Goal: Information Seeking & Learning: Learn about a topic

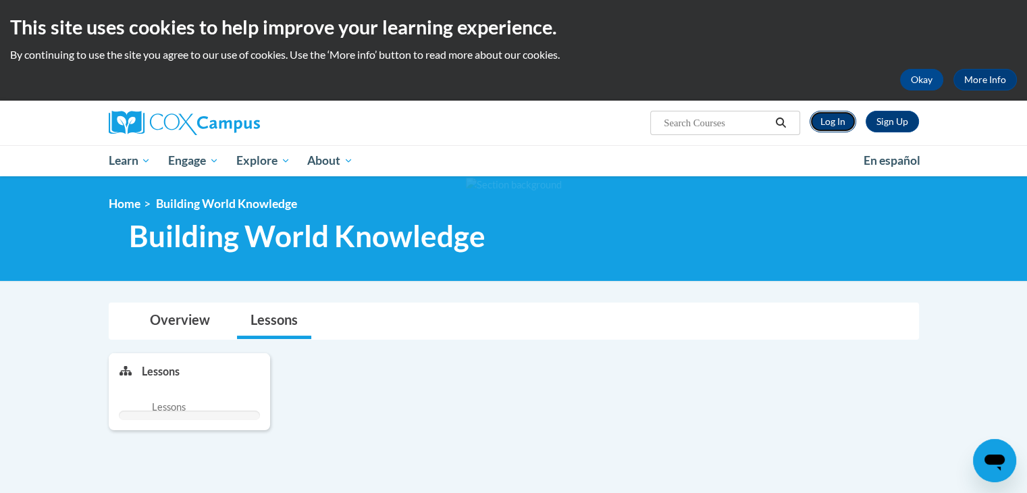
click at [837, 116] on link "Log In" at bounding box center [832, 122] width 47 height 22
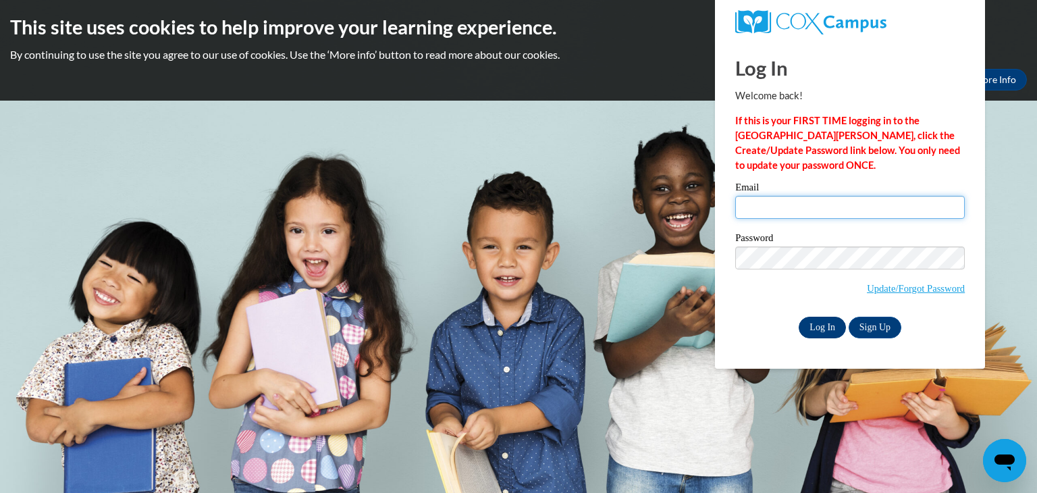
type input "ama525@rcsd.ms"
click at [813, 325] on input "Log In" at bounding box center [822, 328] width 47 height 22
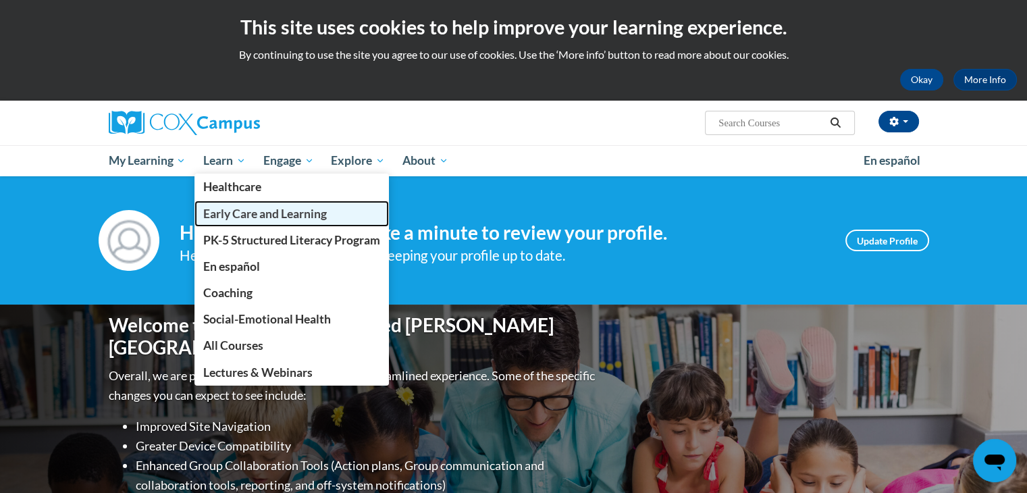
click at [232, 213] on span "Early Care and Learning" at bounding box center [265, 214] width 124 height 14
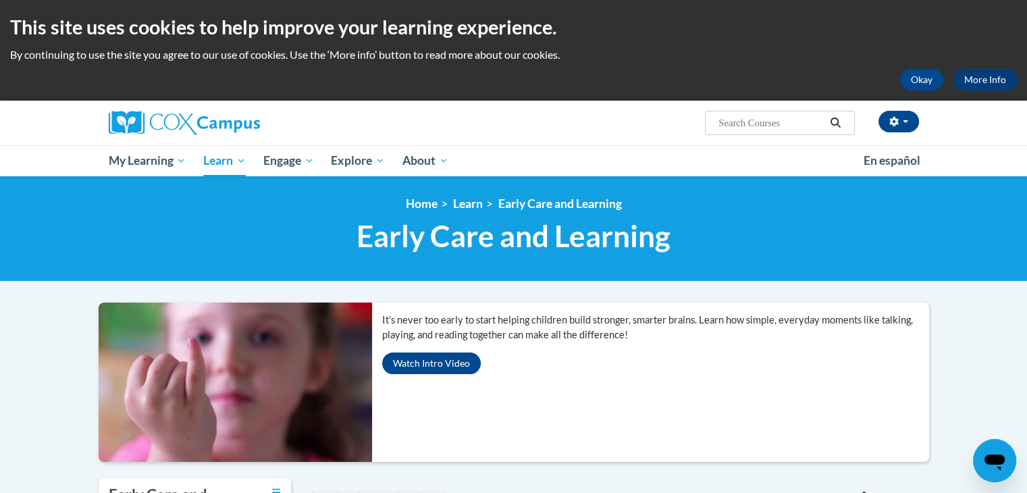
scroll to position [431, 0]
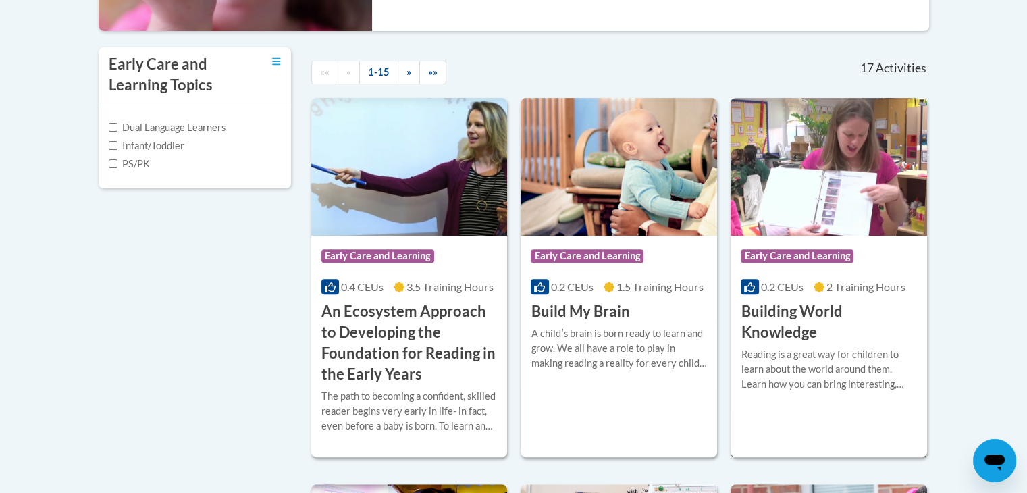
click at [795, 323] on h3 "Building World Knowledge" at bounding box center [829, 322] width 176 height 42
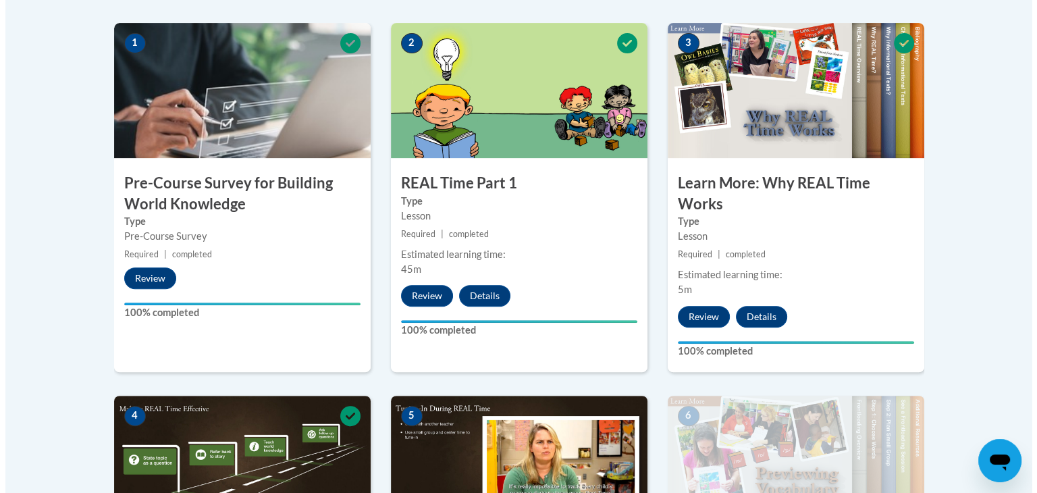
scroll to position [861, 0]
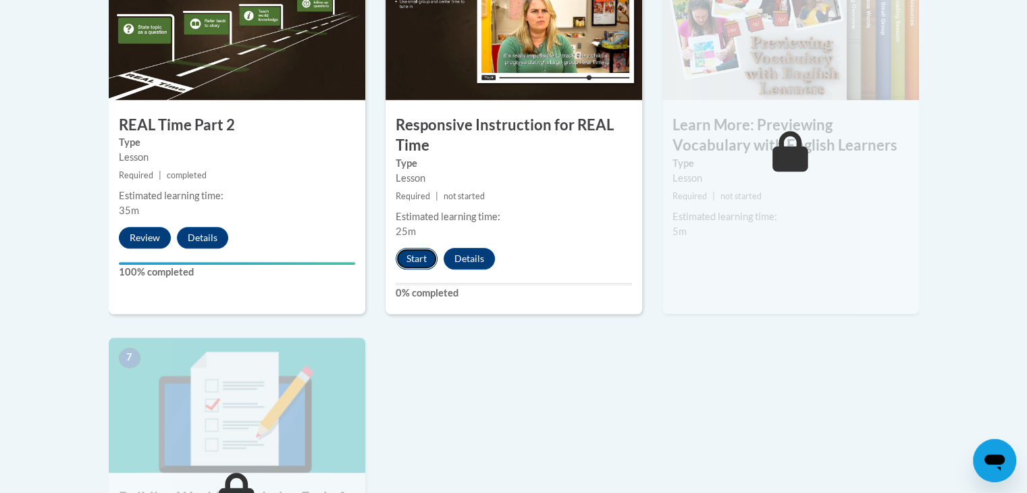
click at [421, 257] on button "Start" at bounding box center [417, 259] width 42 height 22
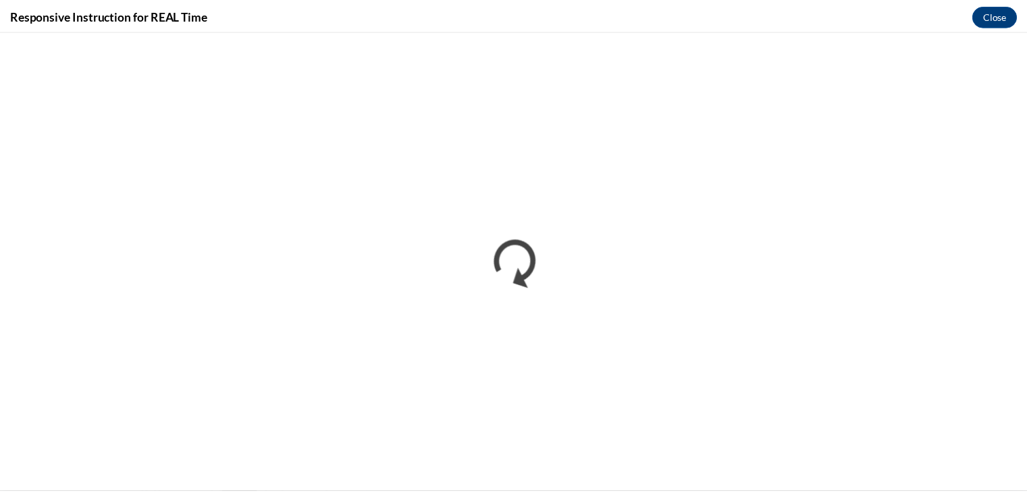
scroll to position [0, 0]
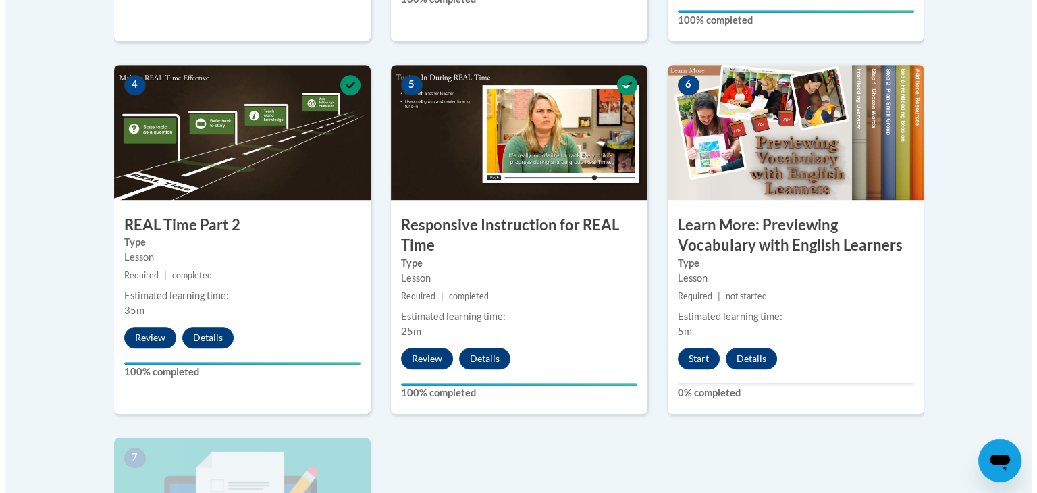
scroll to position [755, 0]
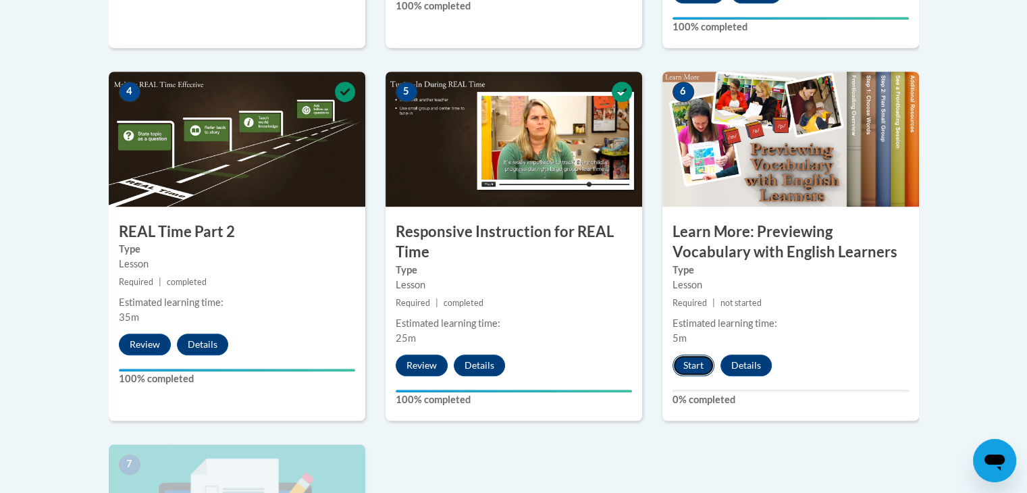
click at [690, 363] on button "Start" at bounding box center [693, 365] width 42 height 22
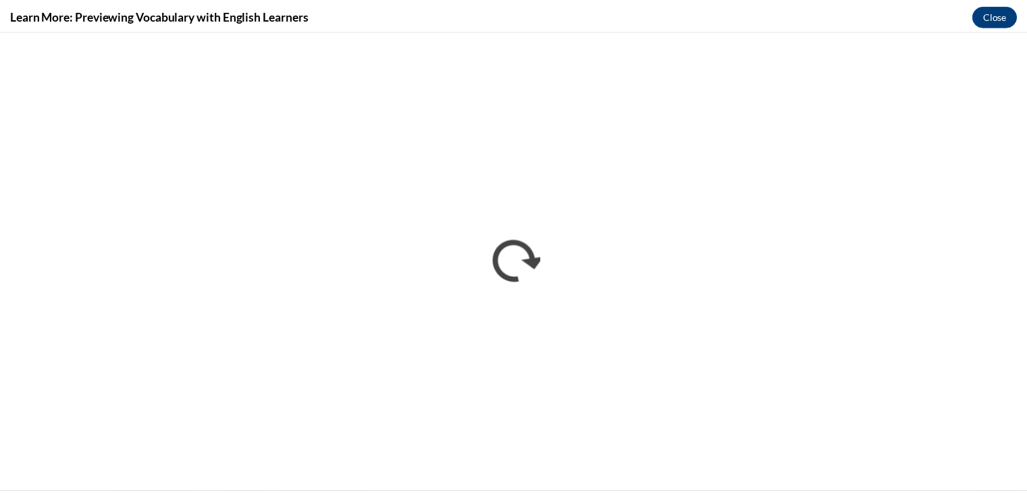
scroll to position [0, 0]
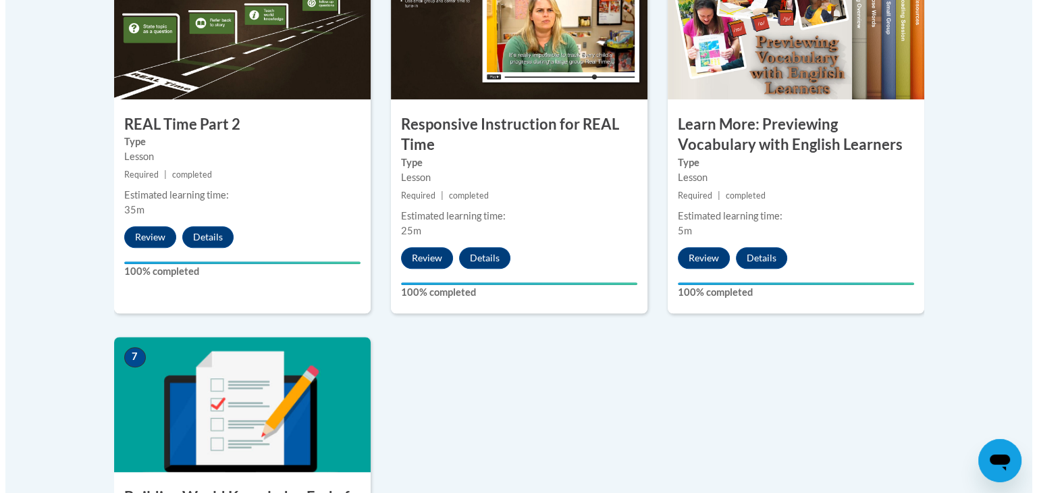
scroll to position [1293, 0]
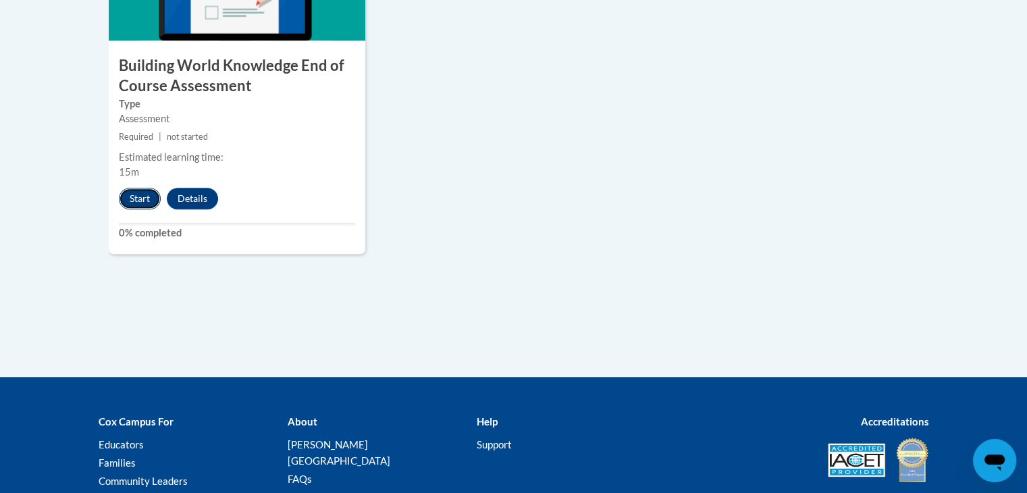
click at [143, 200] on button "Start" at bounding box center [140, 199] width 42 height 22
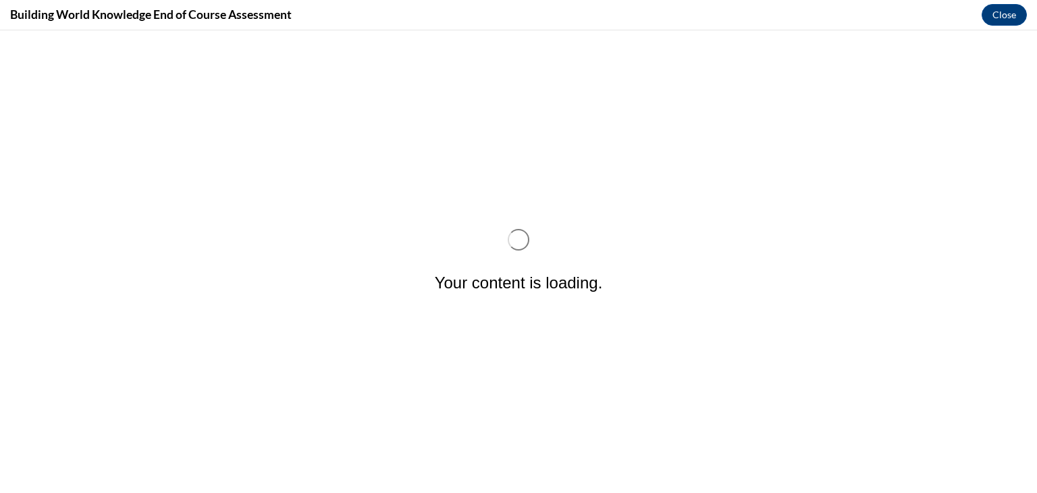
scroll to position [0, 0]
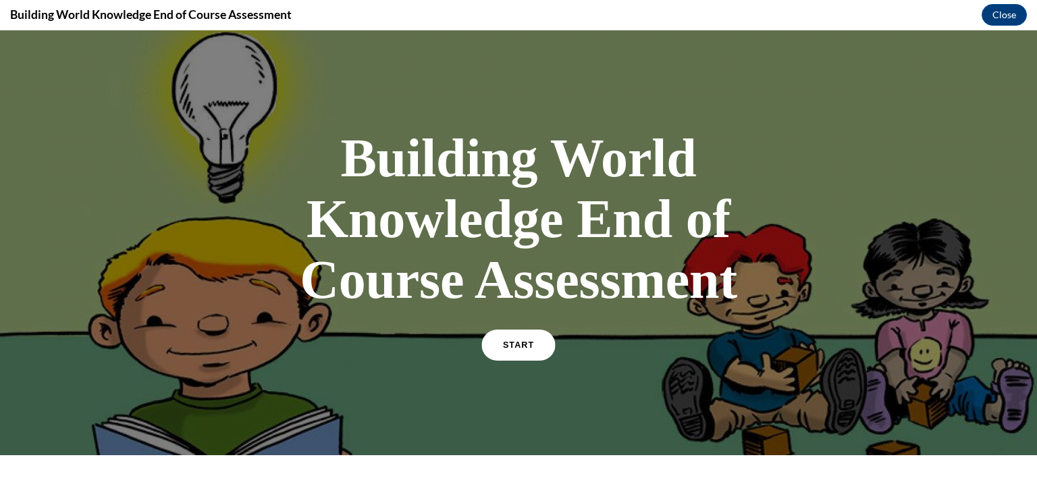
click at [527, 351] on link "START" at bounding box center [518, 344] width 74 height 31
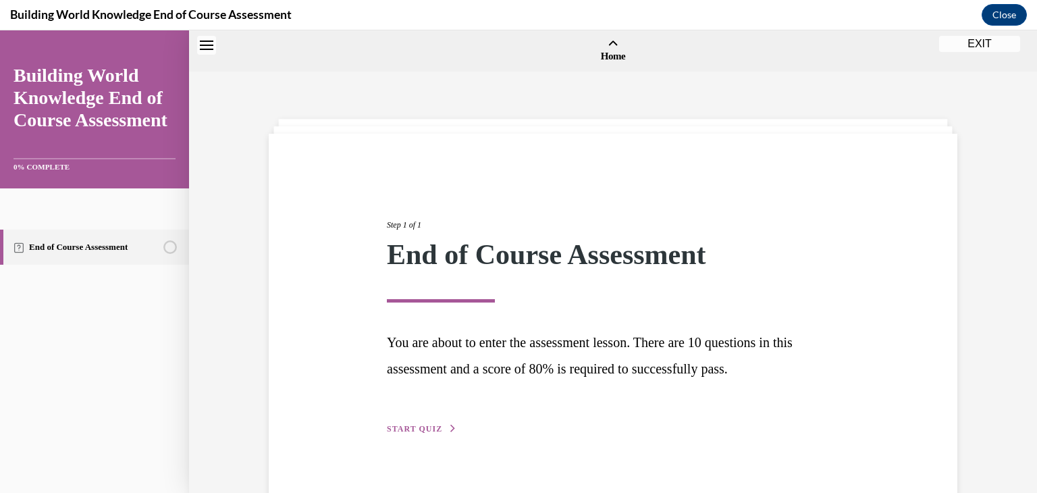
scroll to position [42, 0]
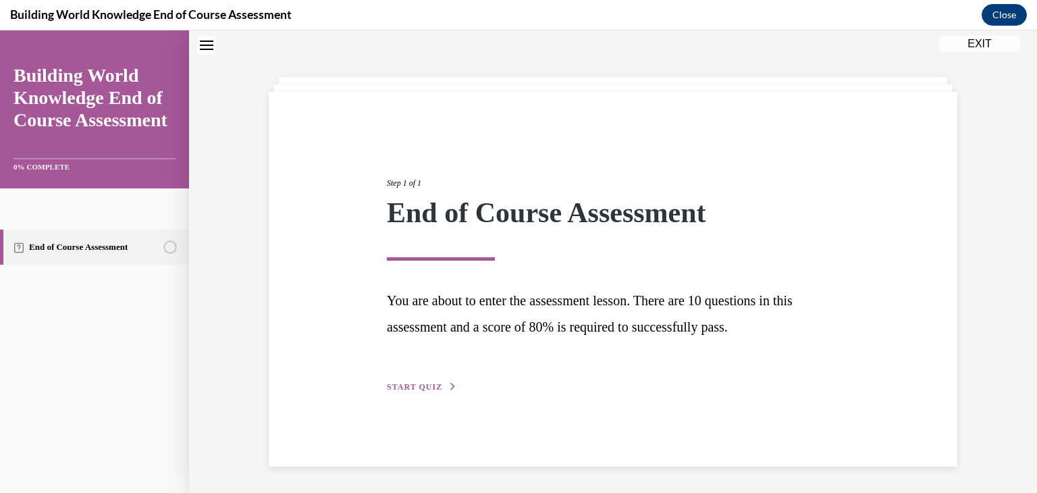
click at [424, 387] on span "START QUIZ" at bounding box center [414, 386] width 55 height 9
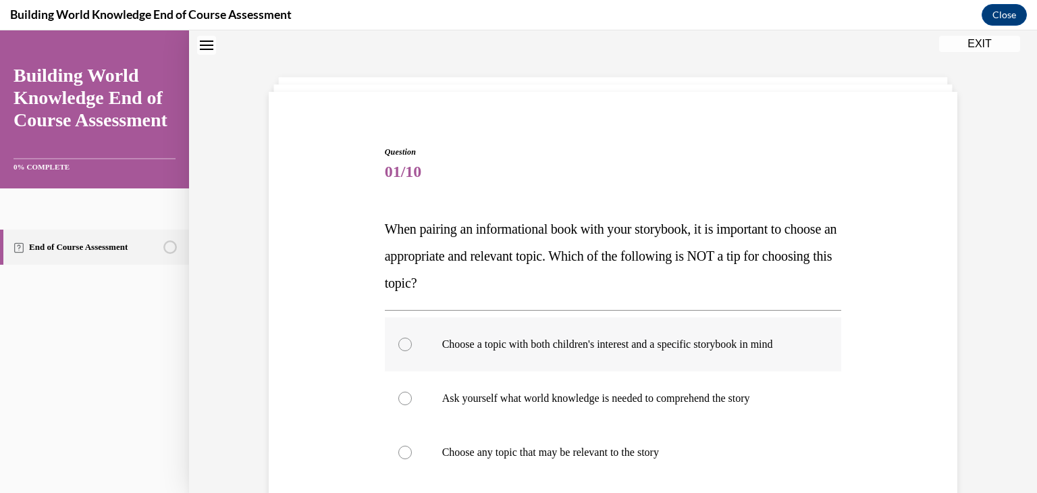
click at [451, 359] on label "Choose a topic with both children's interest and a specific storybook in mind" at bounding box center [613, 344] width 457 height 54
click at [412, 351] on input "Choose a topic with both children's interest and a specific storybook in mind" at bounding box center [405, 345] width 14 height 14
radio input "true"
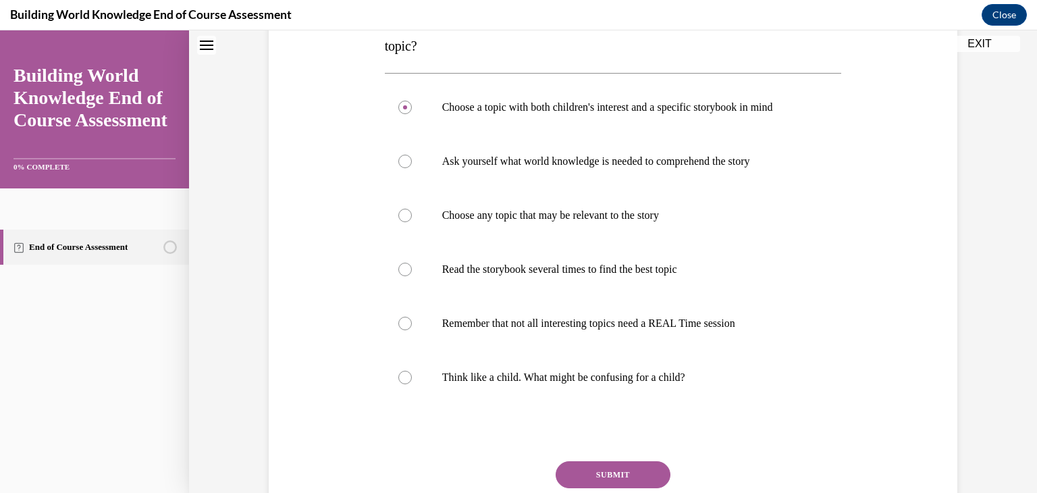
scroll to position [285, 0]
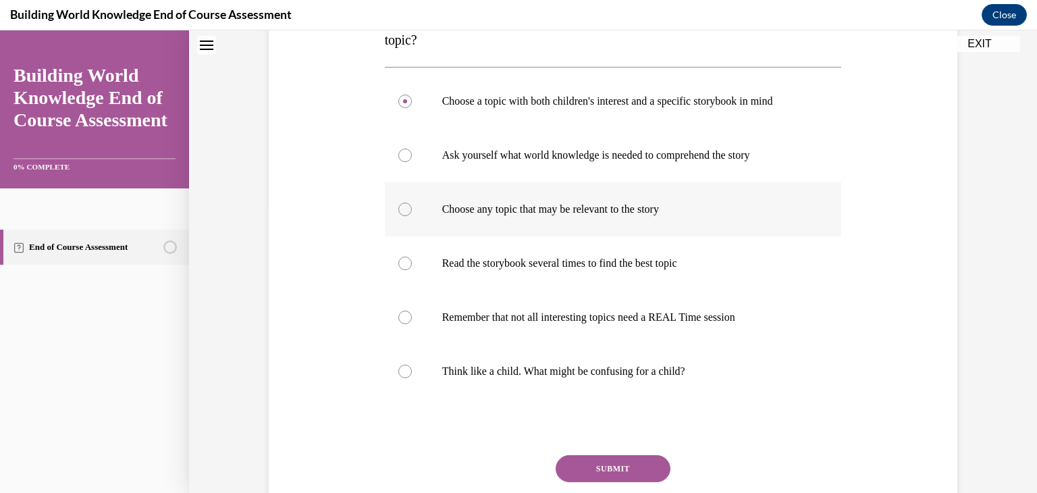
click at [563, 211] on p "Choose any topic that may be relevant to the story" at bounding box center [625, 210] width 366 height 14
click at [412, 211] on input "Choose any topic that may be relevant to the story" at bounding box center [405, 210] width 14 height 14
radio input "true"
click at [575, 464] on button "SUBMIT" at bounding box center [613, 468] width 115 height 27
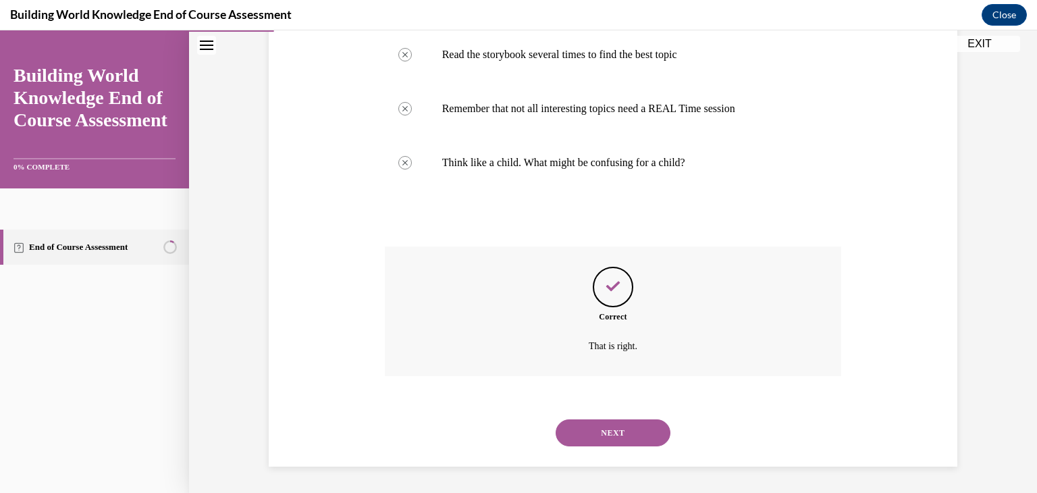
scroll to position [494, 0]
click at [618, 427] on button "NEXT" at bounding box center [613, 432] width 115 height 27
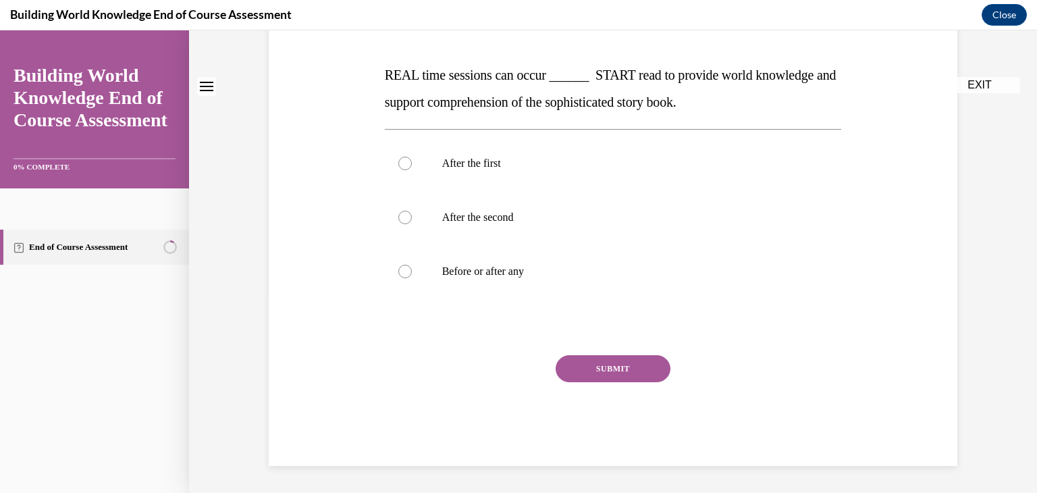
scroll to position [0, 0]
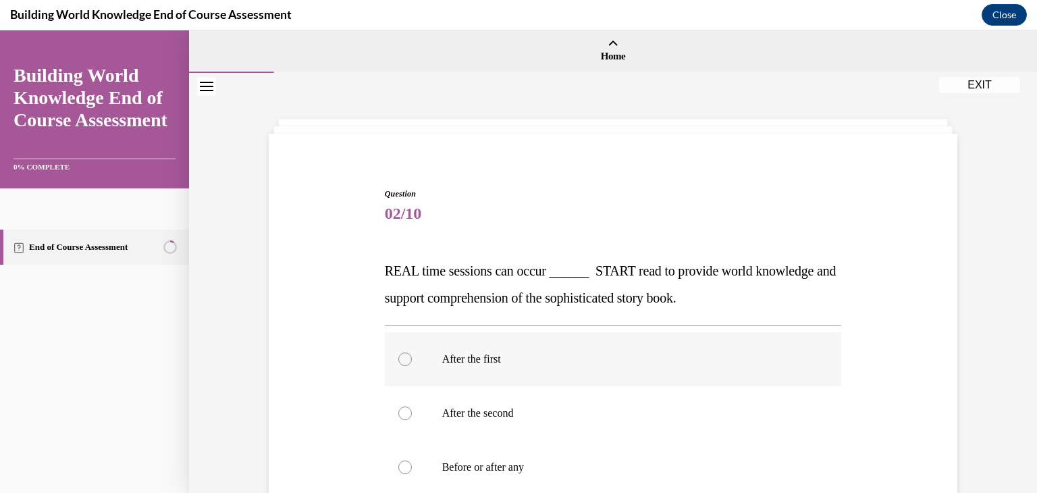
click at [617, 371] on label "After the first" at bounding box center [613, 359] width 457 height 54
click at [412, 366] on input "After the first" at bounding box center [405, 359] width 14 height 14
radio input "true"
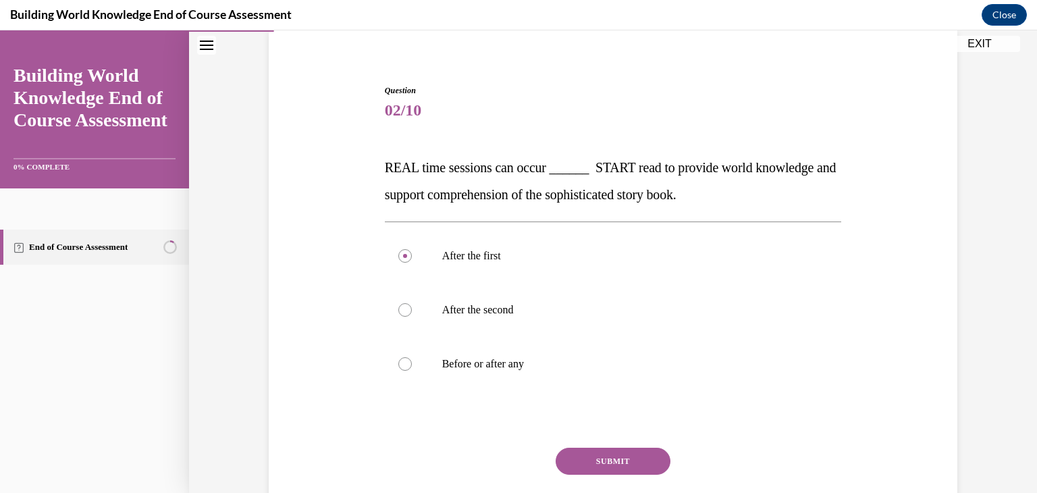
scroll to position [108, 0]
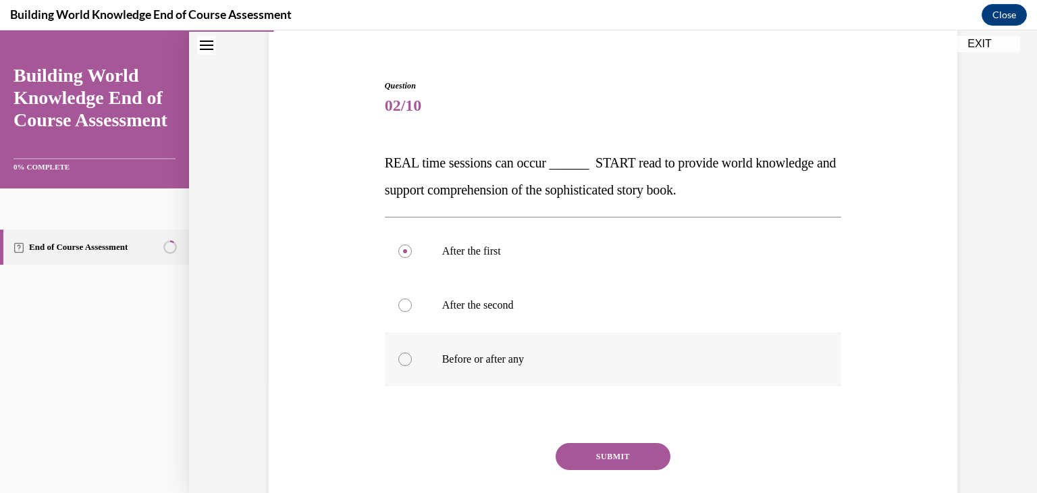
click at [475, 363] on p "Before or after any" at bounding box center [625, 359] width 366 height 14
click at [412, 363] on input "Before or after any" at bounding box center [405, 359] width 14 height 14
radio input "true"
click at [577, 454] on button "SUBMIT" at bounding box center [613, 456] width 115 height 27
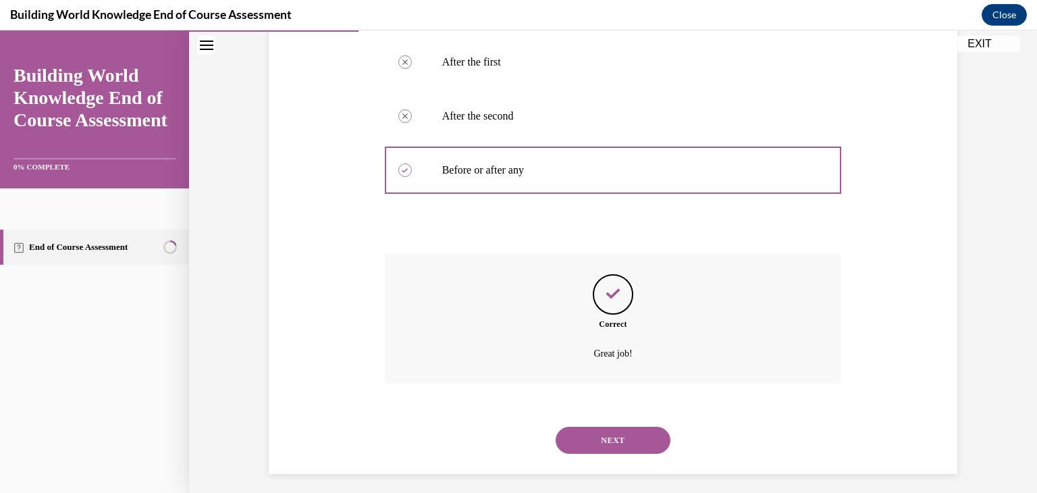
scroll to position [305, 0]
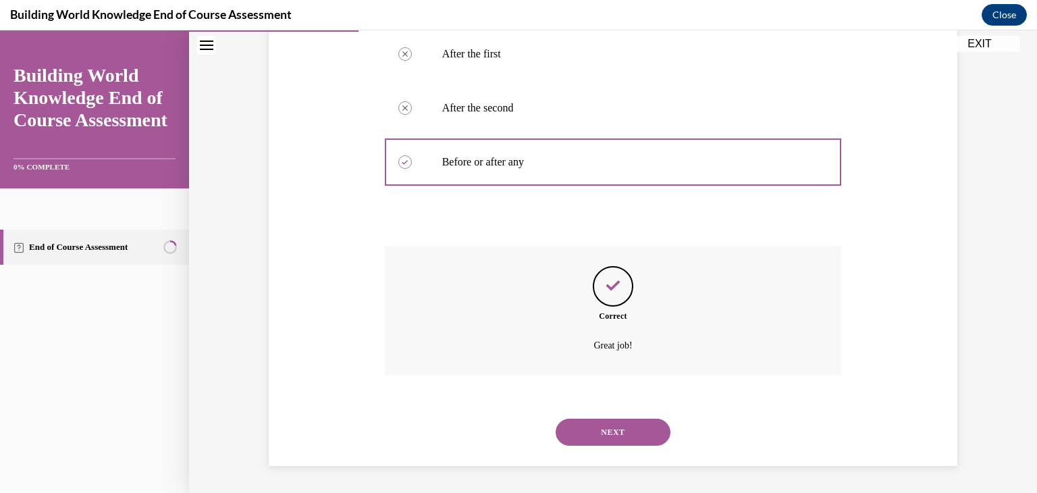
click at [577, 454] on div "NEXT" at bounding box center [613, 432] width 457 height 54
click at [589, 440] on button "NEXT" at bounding box center [613, 432] width 115 height 27
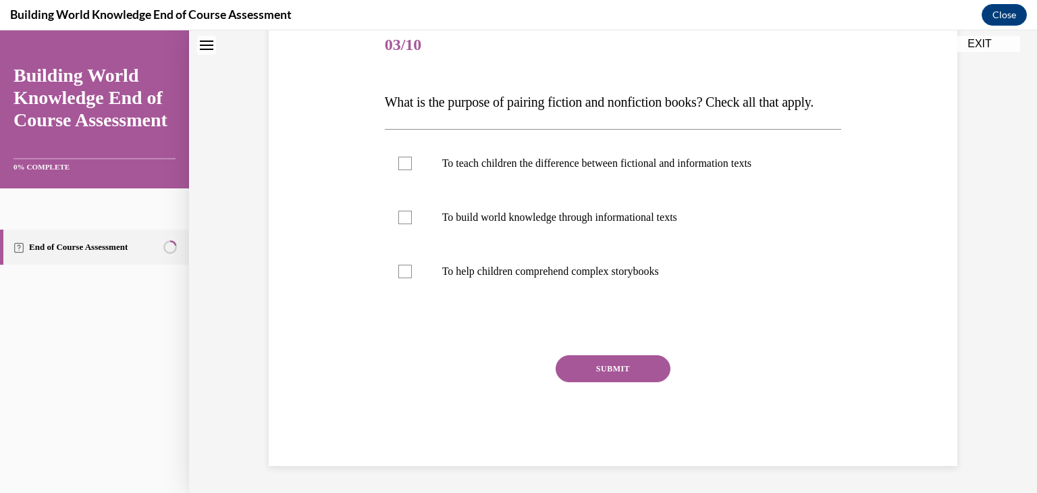
scroll to position [0, 0]
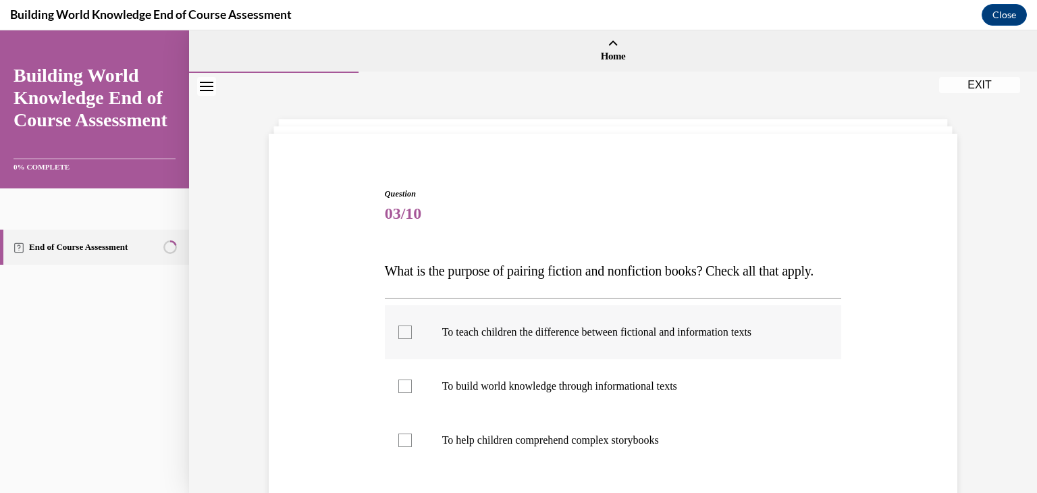
click at [593, 359] on label "To teach children the difference between fictional and information texts" at bounding box center [613, 332] width 457 height 54
click at [412, 339] on input "To teach children the difference between fictional and information texts" at bounding box center [405, 332] width 14 height 14
checkbox input "true"
click at [576, 406] on label "To build world knowledge through informational texts" at bounding box center [613, 386] width 457 height 54
click at [412, 393] on input "To build world knowledge through informational texts" at bounding box center [405, 386] width 14 height 14
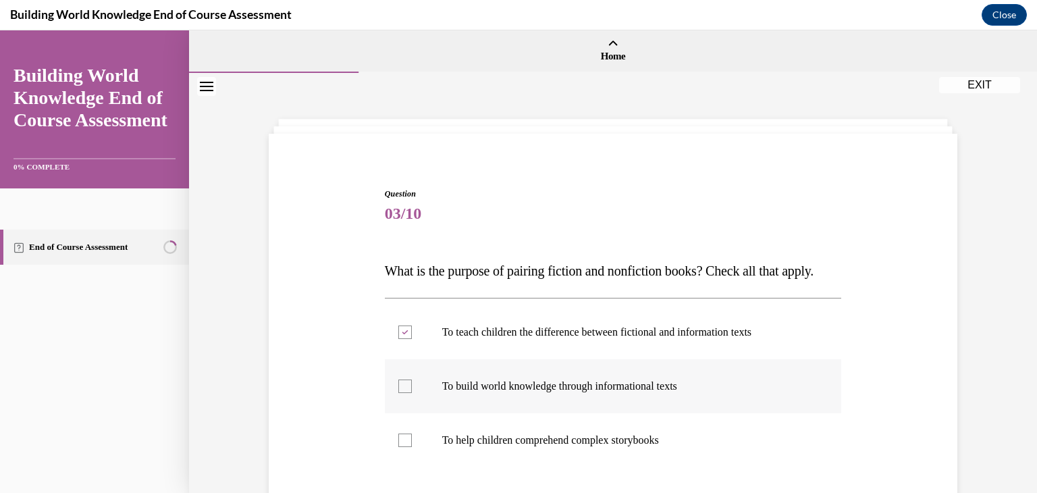
checkbox input "true"
click at [564, 447] on p "To help children comprehend complex storybooks" at bounding box center [625, 440] width 366 height 14
click at [412, 447] on input "To help children comprehend complex storybooks" at bounding box center [405, 440] width 14 height 14
checkbox input "true"
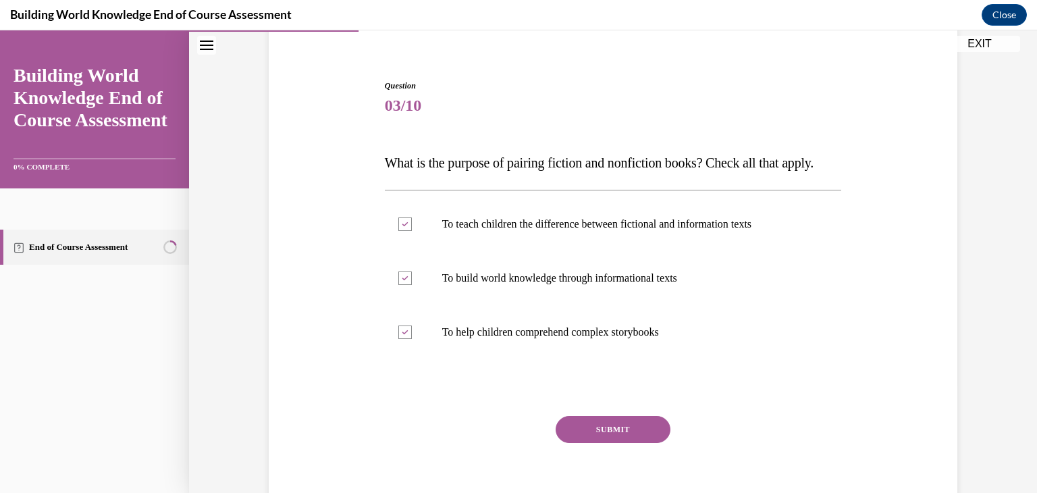
scroll to position [180, 0]
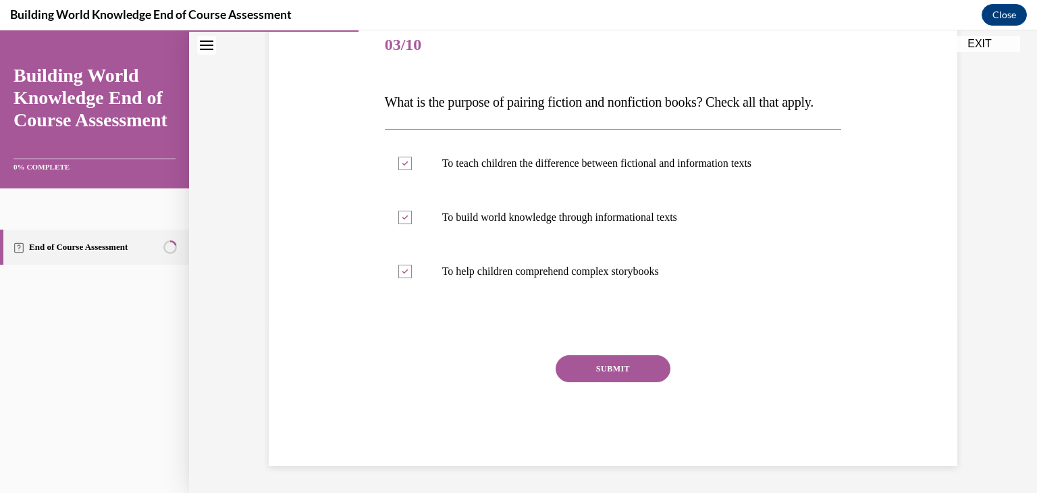
click at [637, 376] on button "SUBMIT" at bounding box center [613, 368] width 115 height 27
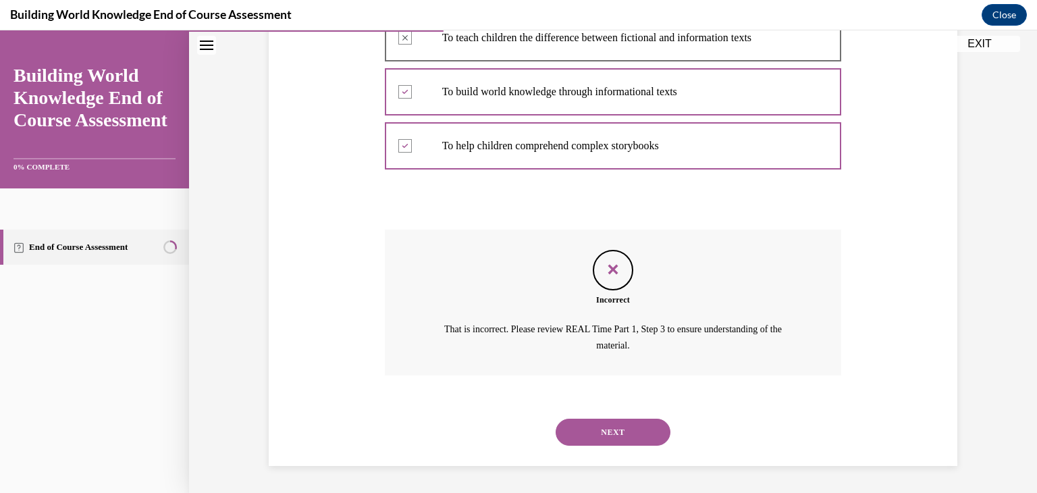
scroll to position [321, 0]
click at [618, 435] on button "NEXT" at bounding box center [613, 432] width 115 height 27
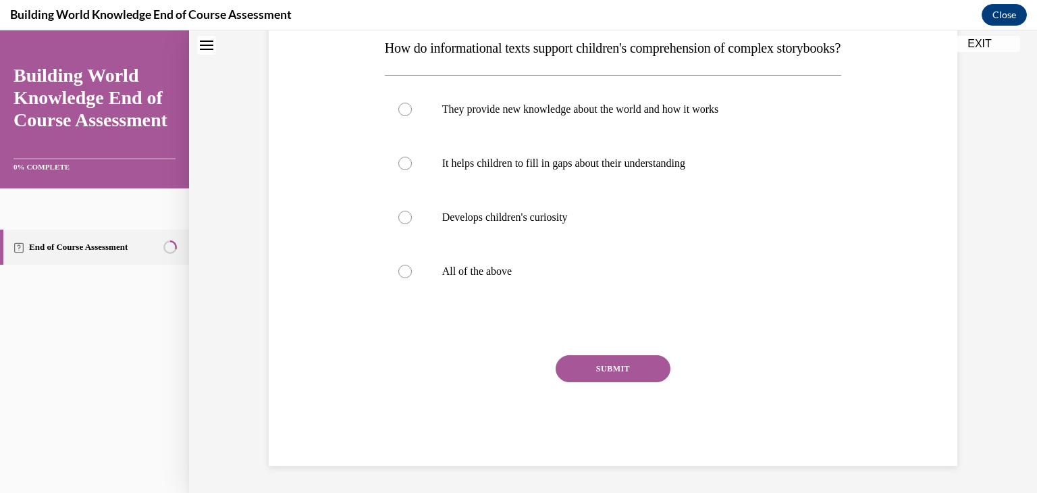
scroll to position [0, 0]
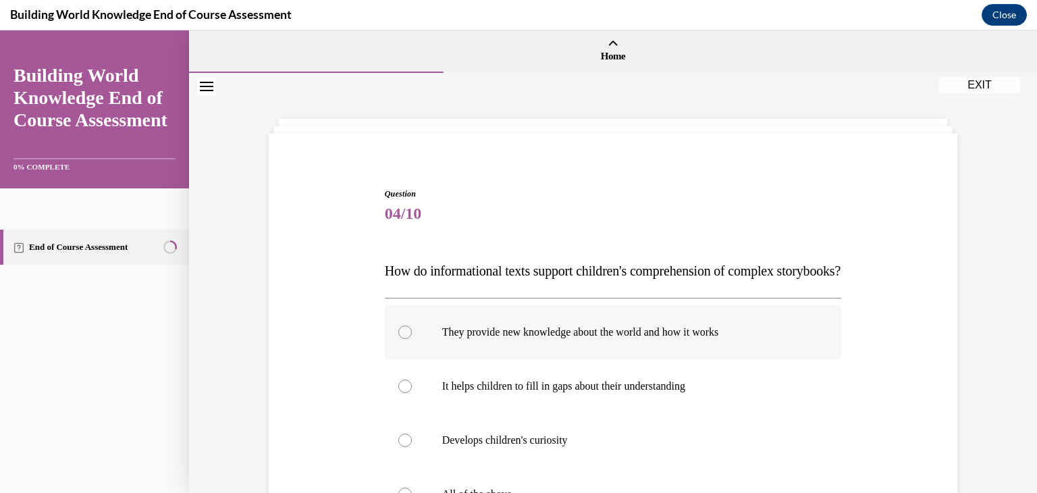
click at [626, 359] on label "They provide new knowledge about the world and how it works" at bounding box center [613, 332] width 457 height 54
click at [412, 339] on input "They provide new knowledge about the world and how it works" at bounding box center [405, 332] width 14 height 14
radio input "true"
click at [620, 393] on p "It helps children to fill in gaps about their understanding" at bounding box center [625, 386] width 366 height 14
click at [412, 393] on input "It helps children to fill in gaps about their understanding" at bounding box center [405, 386] width 14 height 14
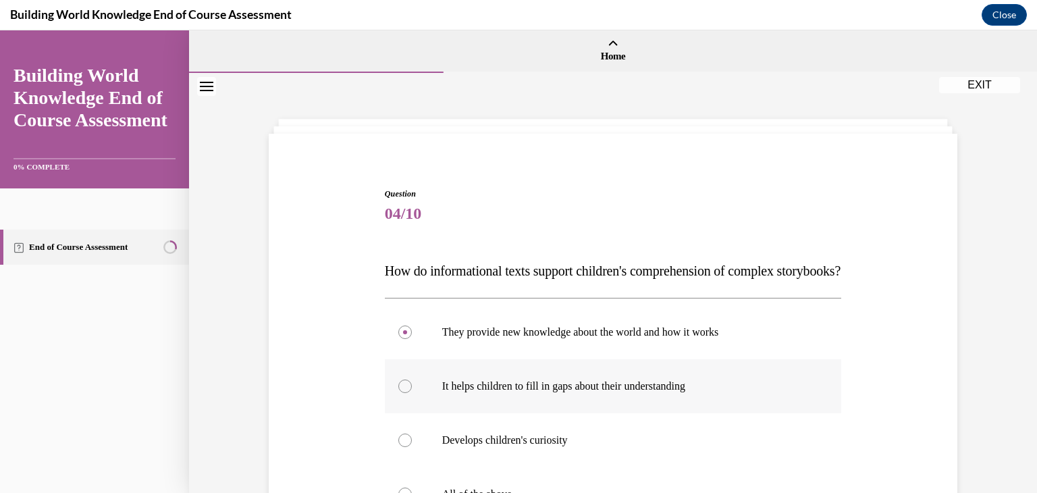
radio input "true"
click at [621, 339] on p "They provide new knowledge about the world and how it works" at bounding box center [625, 332] width 366 height 14
click at [412, 339] on input "They provide new knowledge about the world and how it works" at bounding box center [405, 332] width 14 height 14
radio input "true"
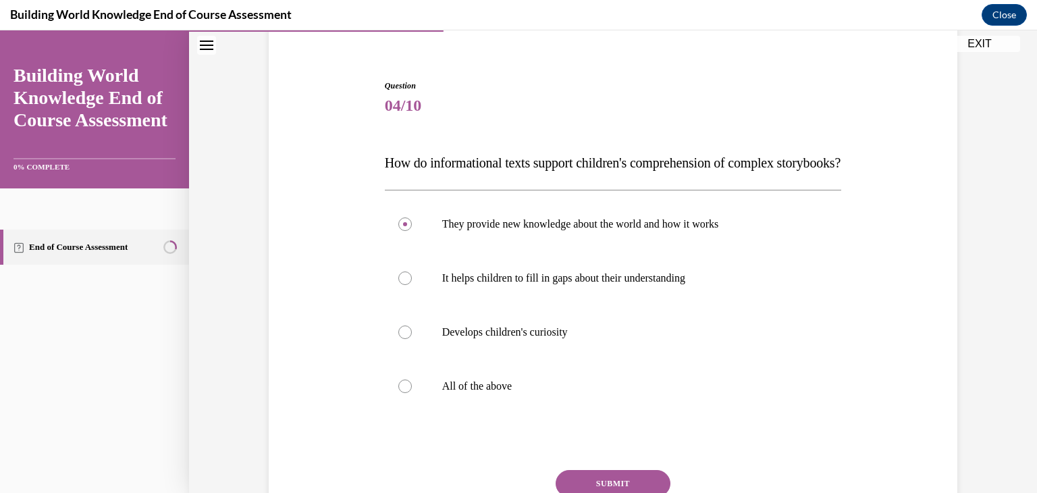
scroll to position [135, 0]
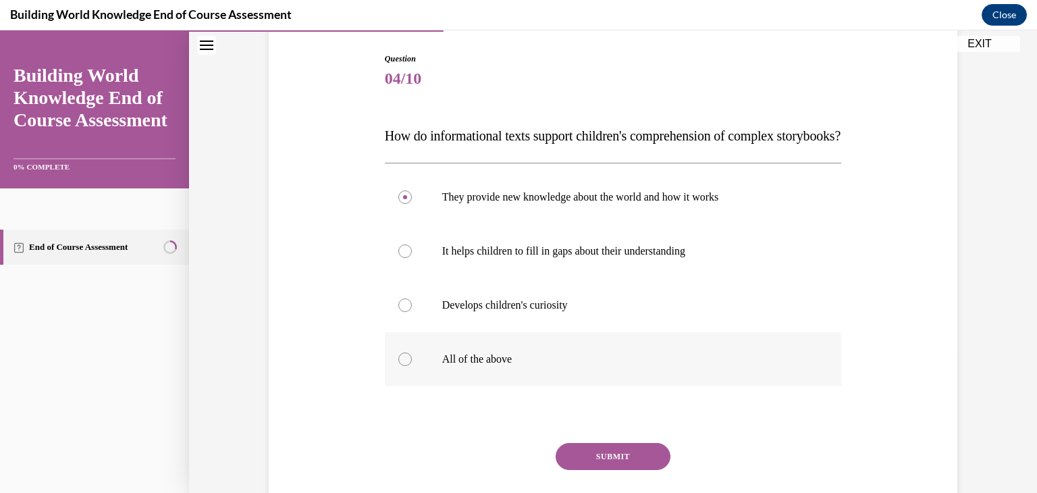
click at [570, 366] on p "All of the above" at bounding box center [625, 359] width 366 height 14
click at [412, 366] on input "All of the above" at bounding box center [405, 359] width 14 height 14
radio input "true"
click at [585, 470] on button "SUBMIT" at bounding box center [613, 456] width 115 height 27
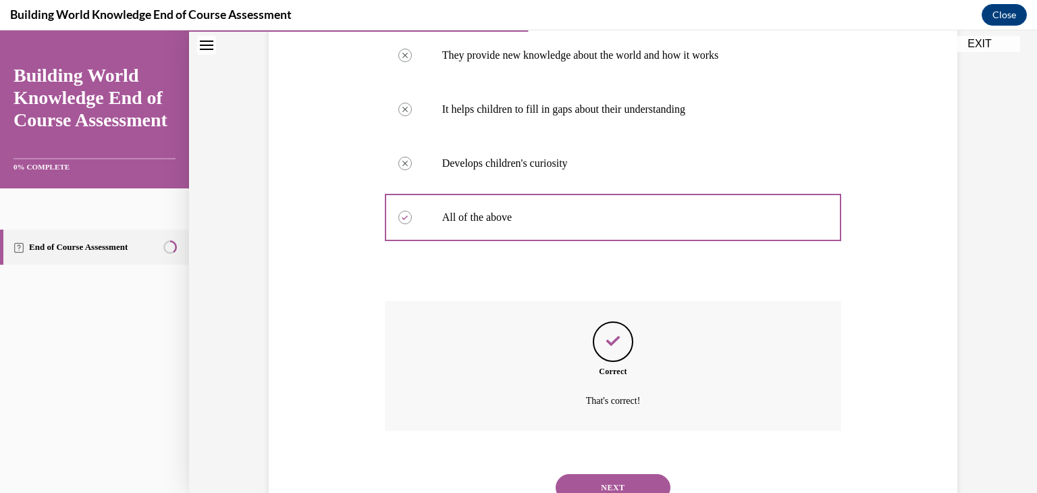
scroll to position [359, 0]
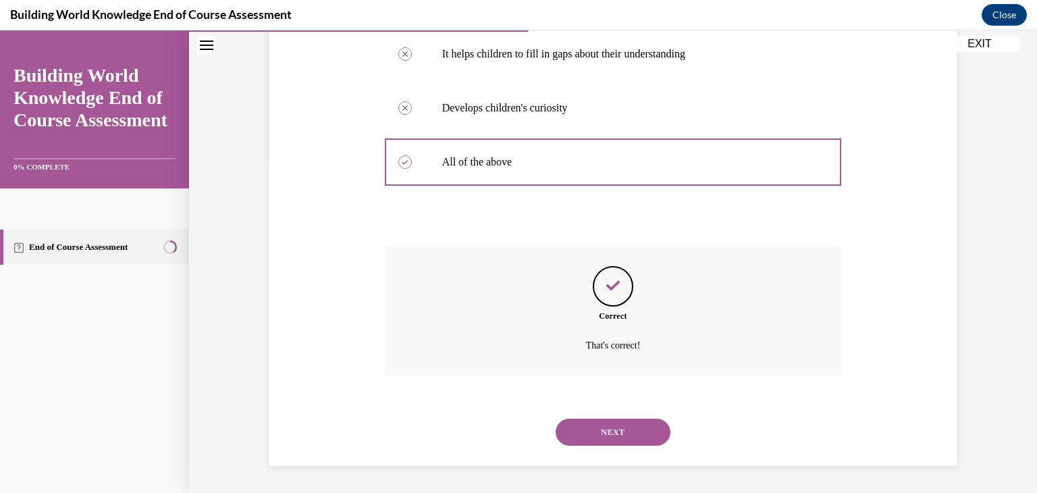
click at [618, 427] on button "NEXT" at bounding box center [613, 432] width 115 height 27
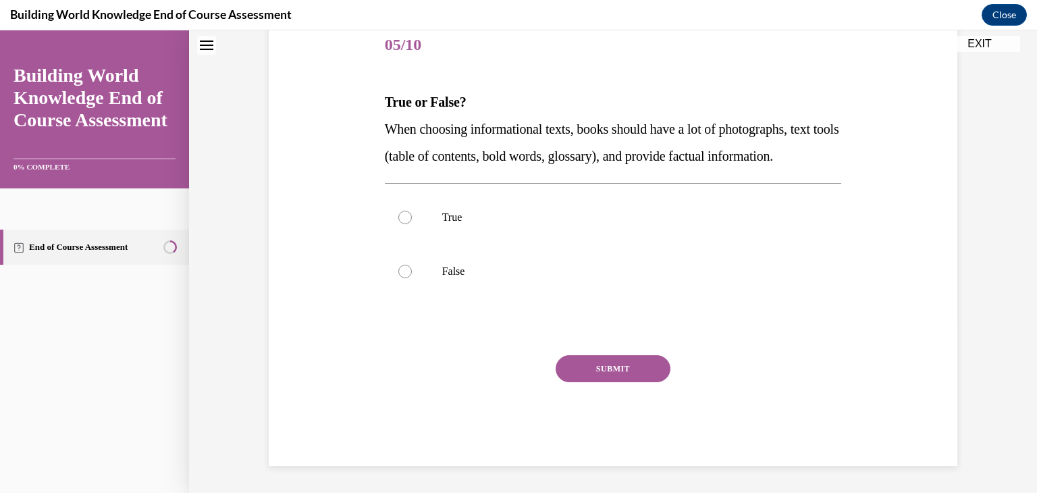
scroll to position [0, 0]
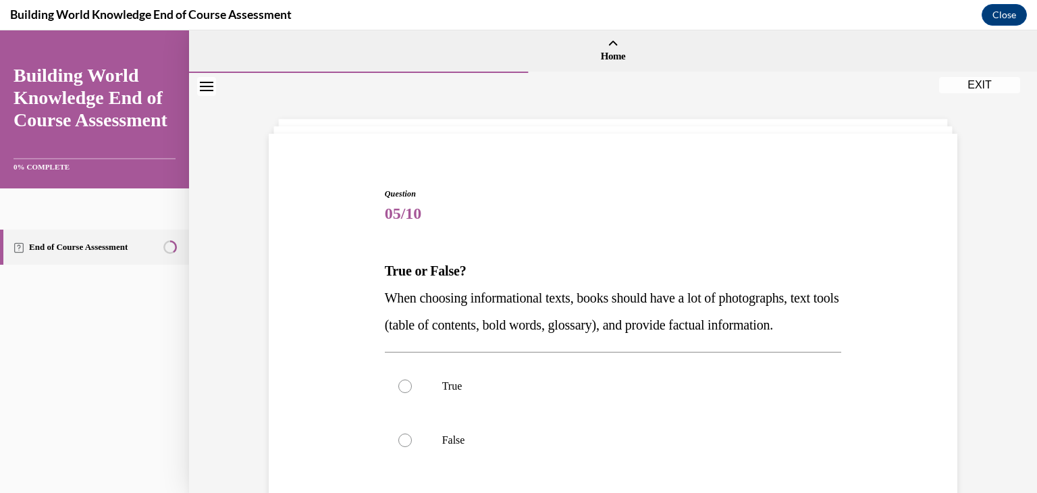
click at [618, 413] on label "True" at bounding box center [613, 386] width 457 height 54
click at [412, 393] on input "True" at bounding box center [405, 386] width 14 height 14
radio input "true"
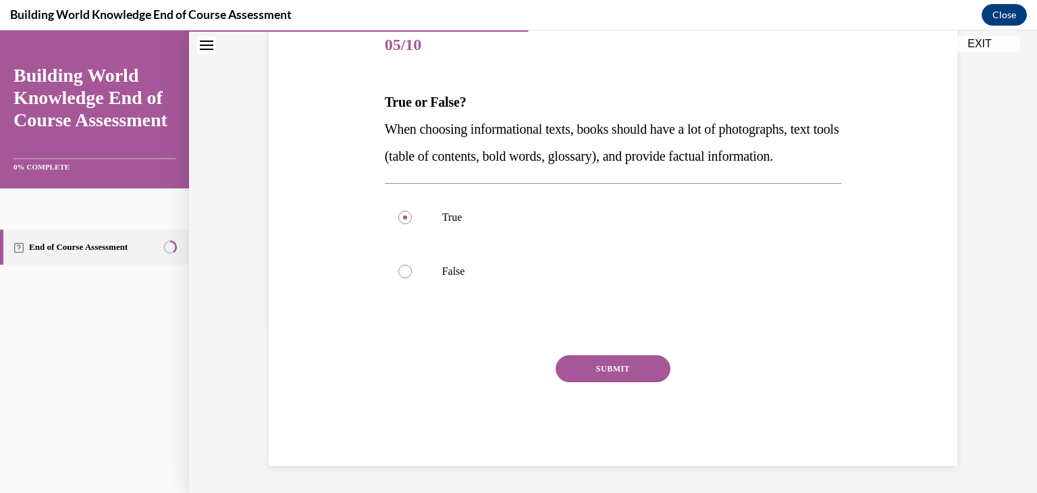
click at [643, 377] on button "SUBMIT" at bounding box center [613, 368] width 115 height 27
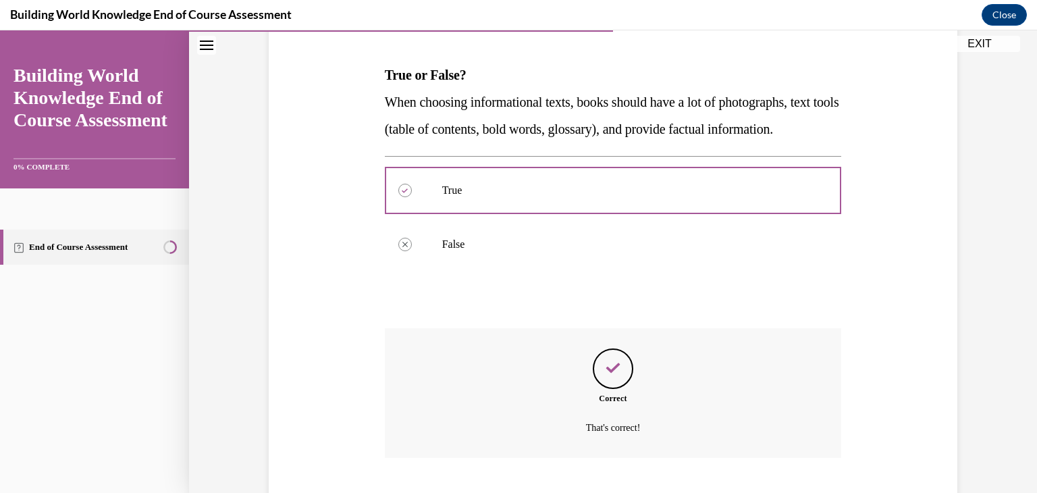
scroll to position [305, 0]
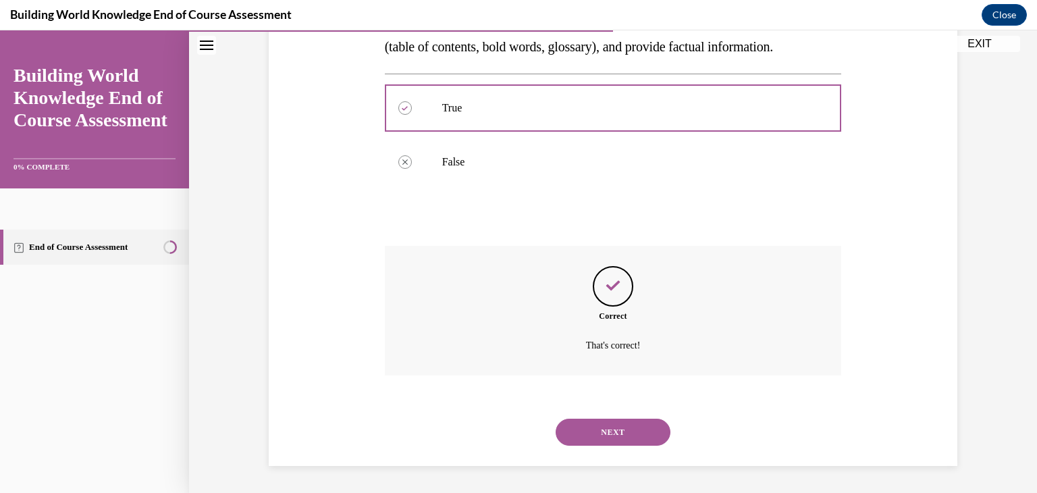
click at [599, 435] on button "NEXT" at bounding box center [613, 432] width 115 height 27
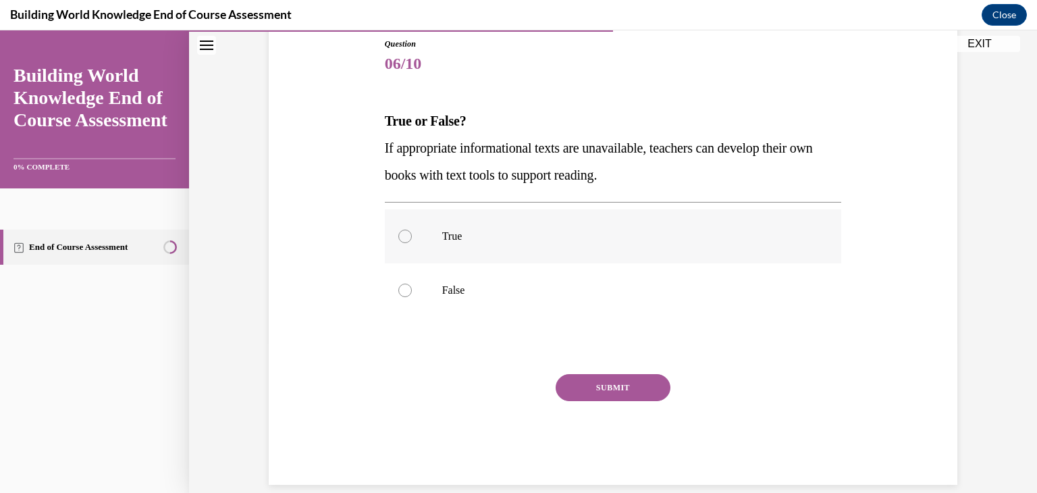
click at [435, 234] on label "True" at bounding box center [613, 236] width 457 height 54
click at [412, 234] on input "True" at bounding box center [405, 237] width 14 height 14
radio input "true"
click at [589, 384] on button "SUBMIT" at bounding box center [613, 387] width 115 height 27
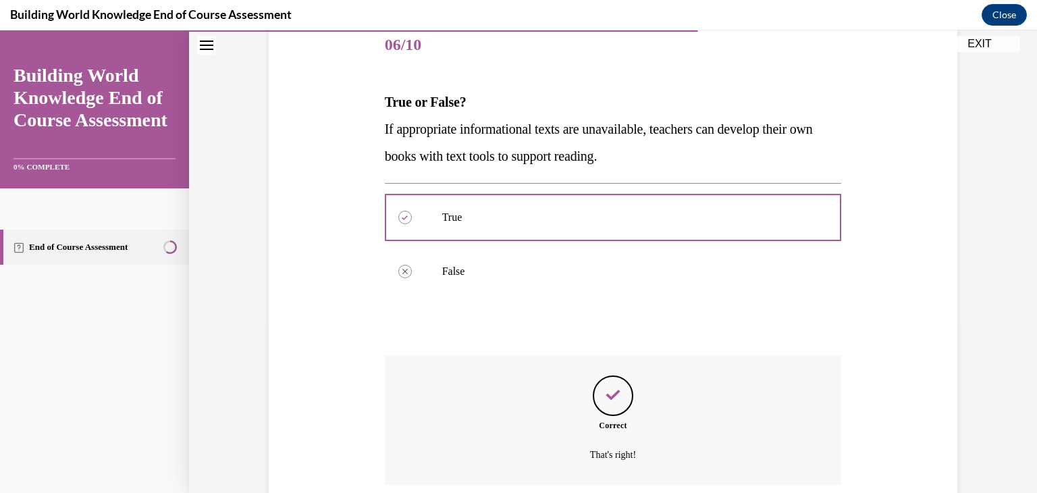
scroll to position [278, 0]
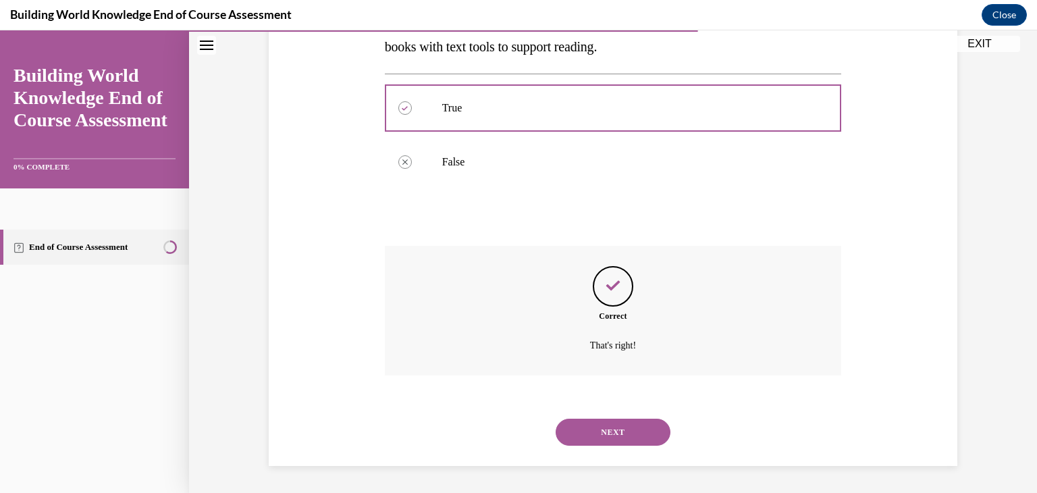
click at [635, 425] on button "NEXT" at bounding box center [613, 432] width 115 height 27
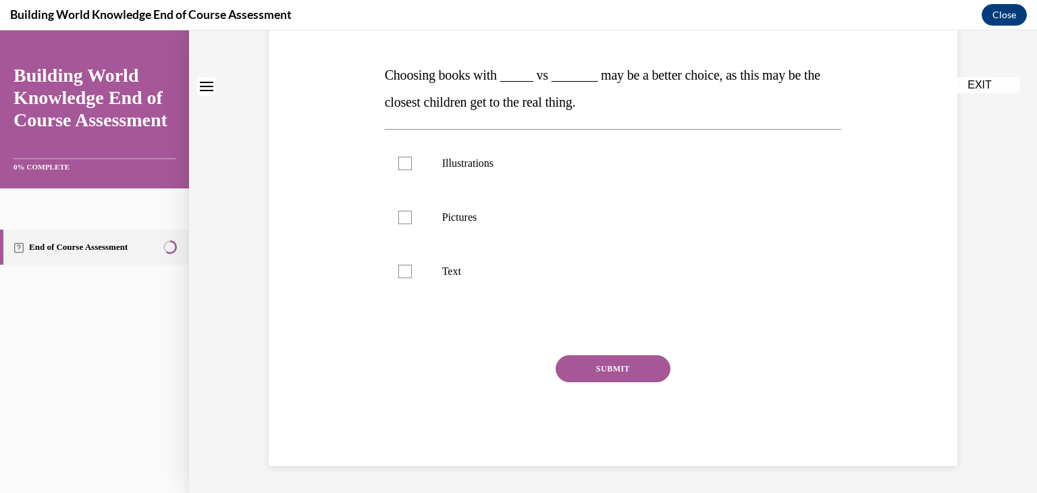
scroll to position [0, 0]
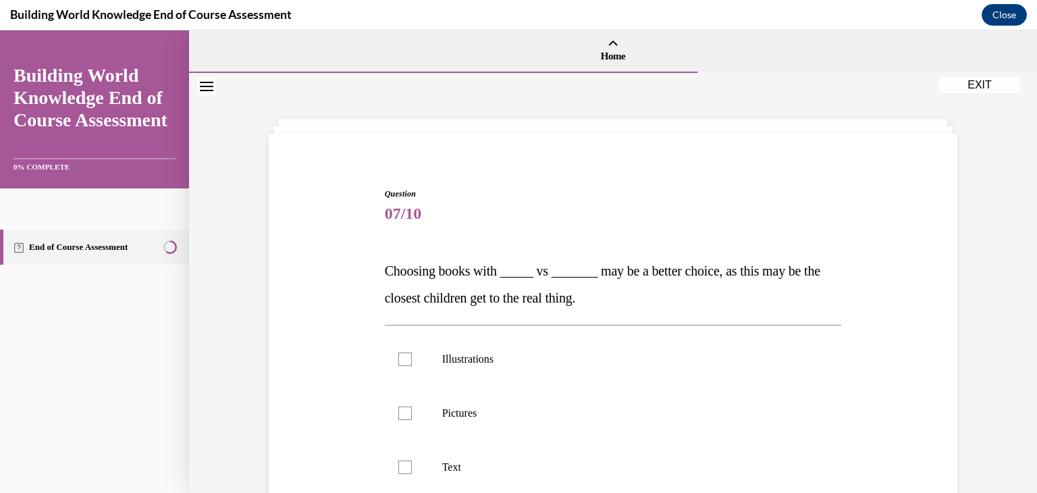
click at [1019, 481] on div "Question 07/10 Choosing books with _____ vs _______ may be a better choice, as …" at bounding box center [613, 381] width 848 height 616
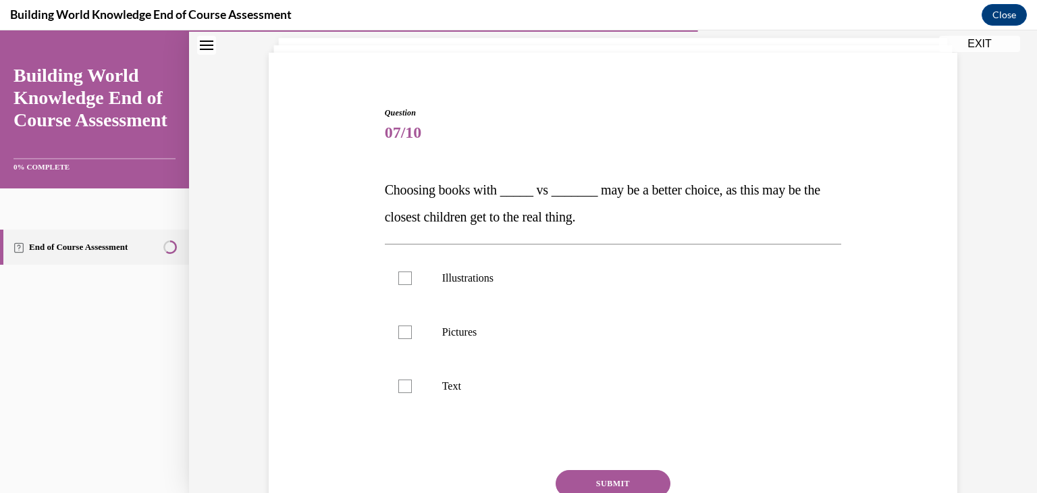
scroll to position [108, 0]
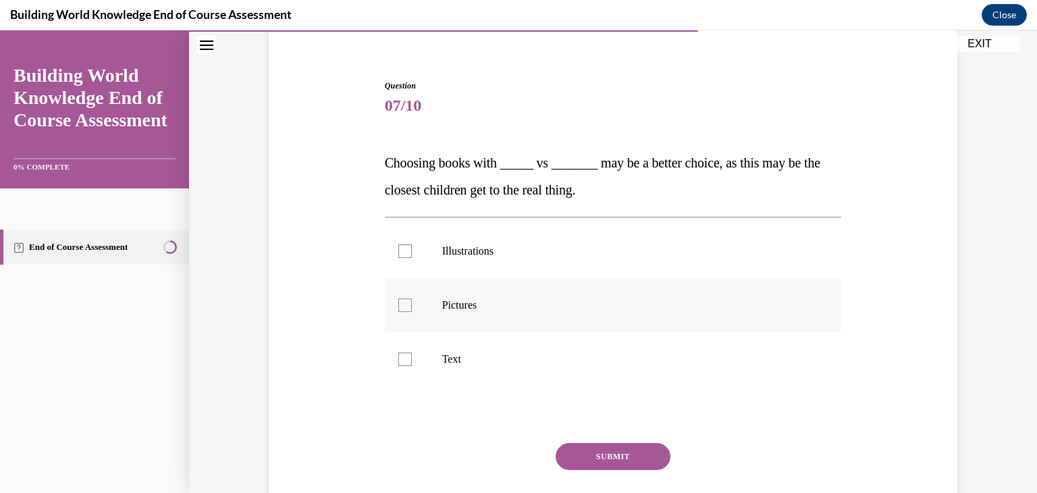
click at [511, 290] on label "Pictures" at bounding box center [613, 305] width 457 height 54
click at [412, 298] on input "Pictures" at bounding box center [405, 305] width 14 height 14
checkbox input "true"
click at [482, 342] on label "Text" at bounding box center [613, 359] width 457 height 54
click at [412, 352] on input "Text" at bounding box center [405, 359] width 14 height 14
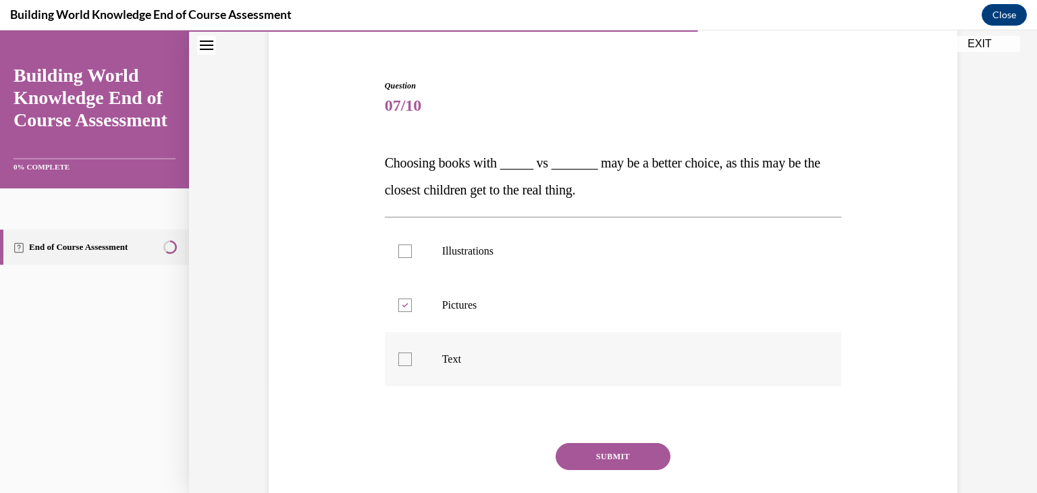
checkbox input "true"
click at [596, 458] on button "SUBMIT" at bounding box center [613, 456] width 115 height 27
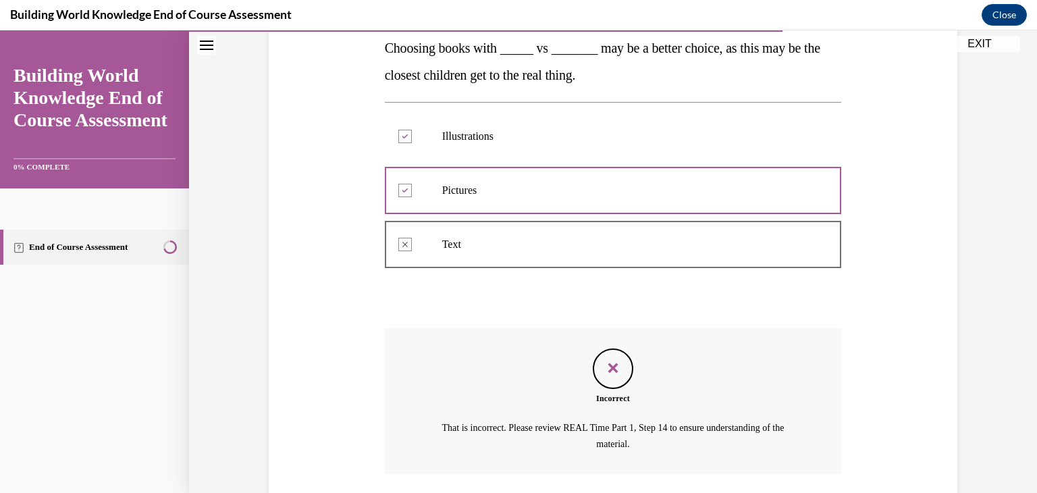
scroll to position [321, 0]
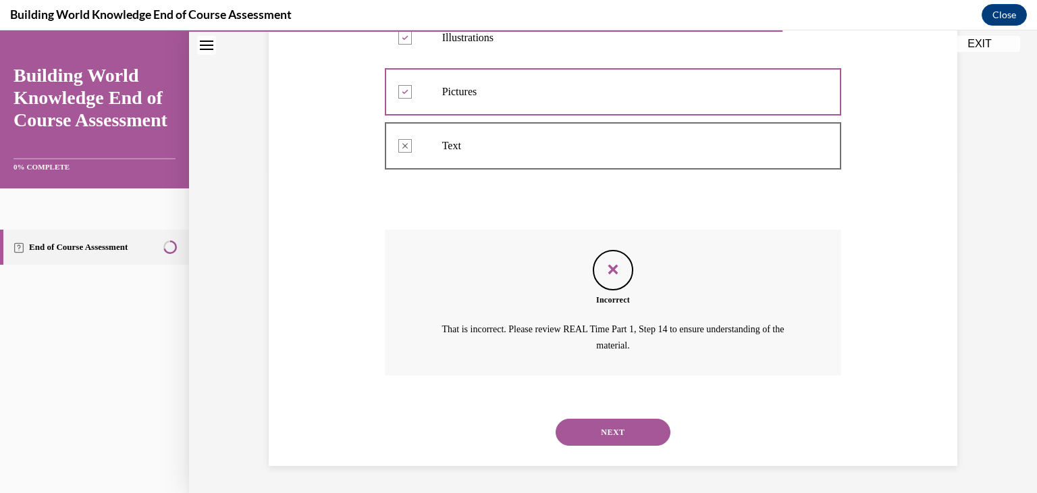
click at [608, 435] on button "NEXT" at bounding box center [613, 432] width 115 height 27
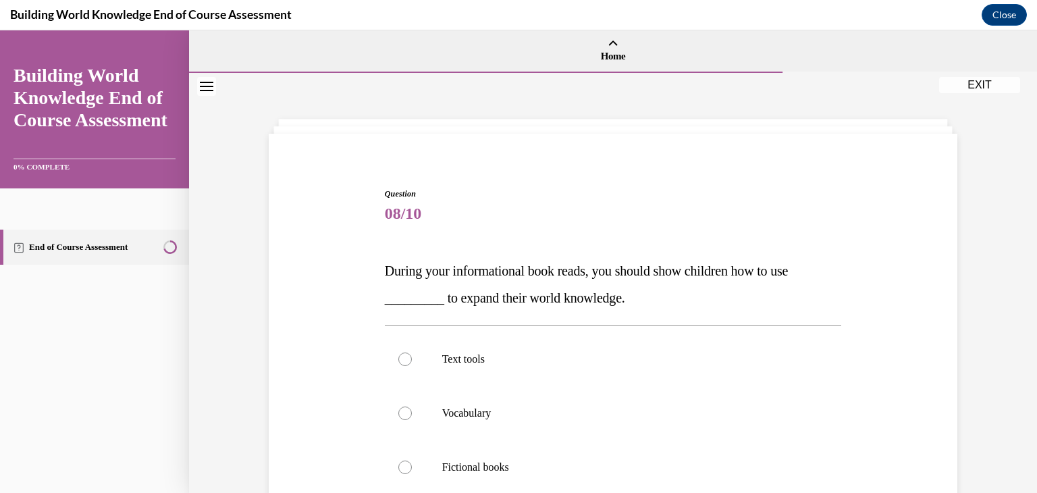
click at [608, 435] on label "Vocabulary" at bounding box center [613, 413] width 457 height 54
click at [412, 420] on input "Vocabulary" at bounding box center [405, 413] width 14 height 14
radio input "true"
click at [659, 360] on p "Text tools" at bounding box center [625, 359] width 366 height 14
click at [412, 360] on input "Text tools" at bounding box center [405, 359] width 14 height 14
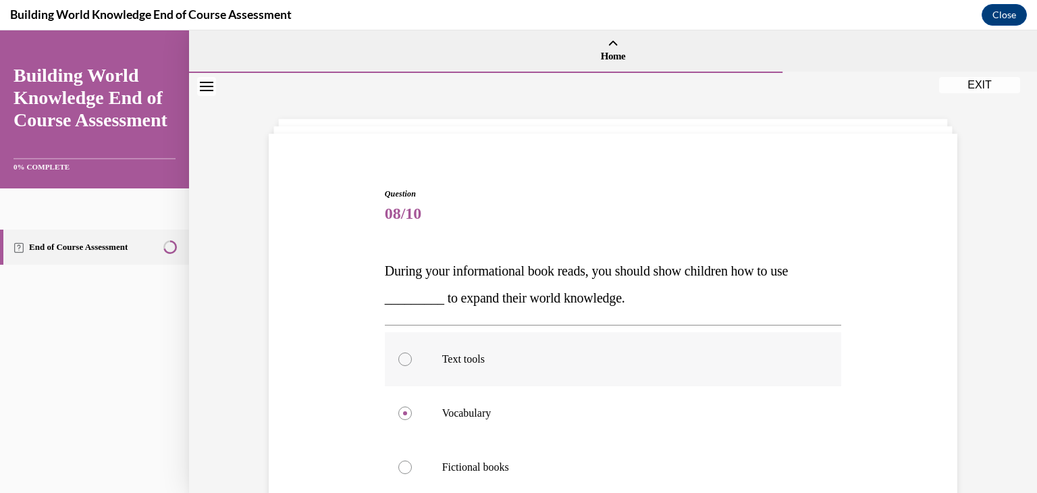
radio input "true"
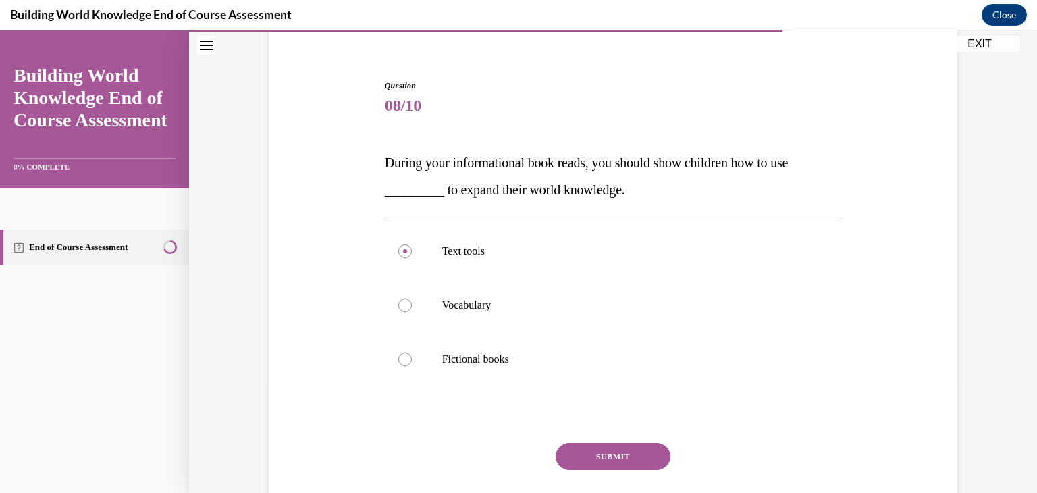
scroll to position [196, 0]
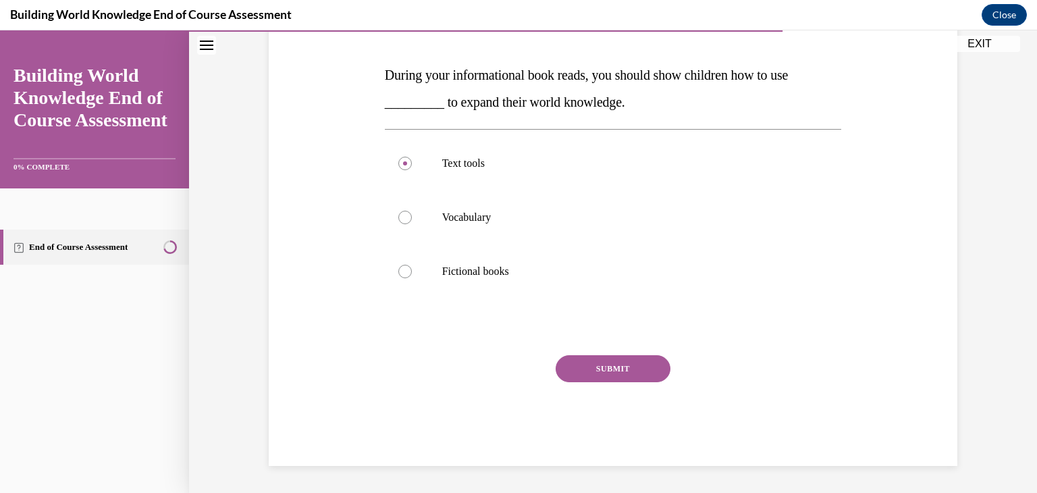
click at [625, 375] on button "SUBMIT" at bounding box center [613, 368] width 115 height 27
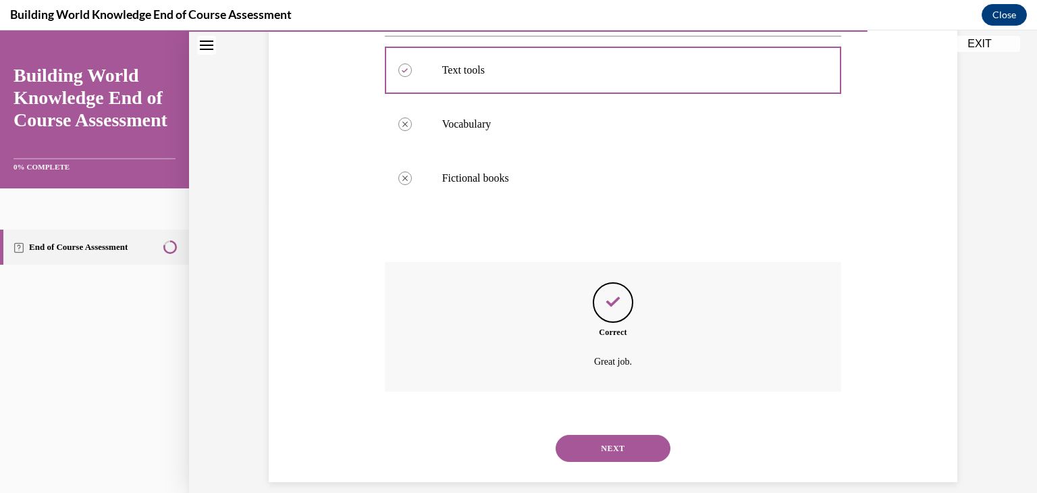
scroll to position [305, 0]
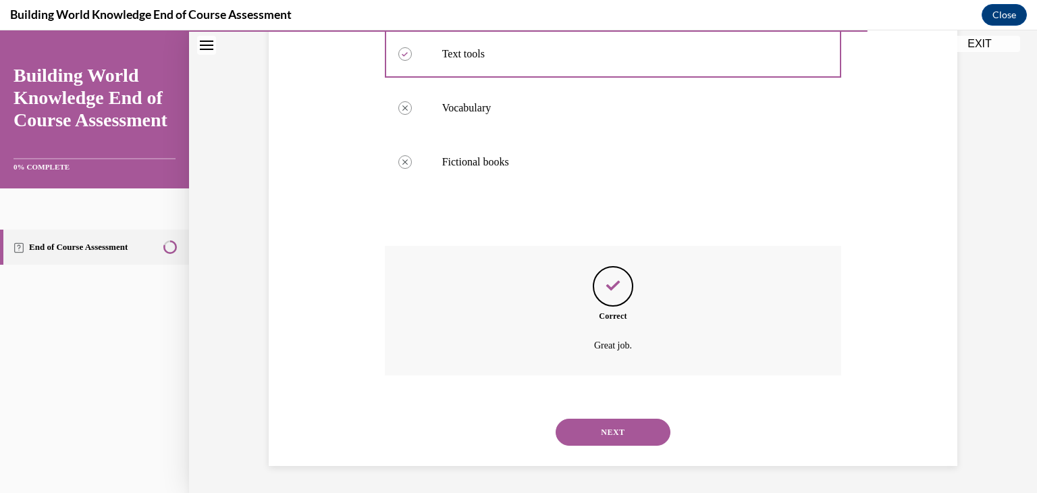
click at [620, 431] on button "NEXT" at bounding box center [613, 432] width 115 height 27
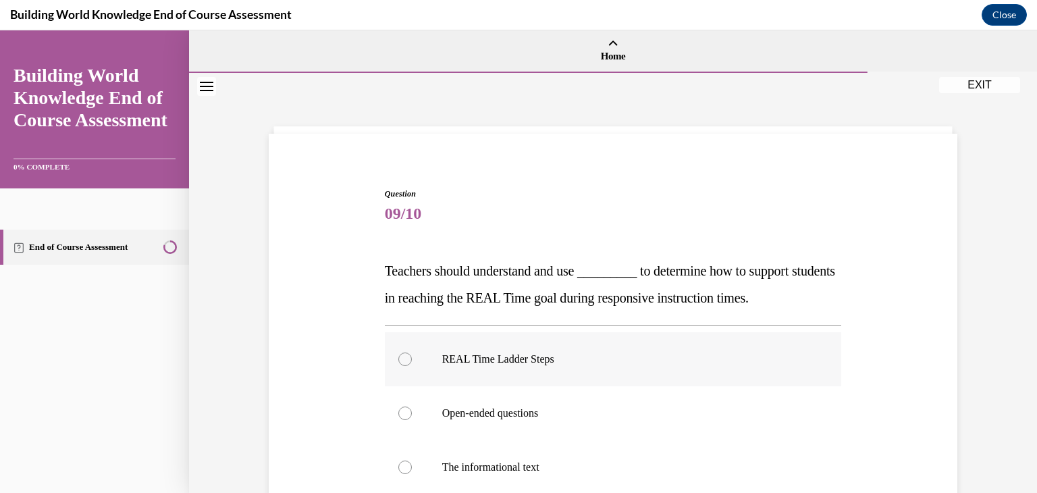
click at [615, 370] on label "REAL Time Ladder Steps" at bounding box center [613, 359] width 457 height 54
click at [412, 366] on input "REAL Time Ladder Steps" at bounding box center [405, 359] width 14 height 14
radio input "true"
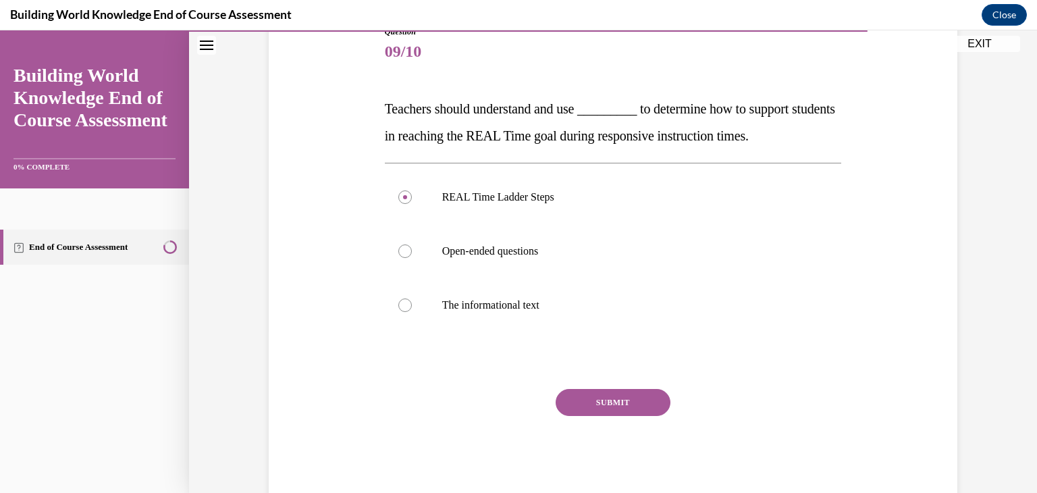
scroll to position [171, 0]
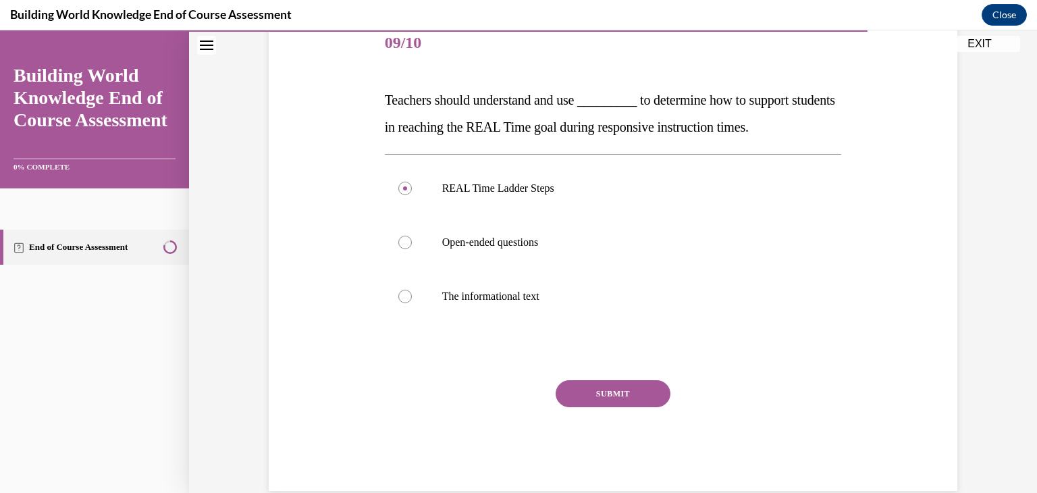
click at [641, 387] on button "SUBMIT" at bounding box center [613, 393] width 115 height 27
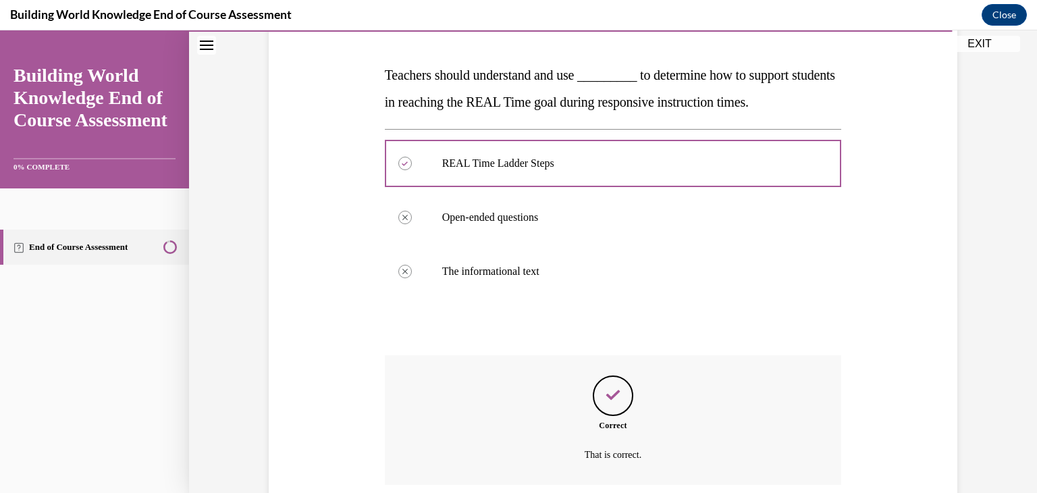
scroll to position [305, 0]
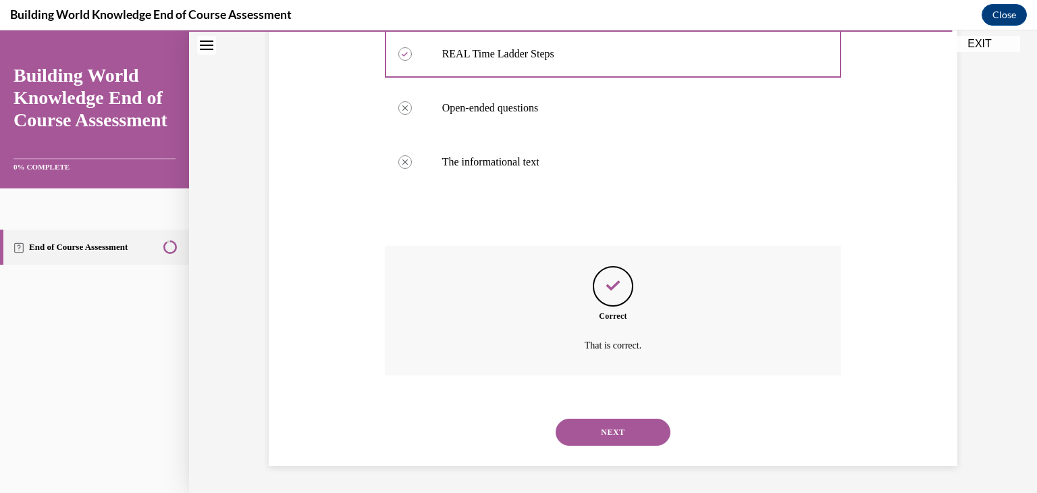
click at [599, 437] on button "NEXT" at bounding box center [613, 432] width 115 height 27
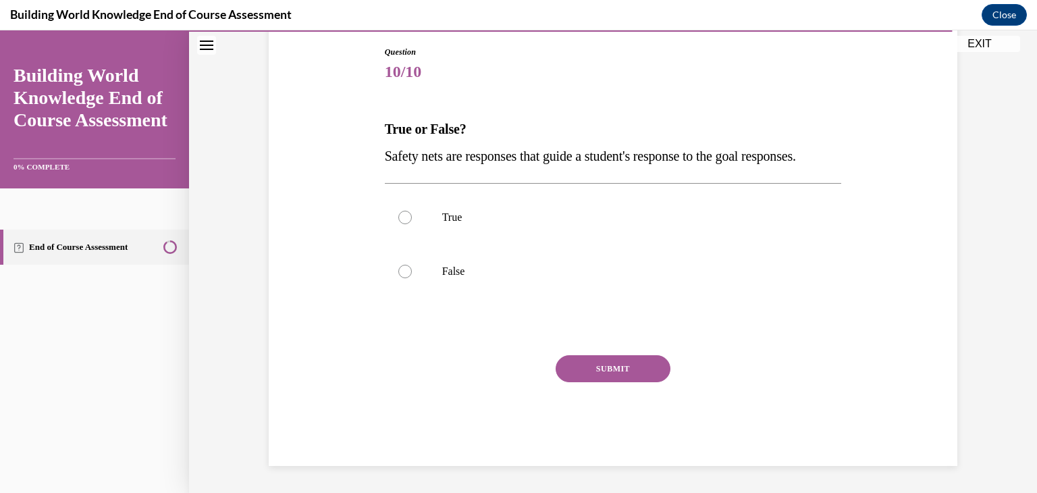
scroll to position [150, 0]
click at [431, 283] on label "False" at bounding box center [613, 271] width 457 height 54
click at [412, 278] on input "False" at bounding box center [405, 272] width 14 height 14
radio input "true"
click at [593, 382] on button "SUBMIT" at bounding box center [613, 368] width 115 height 27
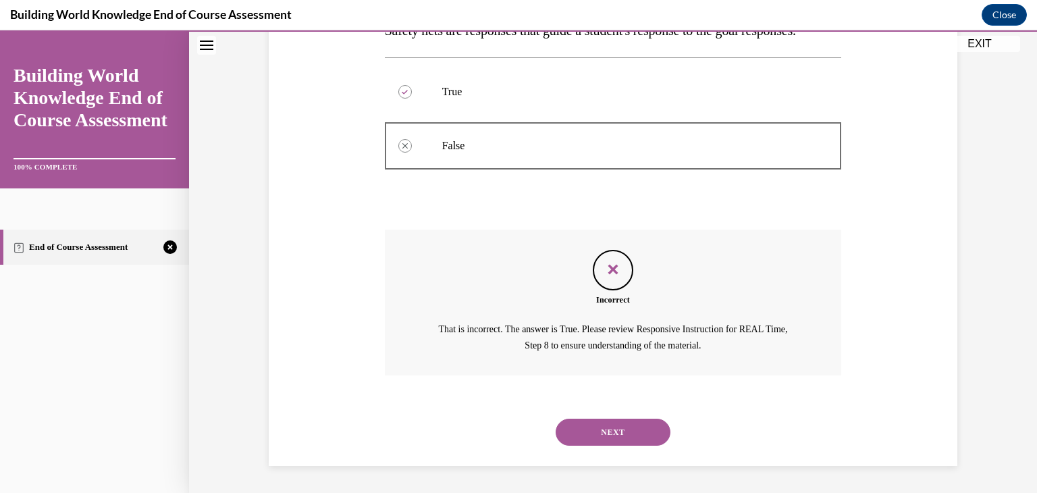
scroll to position [294, 0]
click at [619, 438] on button "NEXT" at bounding box center [613, 432] width 115 height 27
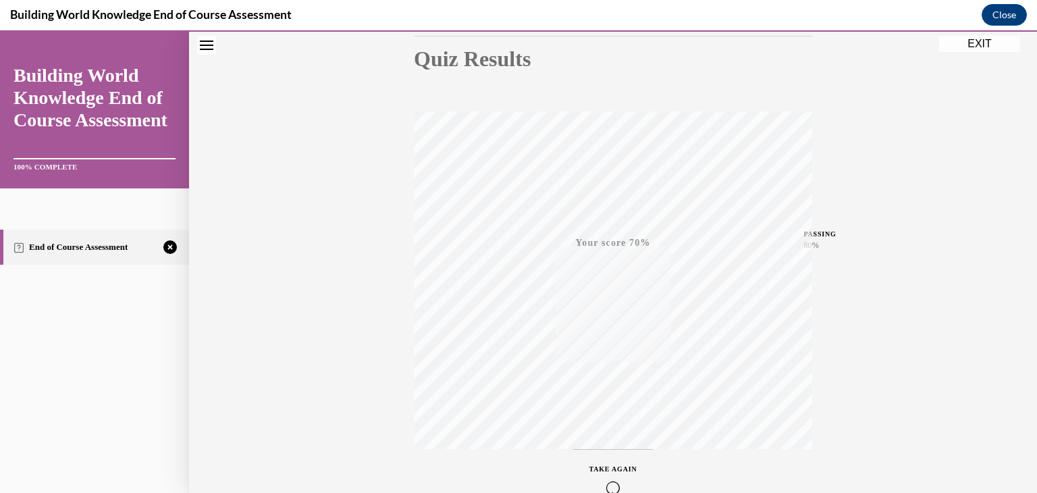
scroll to position [230, 0]
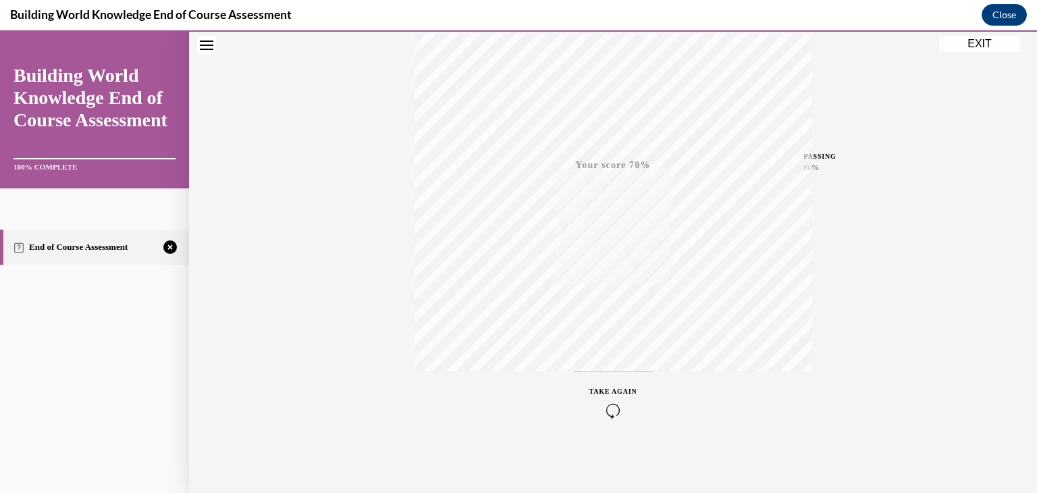
click at [613, 421] on button "TAKE AGAIN" at bounding box center [613, 401] width 80 height 61
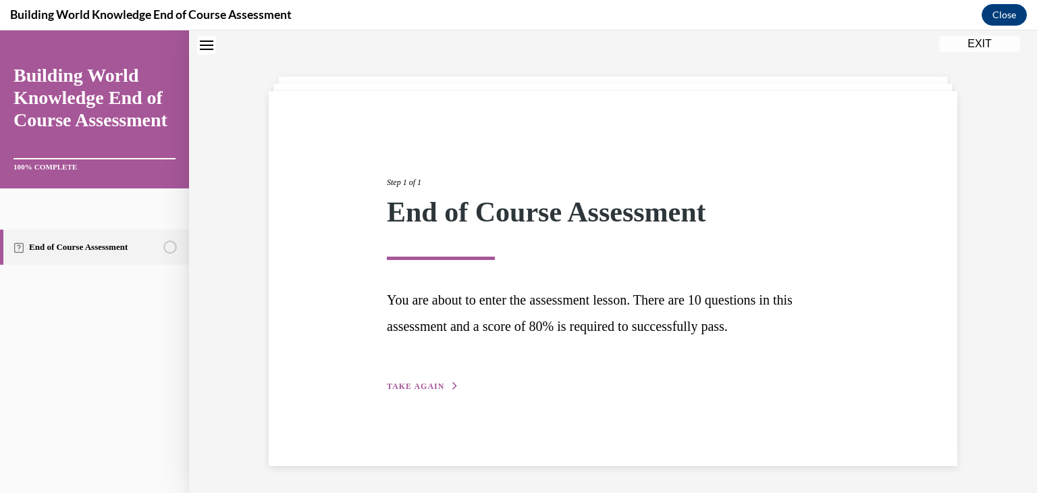
scroll to position [43, 0]
click at [419, 384] on span "TAKE AGAIN" at bounding box center [415, 385] width 57 height 9
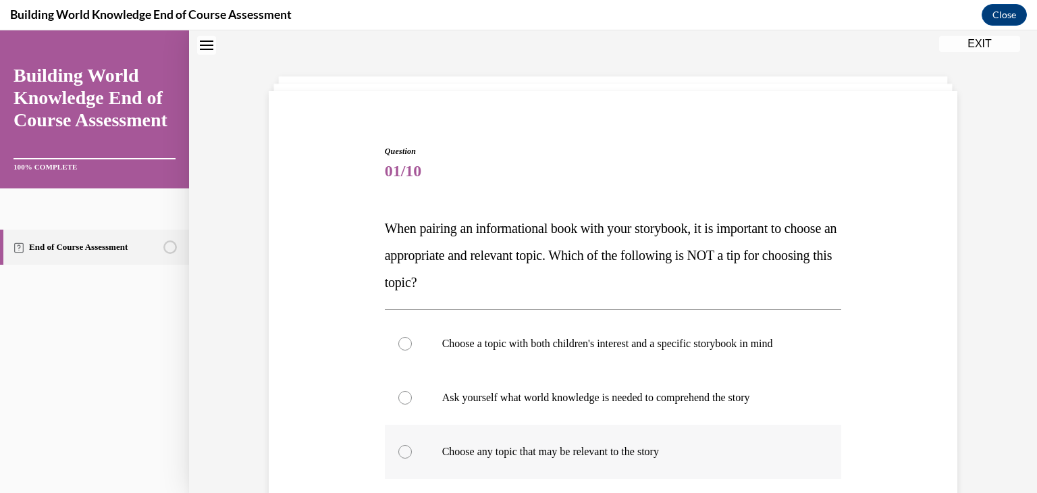
click at [824, 452] on label "Choose any topic that may be relevant to the story" at bounding box center [613, 452] width 457 height 54
click at [412, 452] on input "Choose any topic that may be relevant to the story" at bounding box center [405, 452] width 14 height 14
radio input "true"
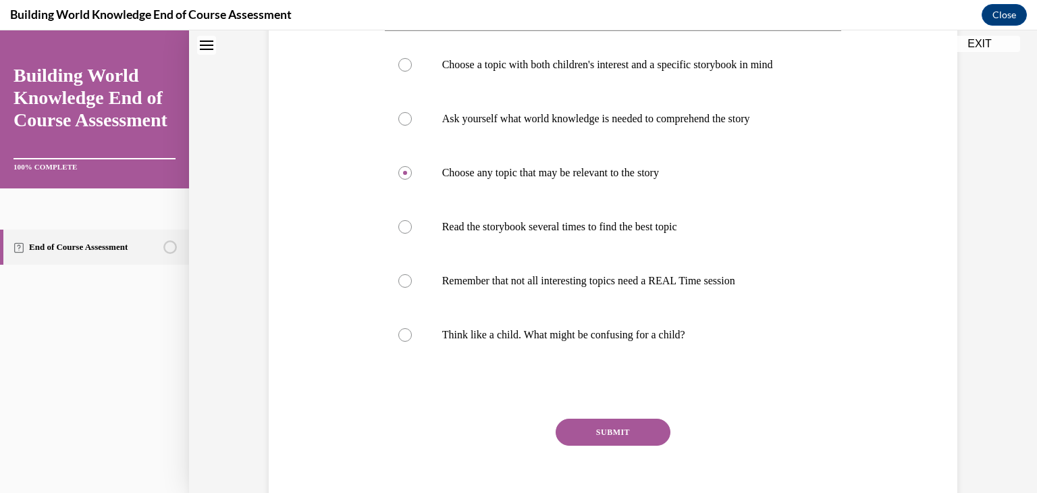
scroll to position [348, 0]
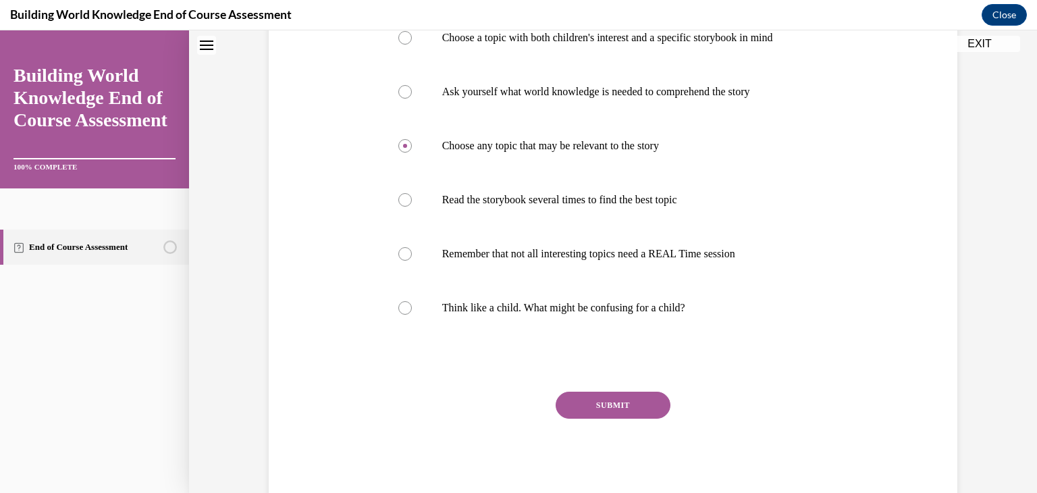
click at [621, 410] on button "SUBMIT" at bounding box center [613, 405] width 115 height 27
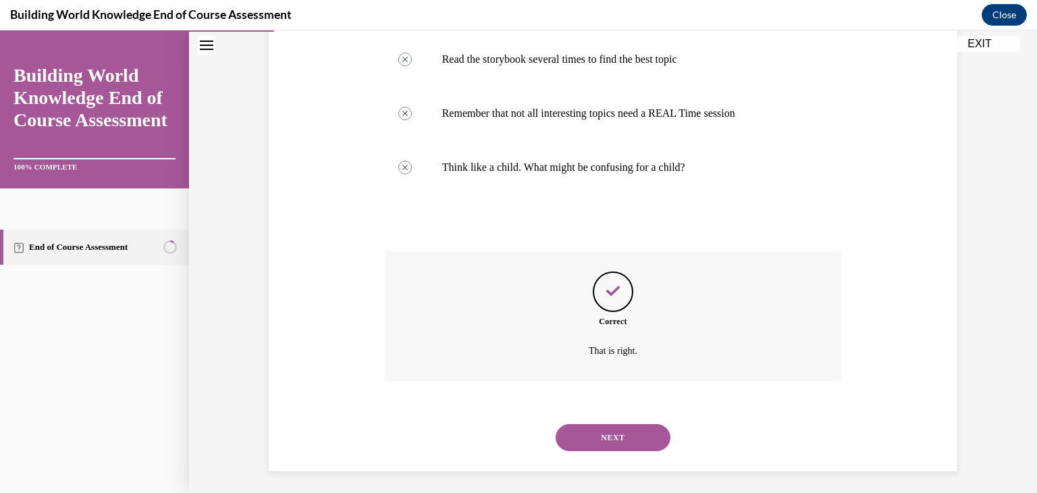
scroll to position [494, 0]
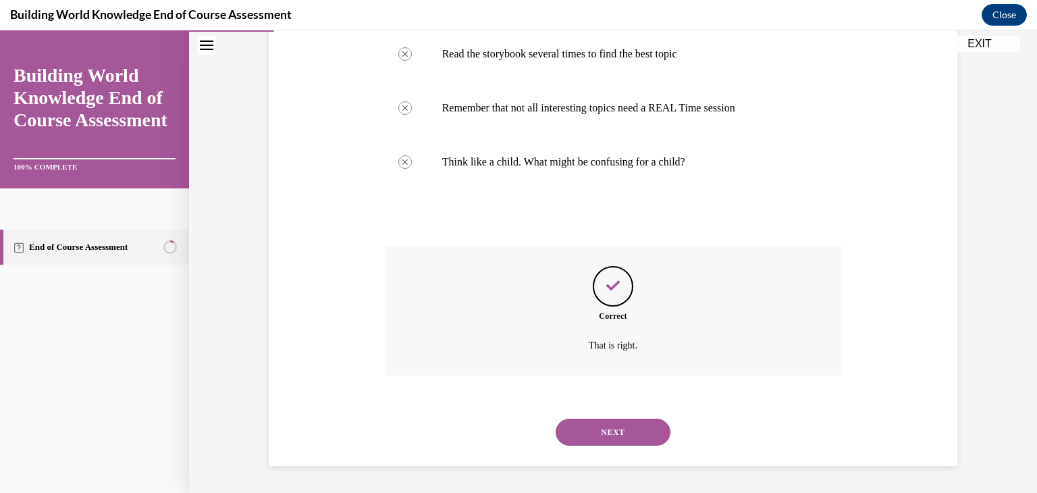
click at [620, 435] on button "NEXT" at bounding box center [613, 432] width 115 height 27
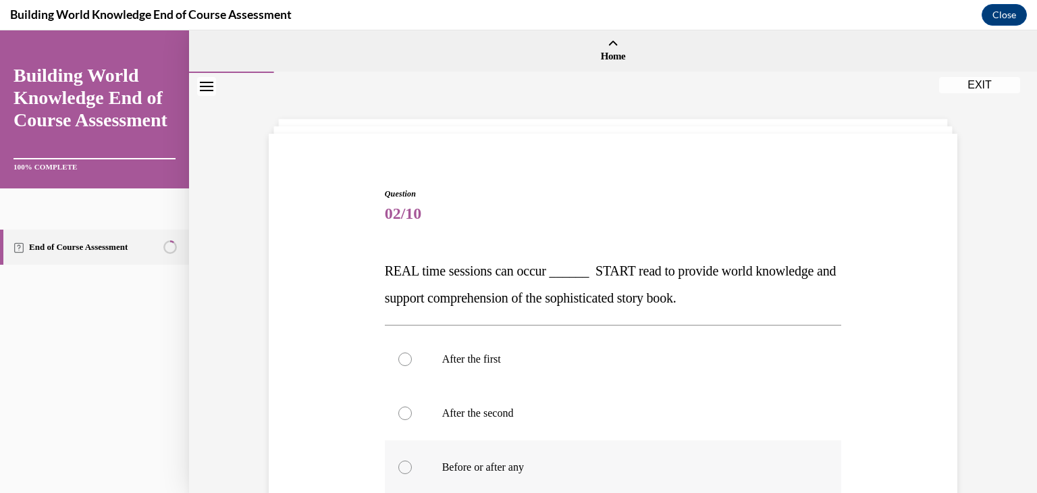
click at [608, 462] on p "Before or after any" at bounding box center [625, 467] width 366 height 14
click at [412, 462] on input "Before or after any" at bounding box center [405, 467] width 14 height 14
radio input "true"
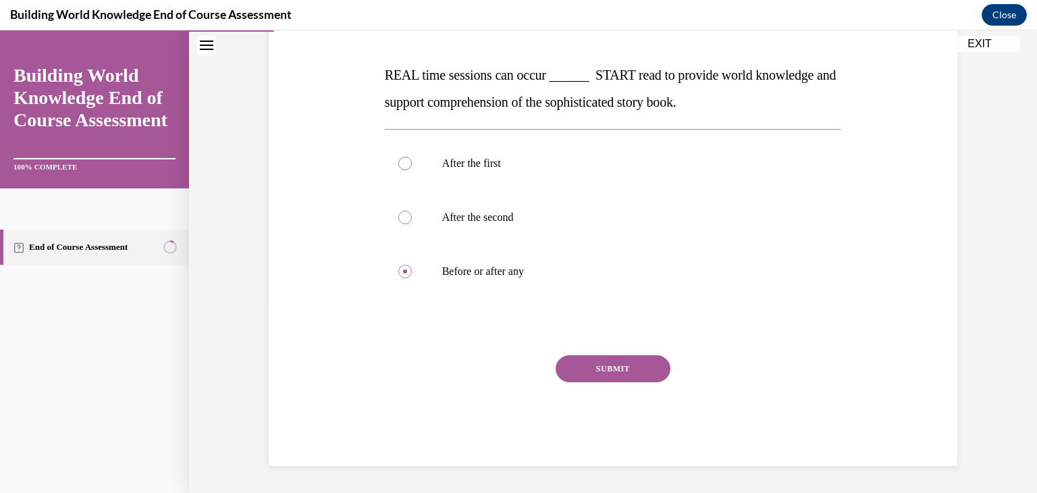
click at [613, 363] on button "SUBMIT" at bounding box center [613, 368] width 115 height 27
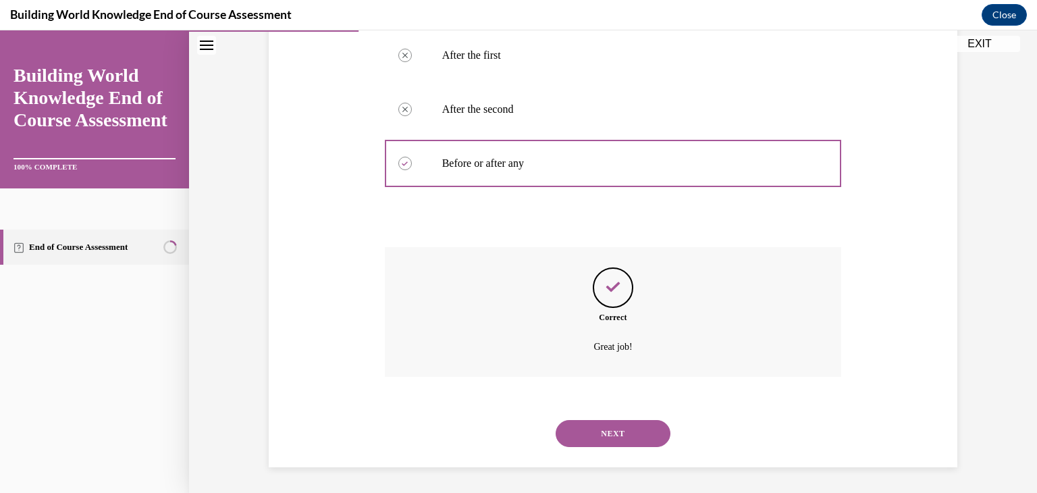
scroll to position [305, 0]
click at [602, 423] on button "NEXT" at bounding box center [613, 432] width 115 height 27
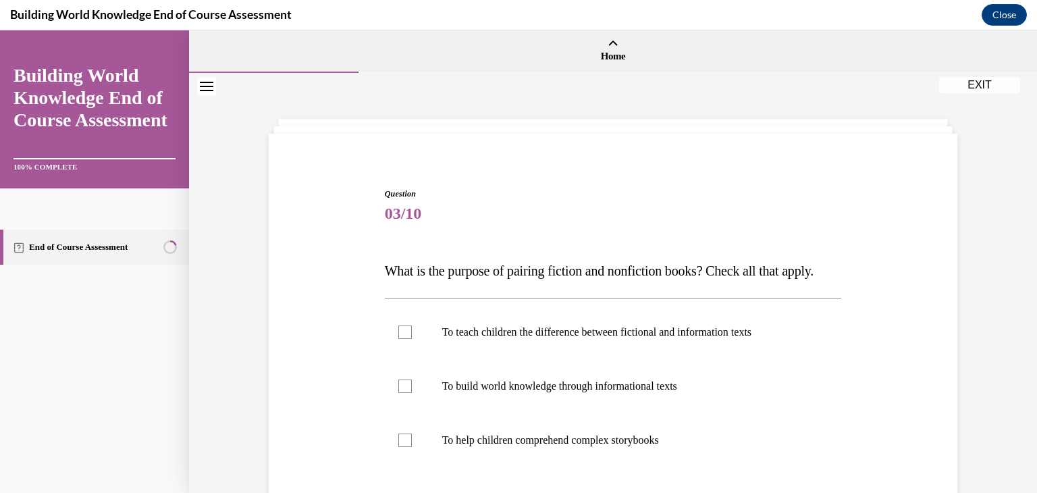
scroll to position [196, 0]
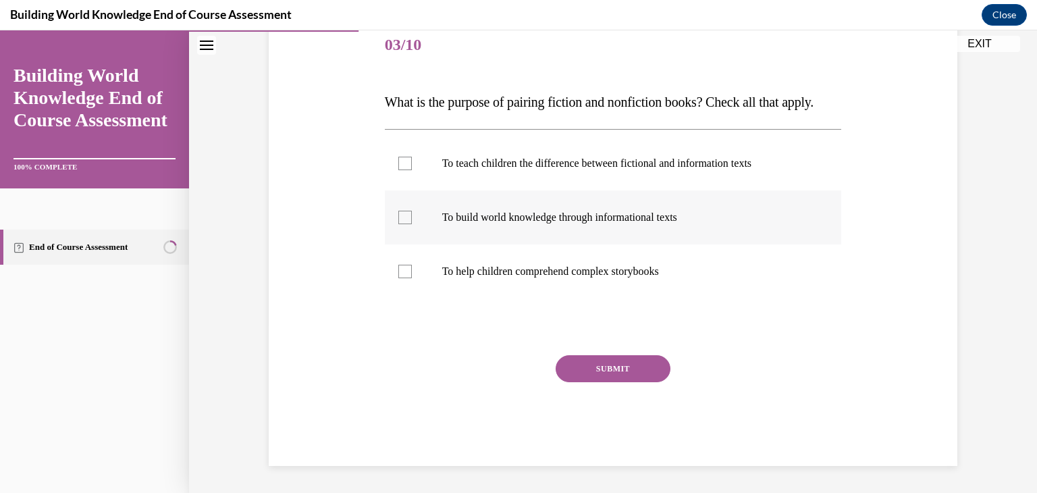
click at [491, 216] on p "To build world knowledge through informational texts" at bounding box center [625, 218] width 366 height 14
click at [412, 216] on input "To build world knowledge through informational texts" at bounding box center [405, 218] width 14 height 14
checkbox input "true"
click at [481, 267] on p "To help children comprehend complex storybooks" at bounding box center [625, 272] width 366 height 14
click at [412, 267] on input "To help children comprehend complex storybooks" at bounding box center [405, 272] width 14 height 14
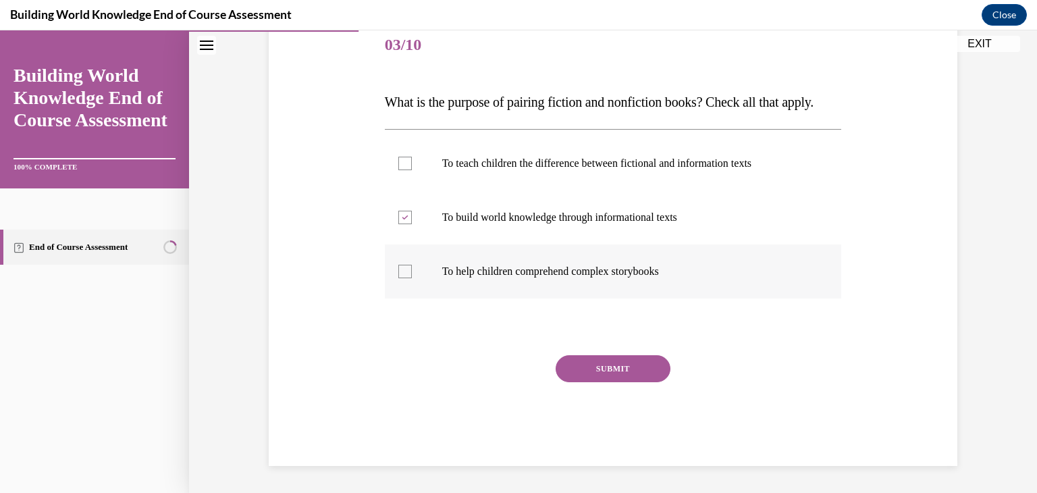
checkbox input "true"
click at [551, 171] on label "To teach children the difference between fictional and information texts" at bounding box center [613, 163] width 457 height 54
click at [412, 170] on input "To teach children the difference between fictional and information texts" at bounding box center [405, 164] width 14 height 14
checkbox input "true"
click at [583, 365] on button "SUBMIT" at bounding box center [613, 368] width 115 height 27
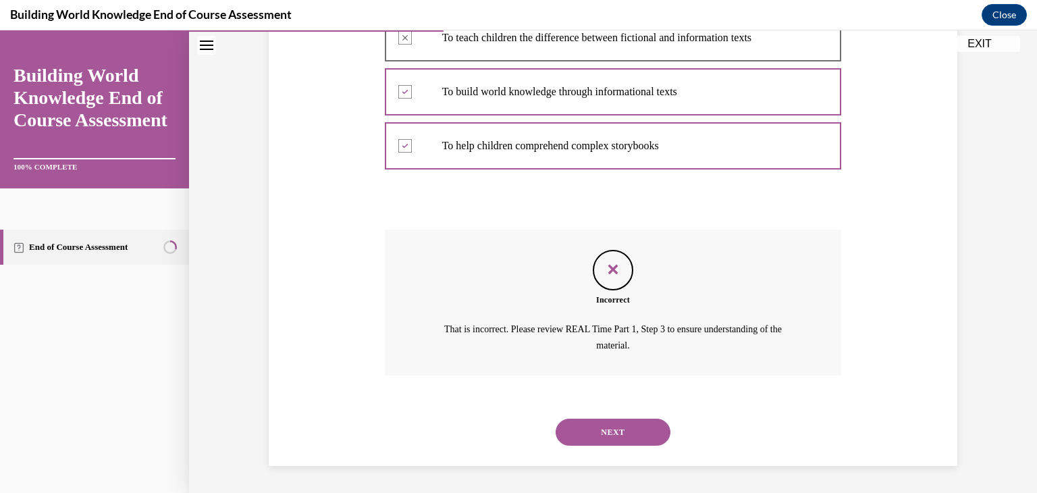
scroll to position [321, 0]
click at [621, 430] on button "NEXT" at bounding box center [613, 432] width 115 height 27
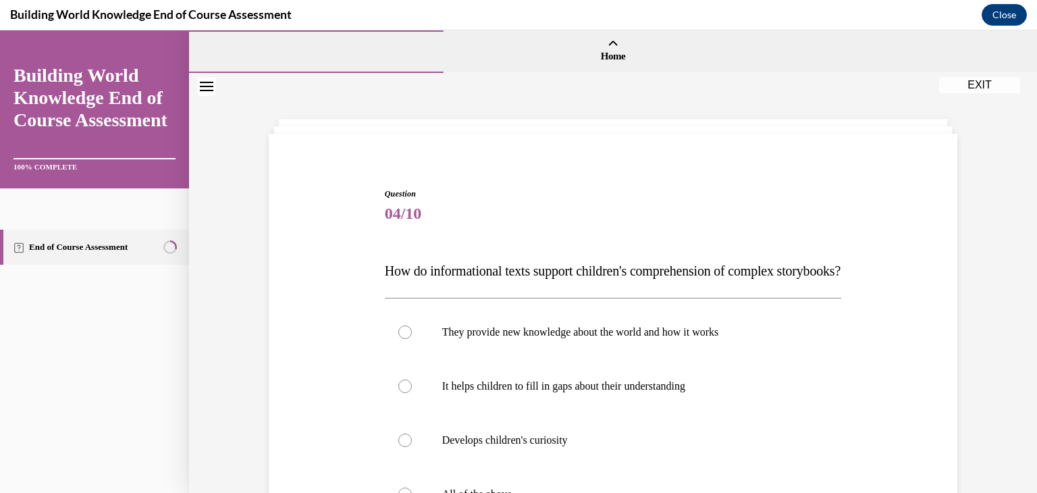
scroll to position [250, 0]
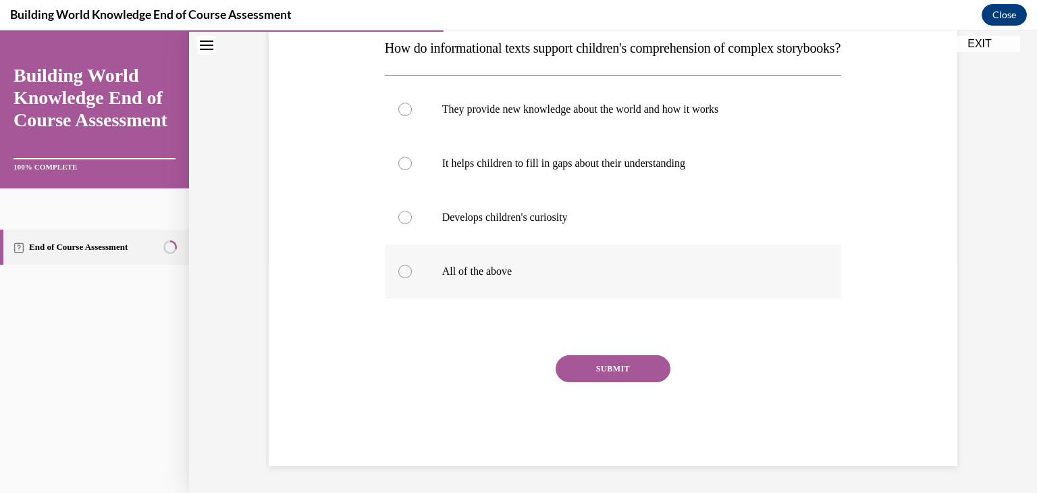
click at [477, 265] on p "All of the above" at bounding box center [625, 272] width 366 height 14
click at [412, 265] on input "All of the above" at bounding box center [405, 272] width 14 height 14
radio input "true"
click at [597, 370] on button "SUBMIT" at bounding box center [613, 368] width 115 height 27
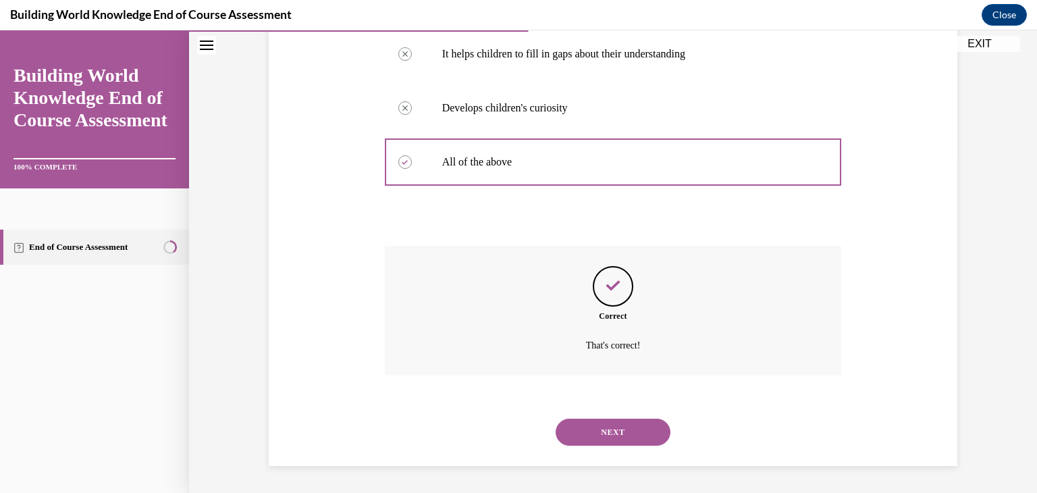
scroll to position [359, 0]
click at [613, 447] on div "NEXT" at bounding box center [613, 432] width 457 height 54
click at [612, 432] on button "NEXT" at bounding box center [613, 432] width 115 height 27
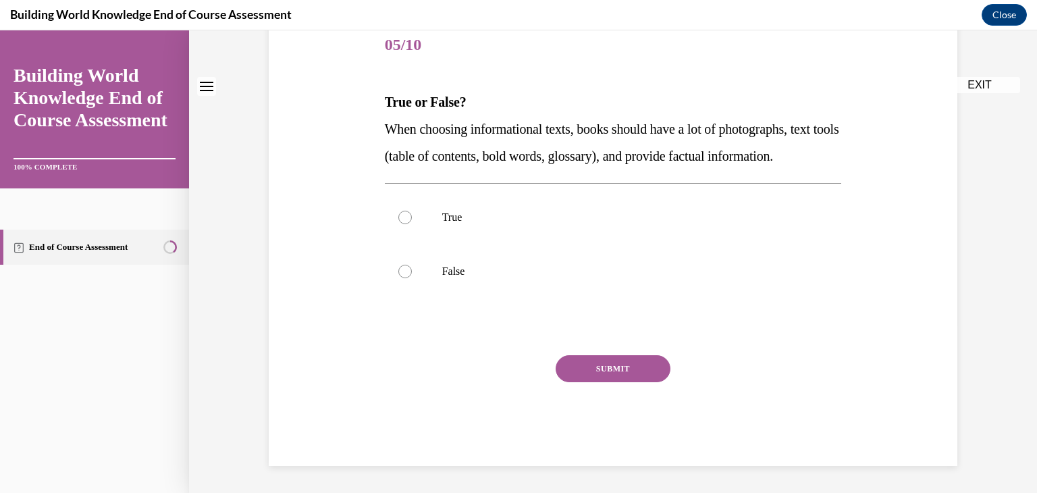
scroll to position [0, 0]
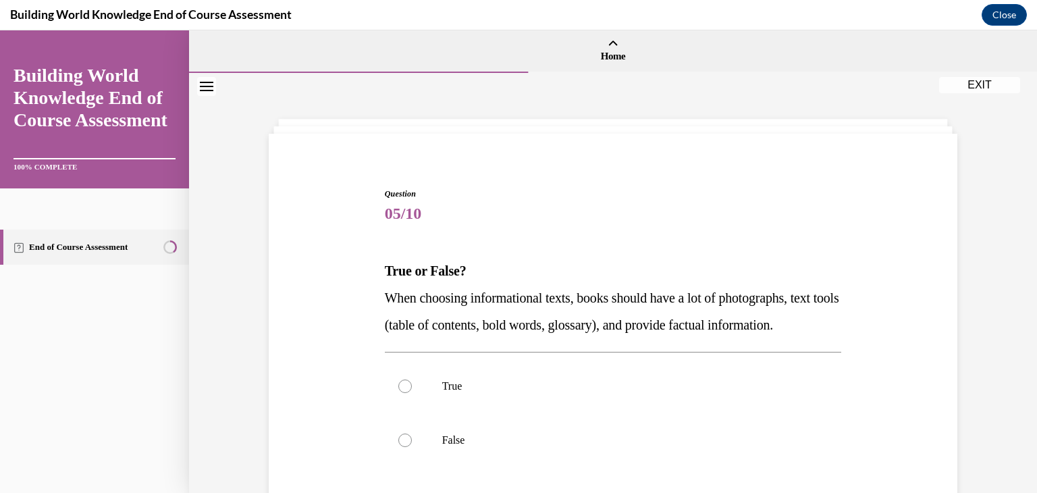
click at [612, 413] on label "True" at bounding box center [613, 386] width 457 height 54
click at [412, 393] on input "True" at bounding box center [405, 386] width 14 height 14
radio input "true"
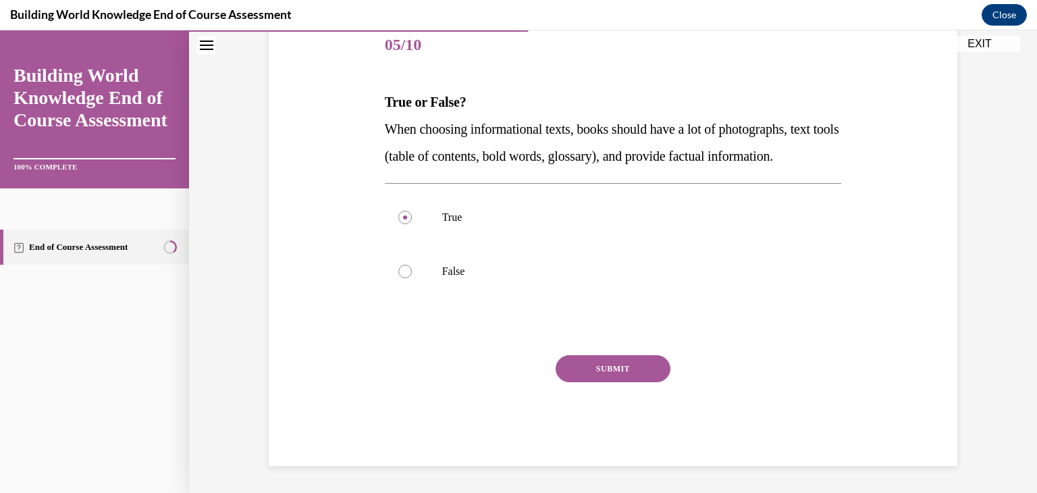
click at [620, 368] on button "SUBMIT" at bounding box center [613, 368] width 115 height 27
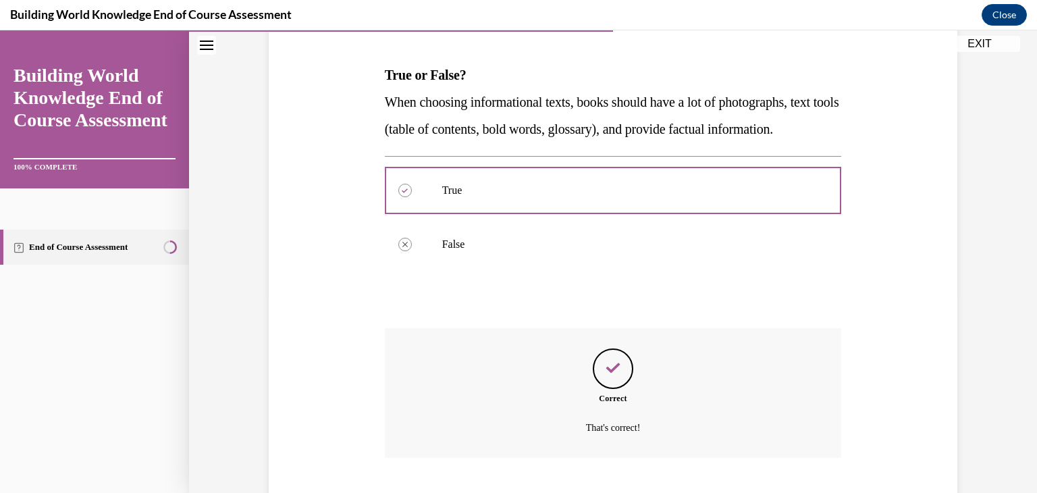
scroll to position [305, 0]
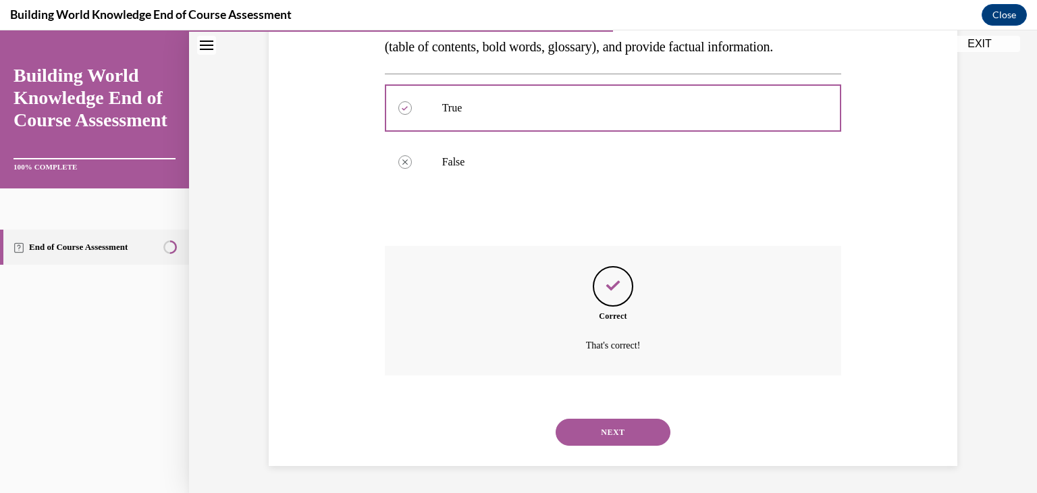
click at [611, 440] on button "NEXT" at bounding box center [613, 432] width 115 height 27
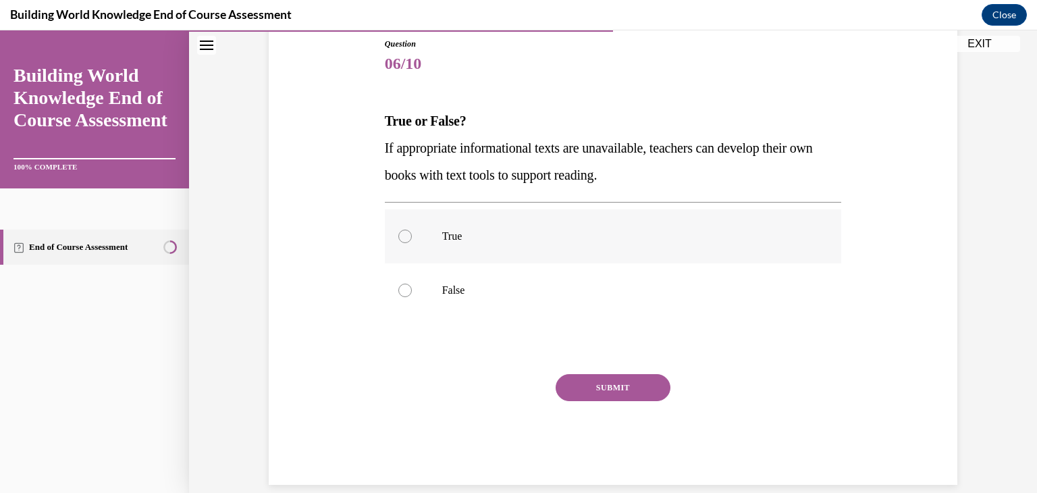
click at [469, 243] on label "True" at bounding box center [613, 236] width 457 height 54
click at [412, 243] on input "True" at bounding box center [405, 237] width 14 height 14
radio input "true"
click at [609, 384] on button "SUBMIT" at bounding box center [613, 387] width 115 height 27
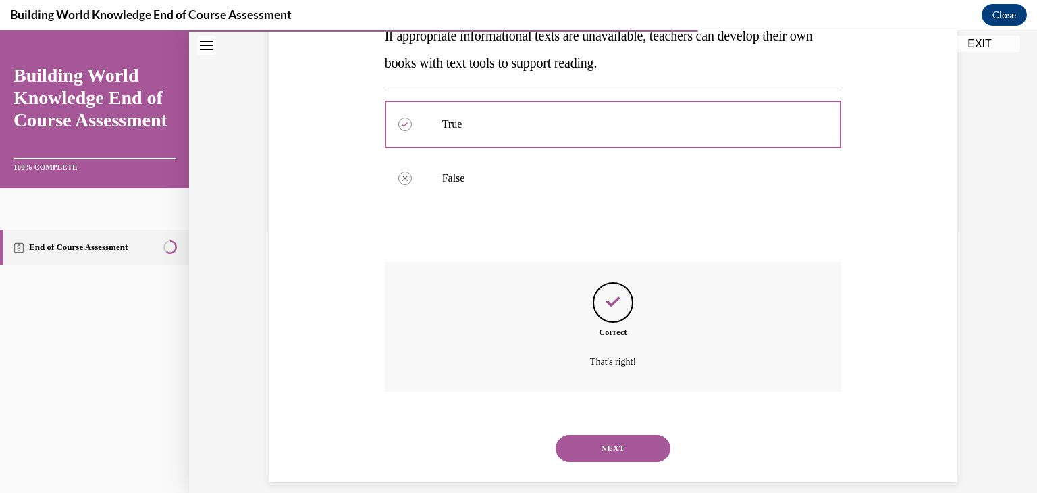
scroll to position [278, 0]
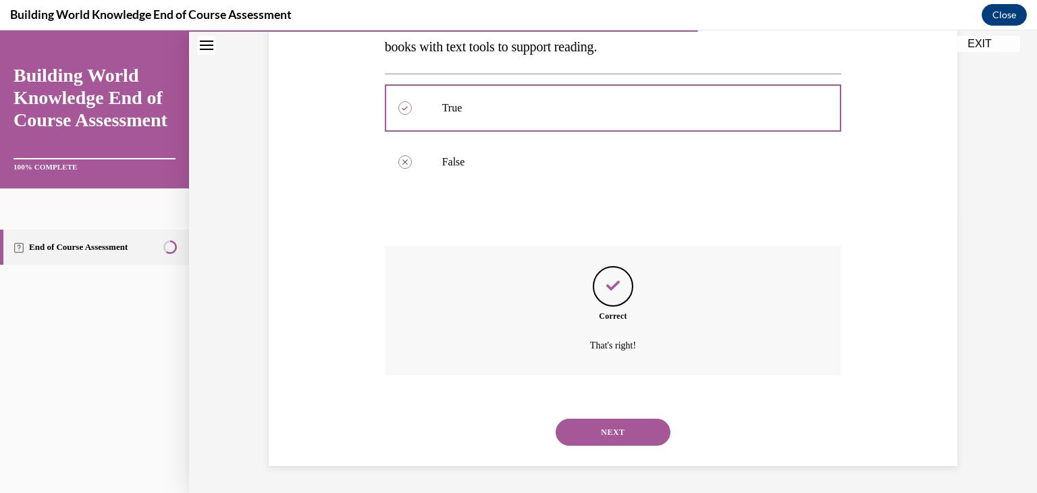
click at [635, 435] on button "NEXT" at bounding box center [613, 432] width 115 height 27
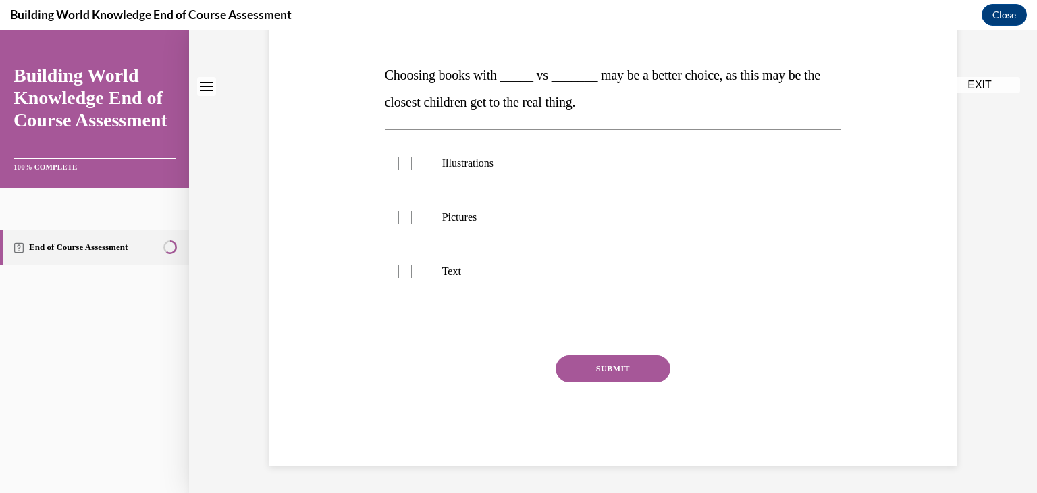
scroll to position [0, 0]
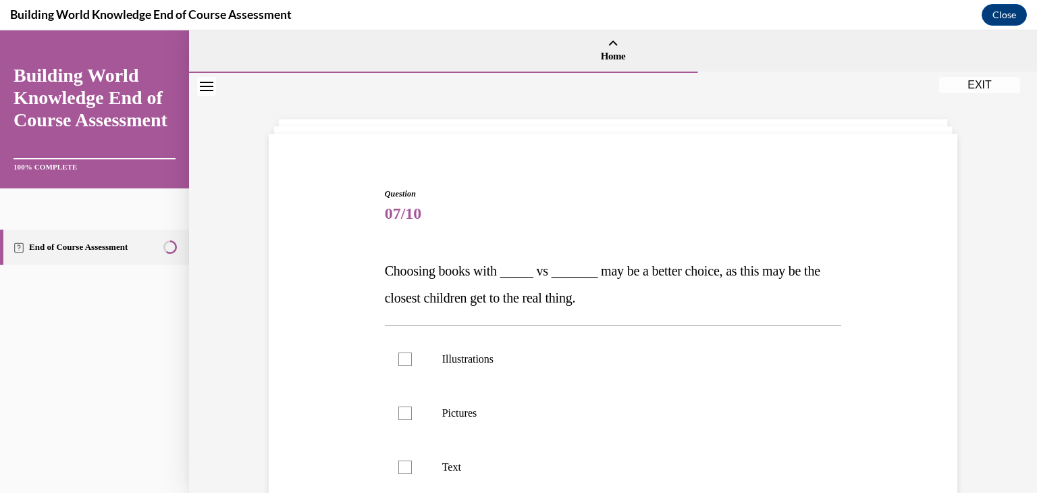
click at [635, 435] on label "Pictures" at bounding box center [613, 413] width 457 height 54
click at [412, 420] on input "Pictures" at bounding box center [405, 413] width 14 height 14
checkbox input "true"
click at [626, 370] on label "Illustrations" at bounding box center [613, 359] width 457 height 54
click at [412, 366] on input "Illustrations" at bounding box center [405, 359] width 14 height 14
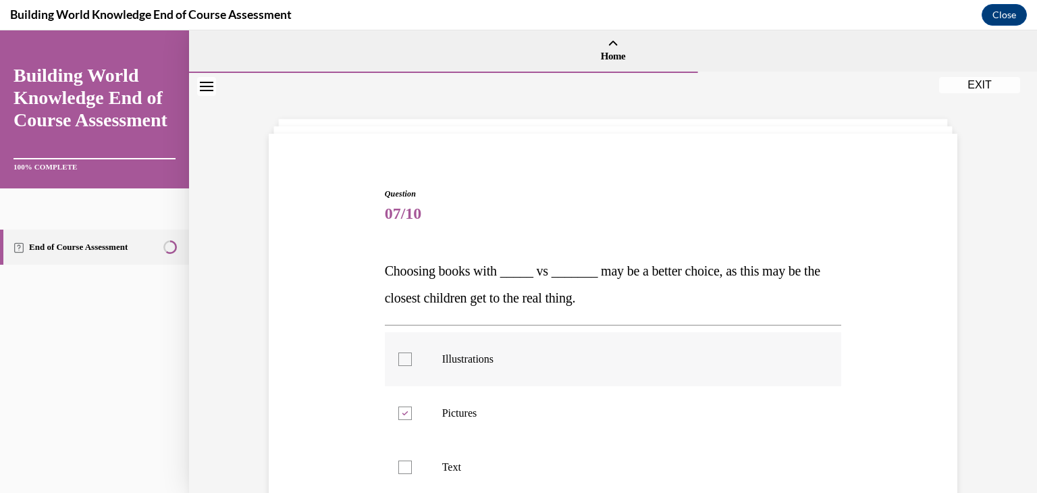
checkbox input "true"
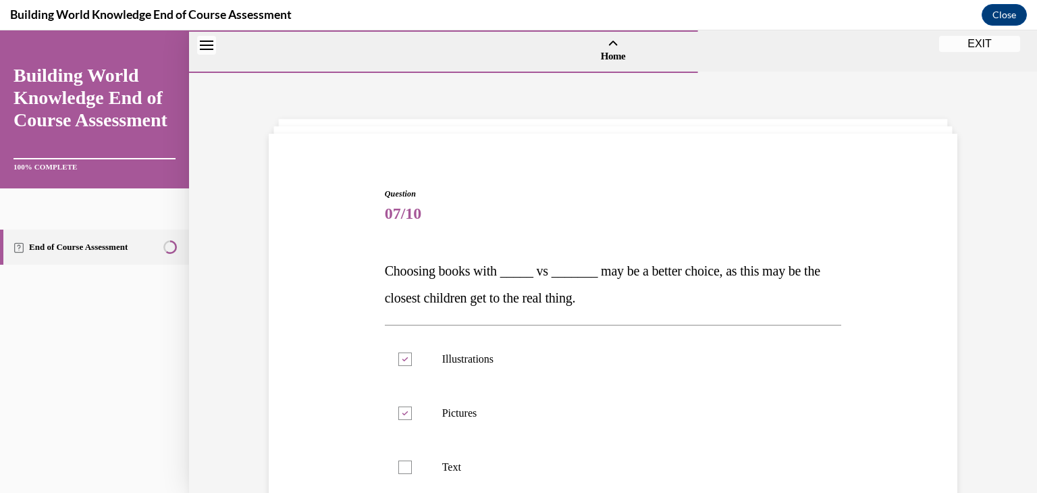
scroll to position [196, 0]
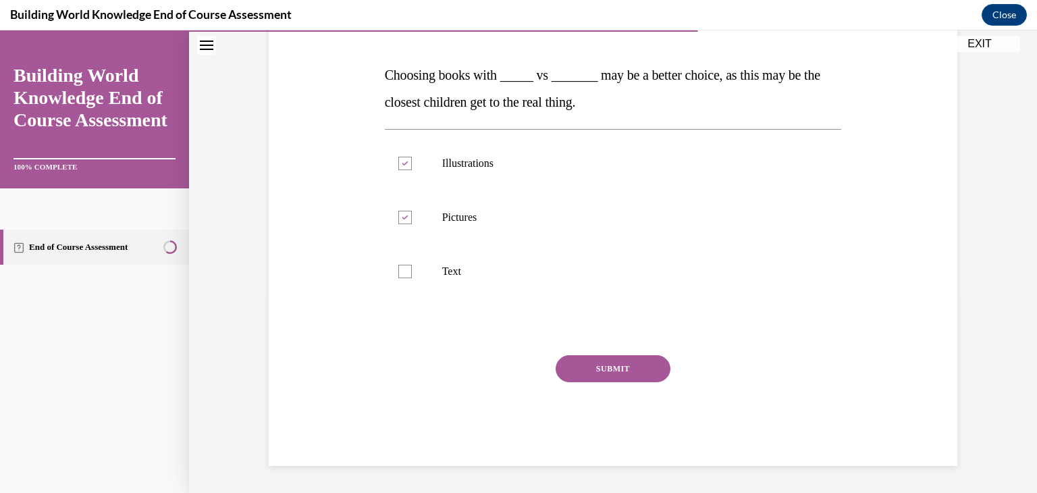
click at [612, 355] on button "SUBMIT" at bounding box center [613, 368] width 115 height 27
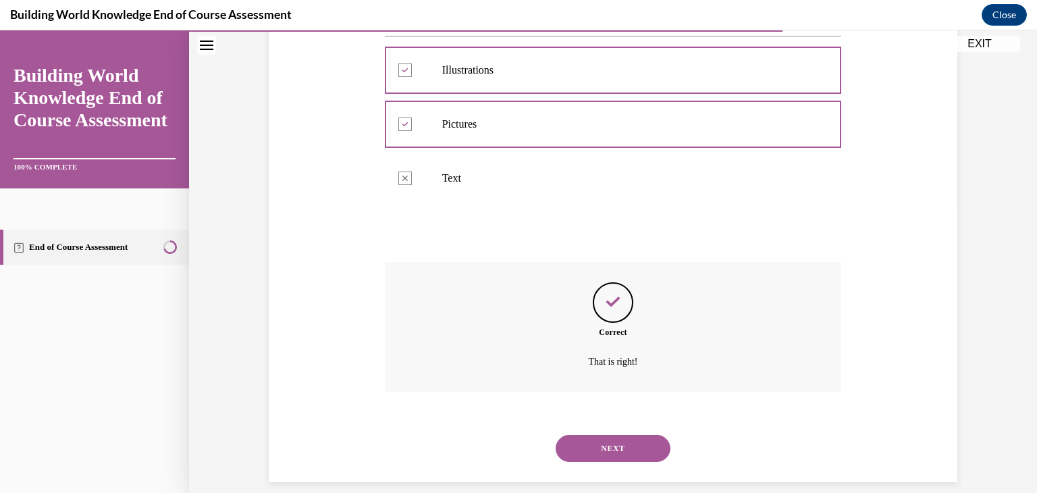
scroll to position [305, 0]
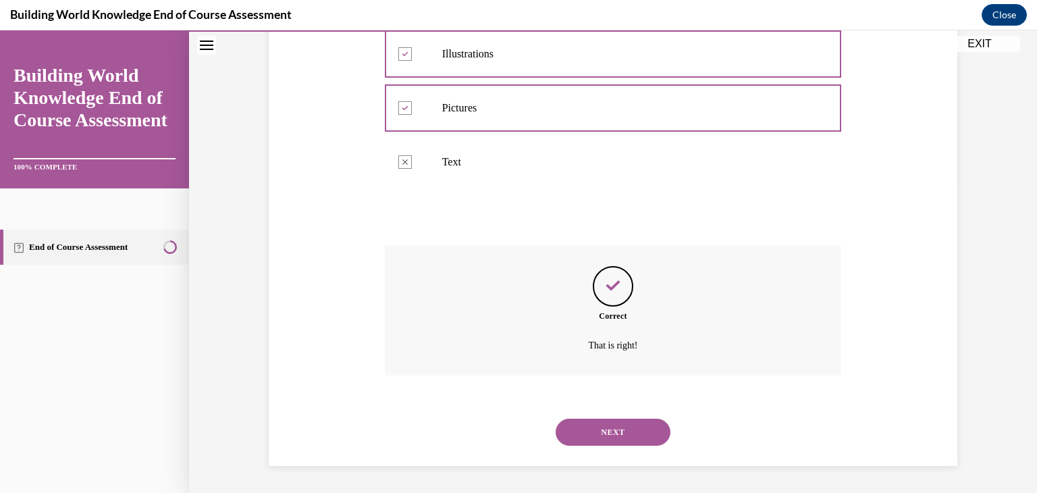
click at [617, 443] on button "NEXT" at bounding box center [613, 432] width 115 height 27
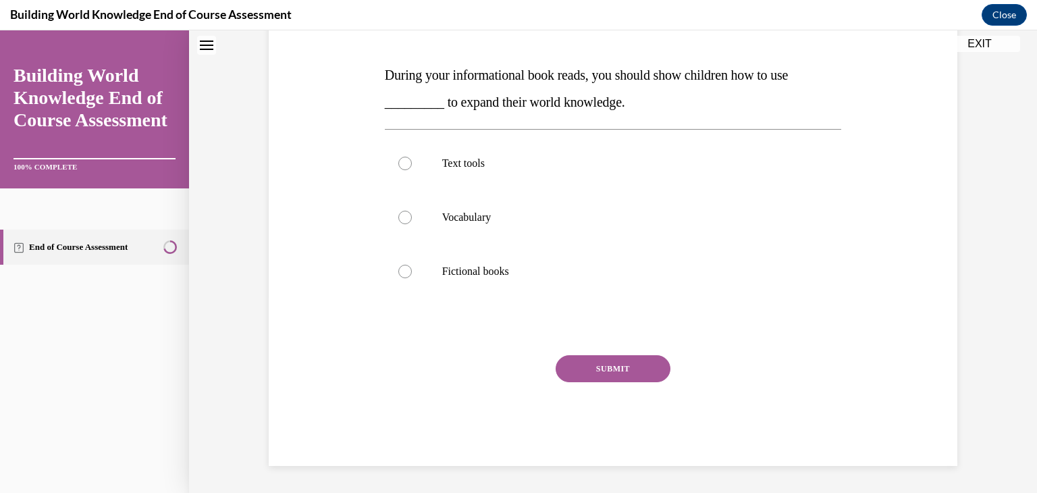
scroll to position [0, 0]
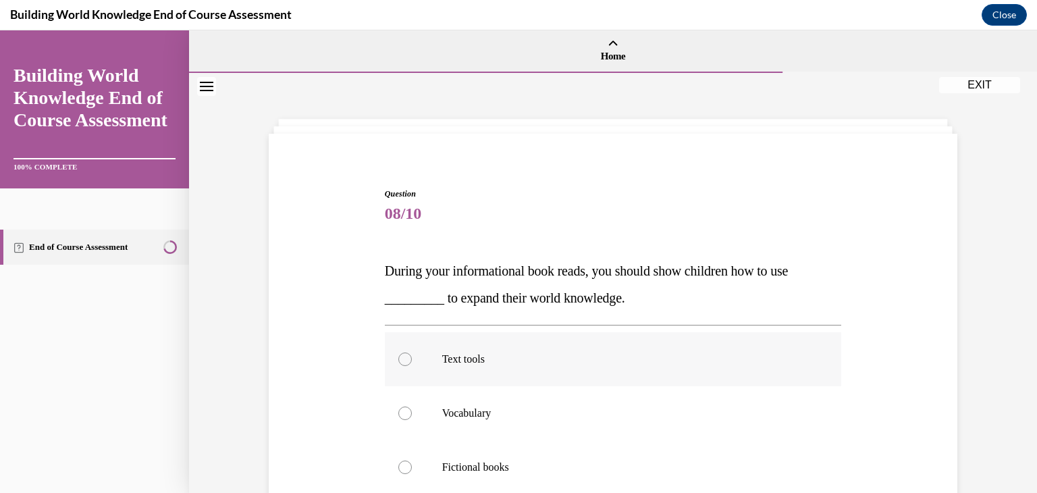
click at [583, 354] on p "Text tools" at bounding box center [625, 359] width 366 height 14
click at [412, 354] on input "Text tools" at bounding box center [405, 359] width 14 height 14
radio input "true"
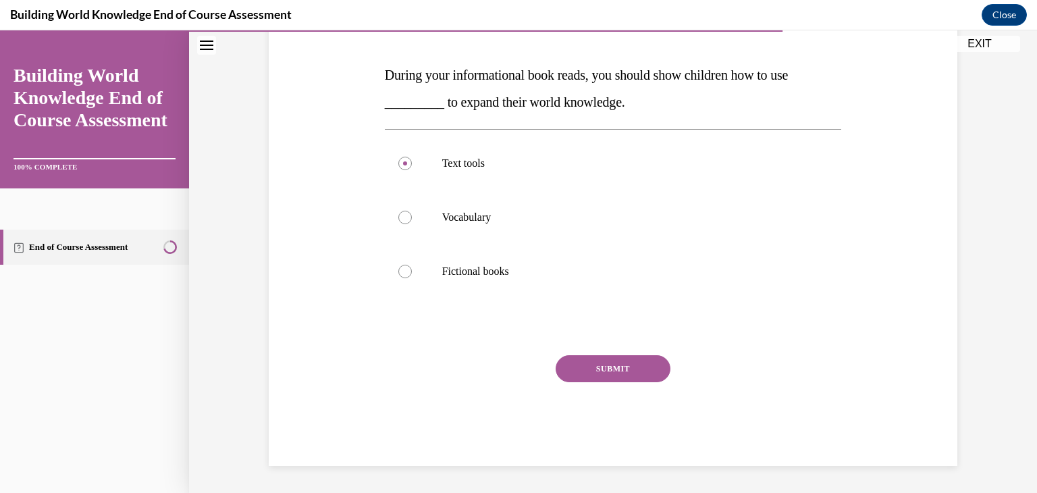
click at [580, 371] on button "SUBMIT" at bounding box center [613, 368] width 115 height 27
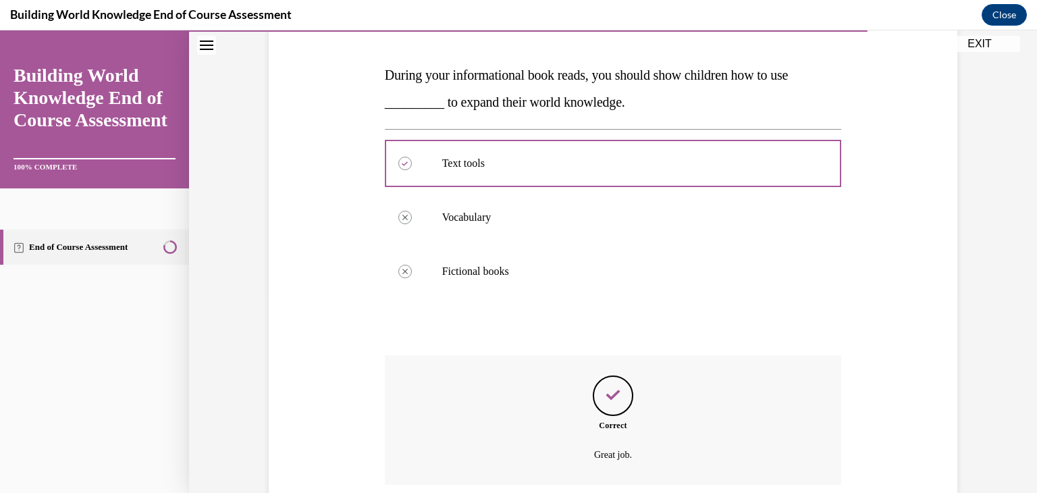
scroll to position [305, 0]
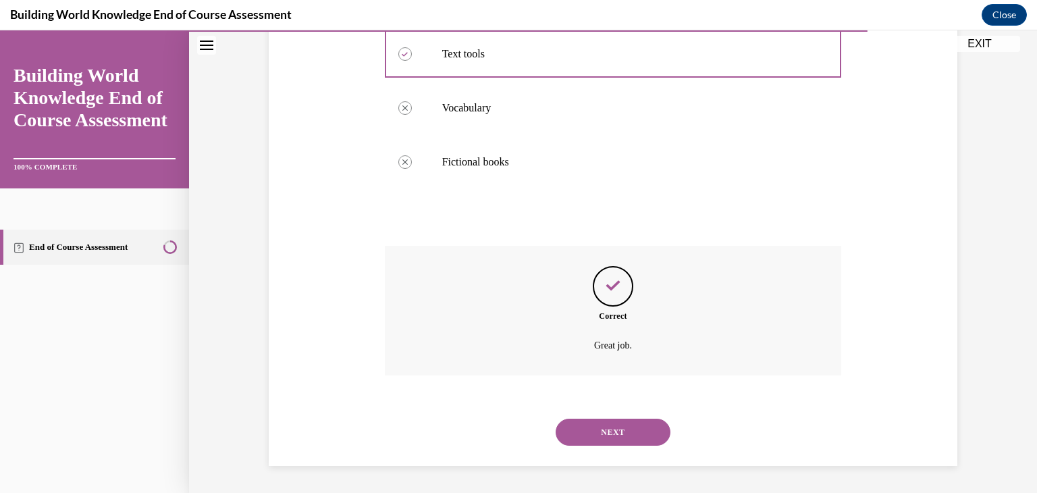
click at [626, 426] on button "NEXT" at bounding box center [613, 432] width 115 height 27
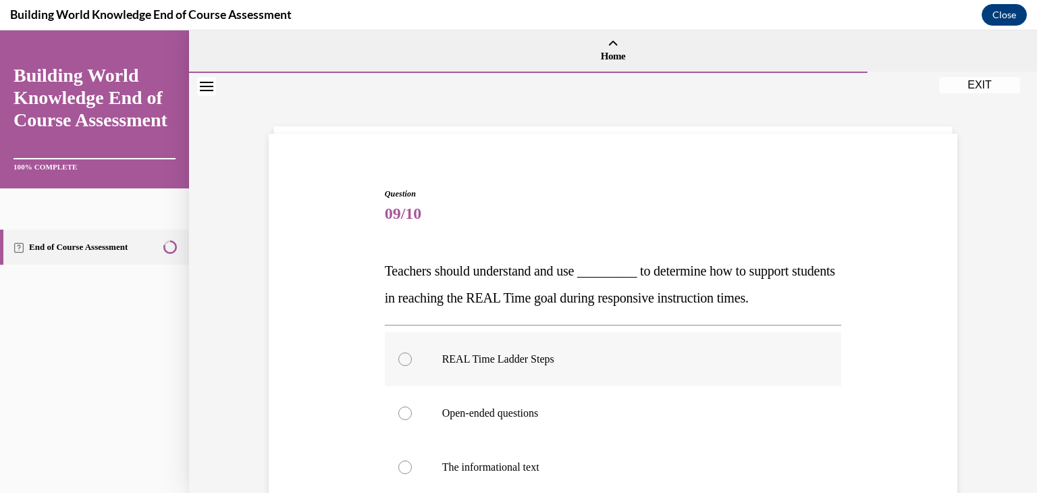
click at [624, 380] on label "REAL Time Ladder Steps" at bounding box center [613, 359] width 457 height 54
click at [412, 366] on input "REAL Time Ladder Steps" at bounding box center [405, 359] width 14 height 14
radio input "true"
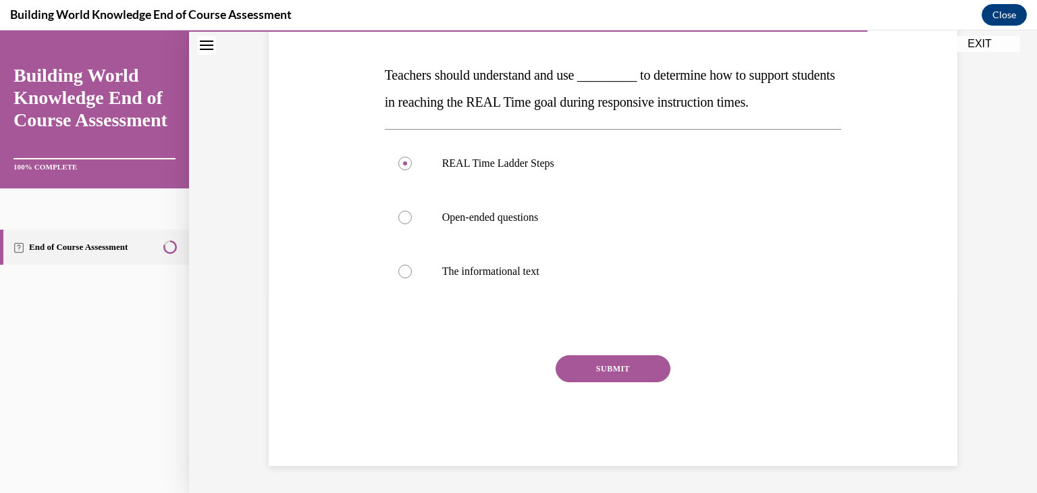
click at [613, 353] on div "Question 09/10 Teachers should understand and use _________ to determine how to…" at bounding box center [613, 229] width 457 height 474
click at [612, 369] on button "SUBMIT" at bounding box center [613, 368] width 115 height 27
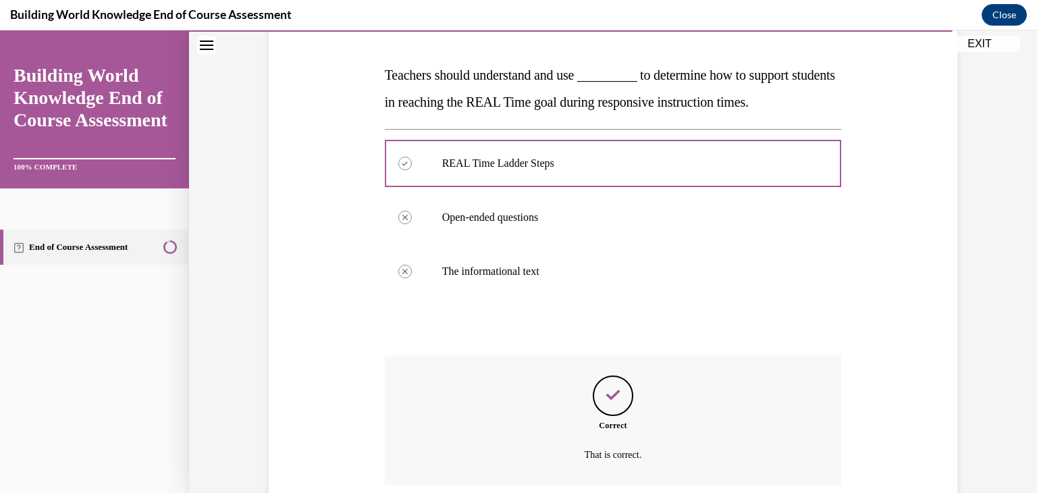
scroll to position [305, 0]
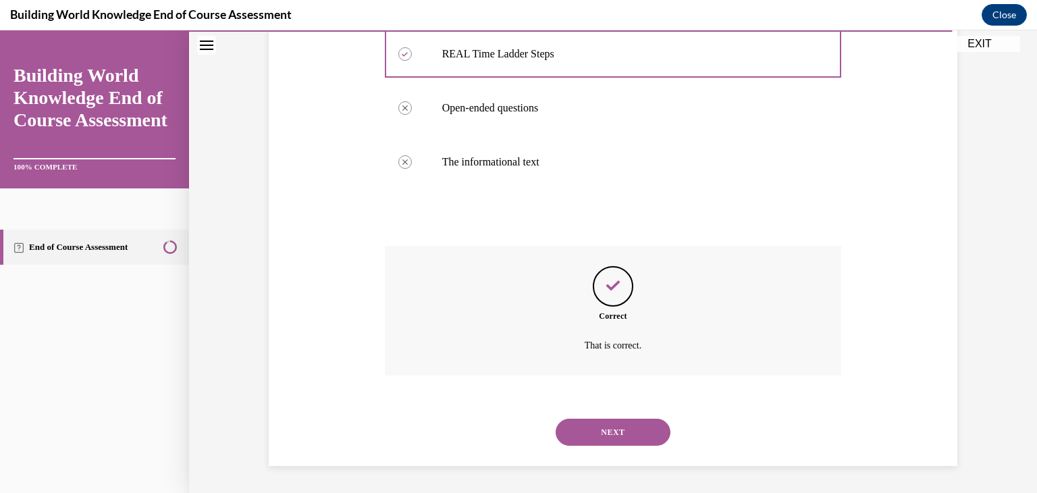
click at [612, 429] on button "NEXT" at bounding box center [613, 432] width 115 height 27
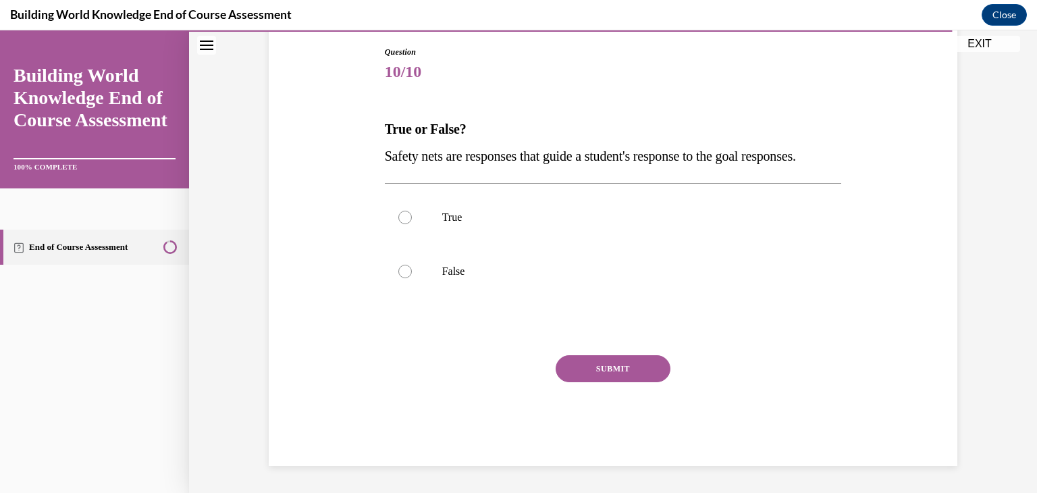
scroll to position [150, 0]
click at [461, 244] on label "True" at bounding box center [613, 217] width 457 height 54
click at [412, 224] on input "True" at bounding box center [405, 218] width 14 height 14
radio input "true"
click at [583, 382] on button "SUBMIT" at bounding box center [613, 368] width 115 height 27
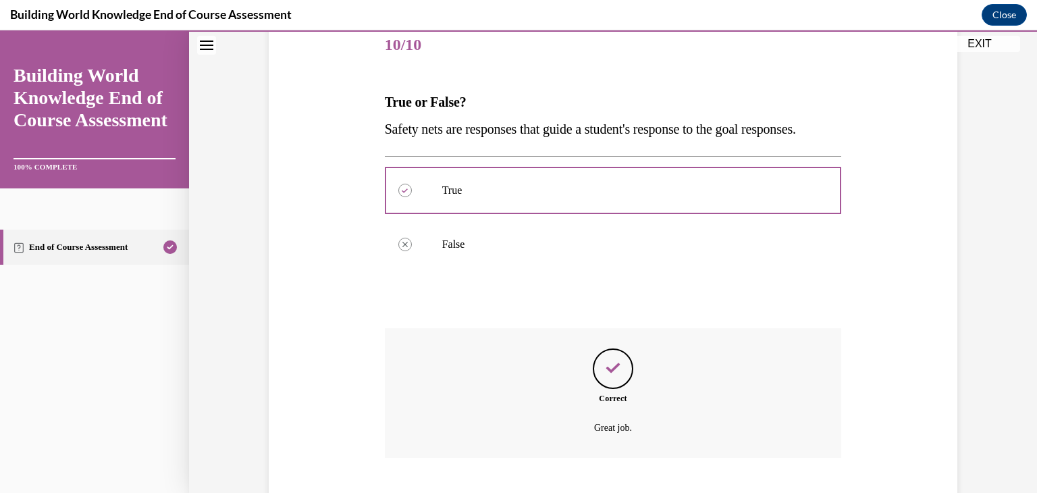
scroll to position [278, 0]
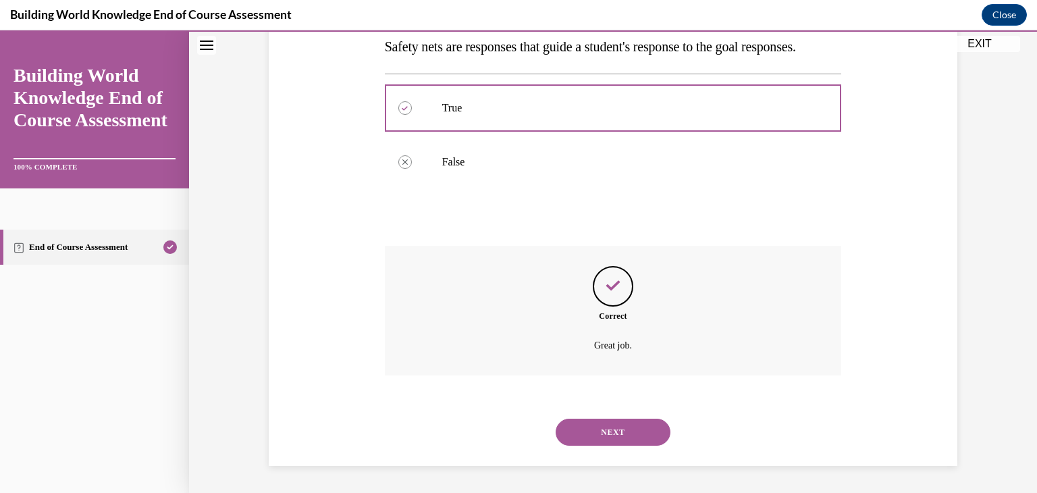
click at [629, 441] on button "NEXT" at bounding box center [613, 432] width 115 height 27
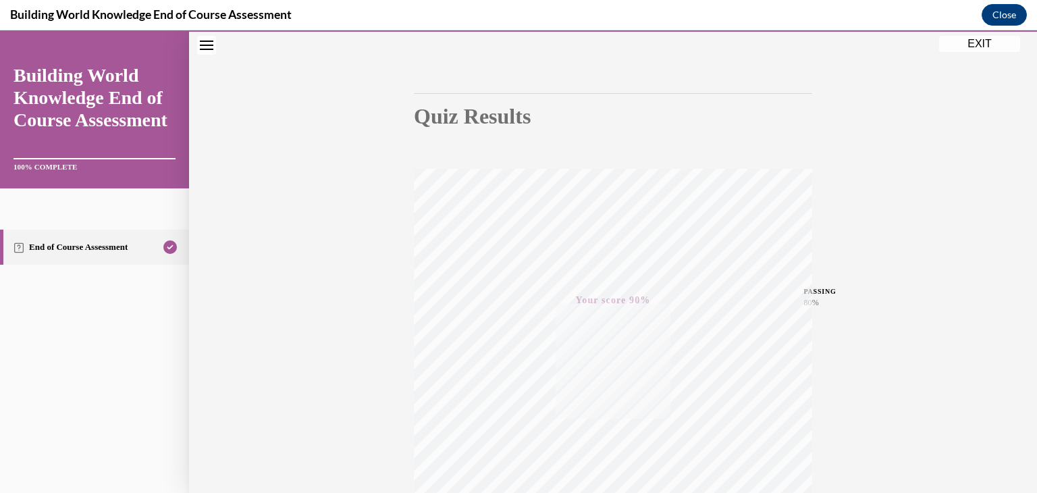
scroll to position [56, 0]
click at [969, 42] on button "EXIT" at bounding box center [979, 44] width 81 height 16
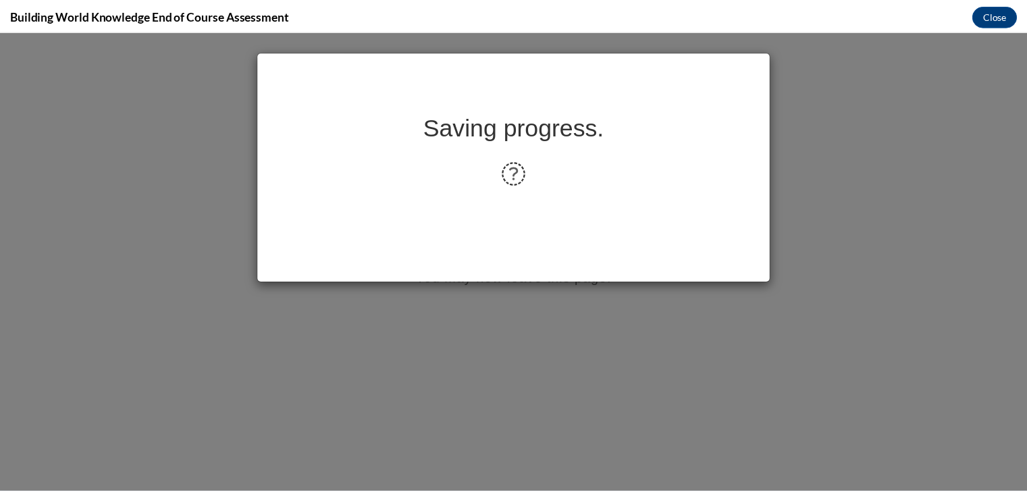
scroll to position [0, 0]
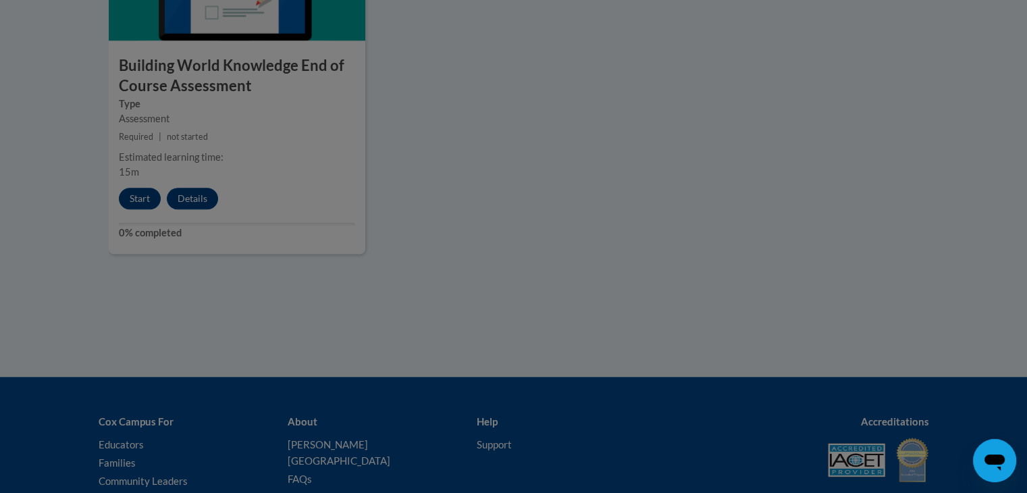
click at [969, 42] on div at bounding box center [513, 246] width 1027 height 493
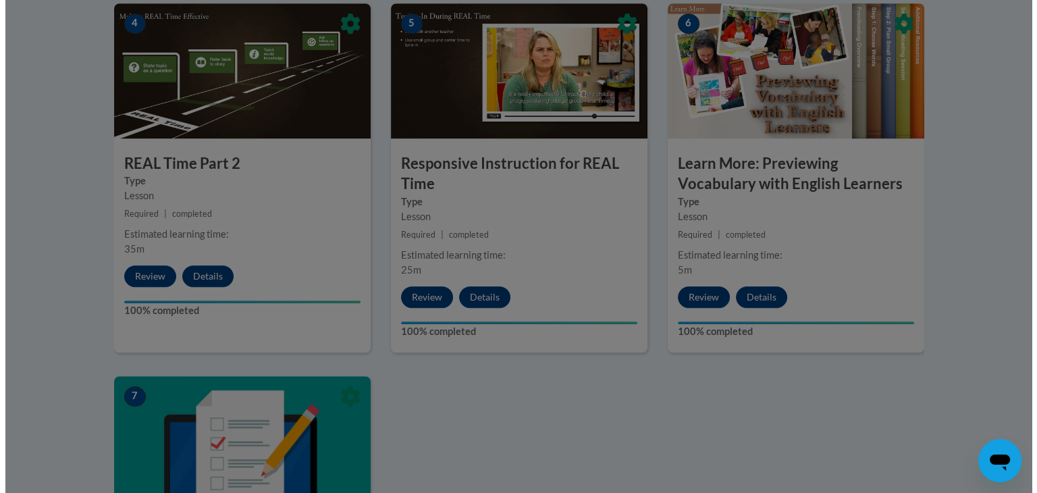
scroll to position [1126, 0]
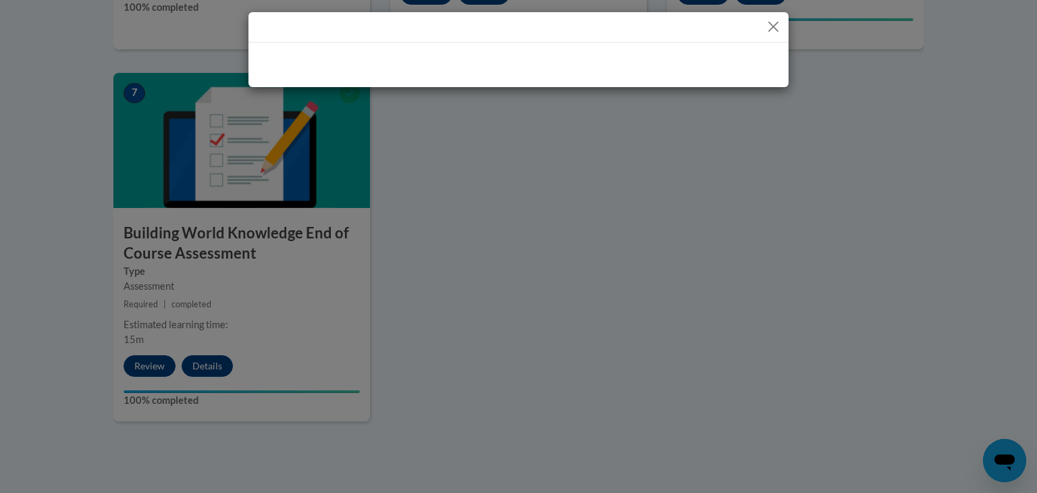
drag, startPoint x: 1031, startPoint y: 355, endPoint x: 1029, endPoint y: 322, distance: 33.1
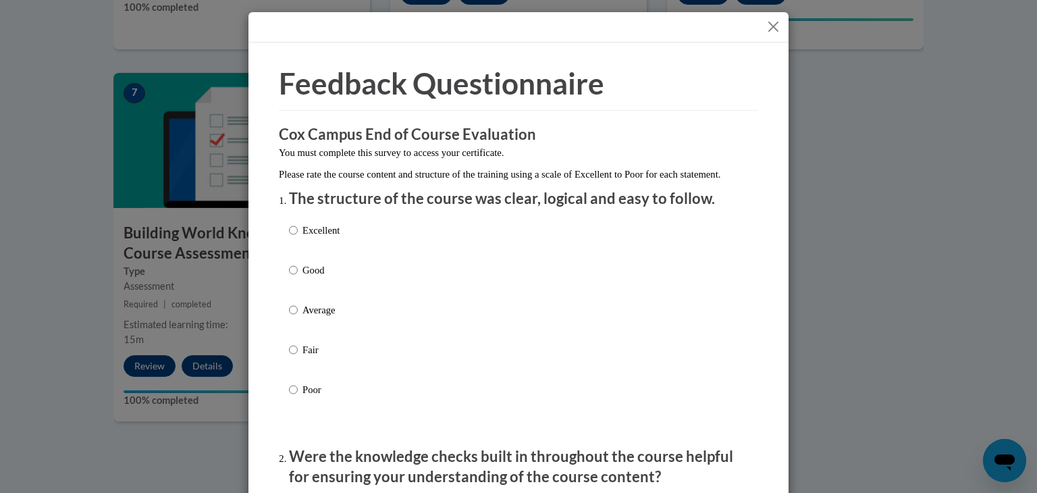
click at [318, 317] on p "Average" at bounding box center [320, 309] width 37 height 15
click at [298, 317] on input "Average" at bounding box center [293, 309] width 9 height 15
radio input "true"
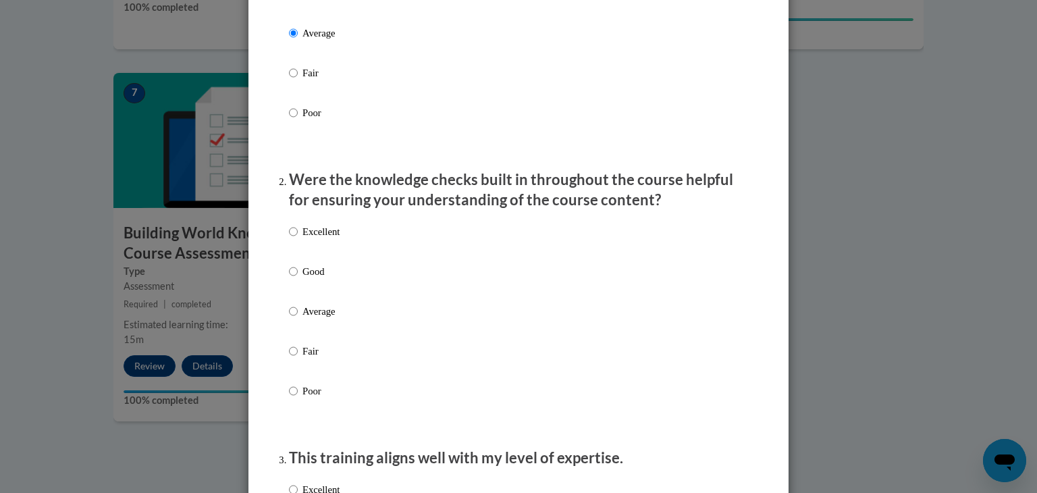
click at [318, 319] on p "Average" at bounding box center [320, 311] width 37 height 15
click at [298, 319] on input "Average" at bounding box center [293, 311] width 9 height 15
radio input "true"
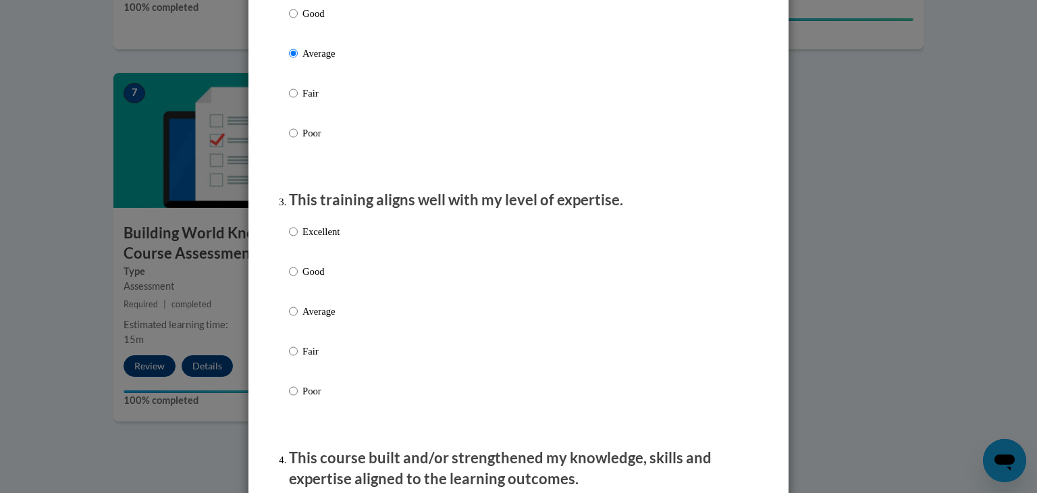
click at [318, 319] on p "Average" at bounding box center [320, 311] width 37 height 15
click at [298, 319] on input "Average" at bounding box center [293, 311] width 9 height 15
radio input "true"
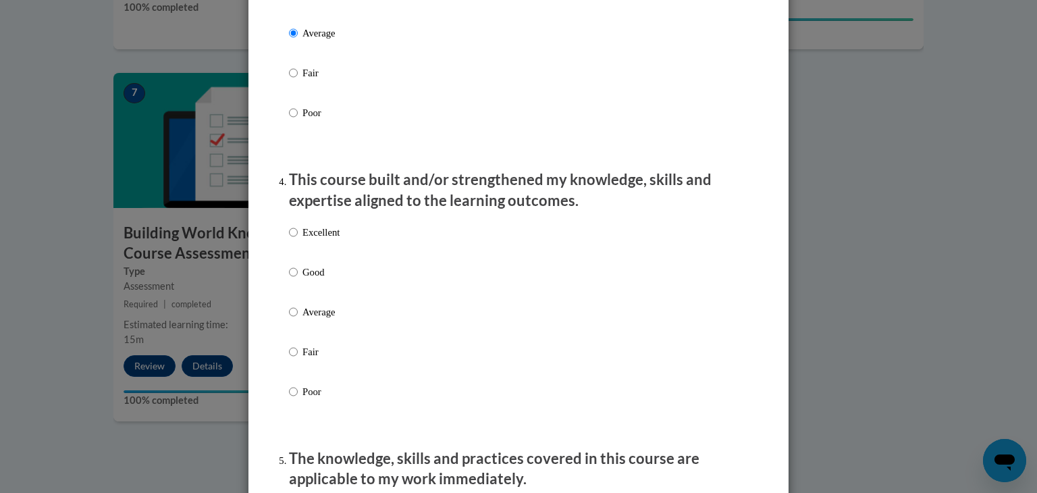
click at [318, 319] on p "Average" at bounding box center [320, 311] width 37 height 15
click at [298, 319] on input "Average" at bounding box center [293, 311] width 9 height 15
radio input "true"
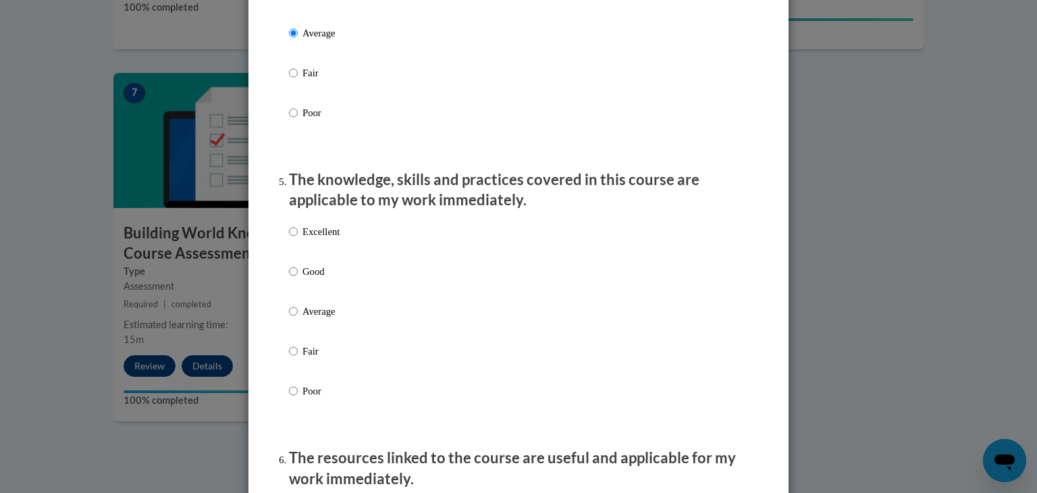
click at [318, 319] on p "Average" at bounding box center [320, 311] width 37 height 15
click at [298, 319] on input "Average" at bounding box center [293, 311] width 9 height 15
radio input "true"
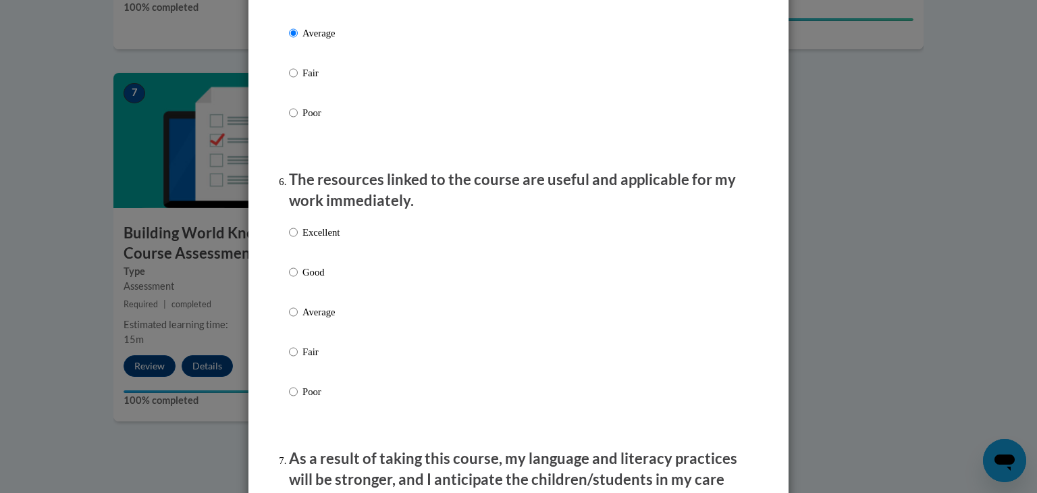
click at [318, 319] on p "Average" at bounding box center [320, 311] width 37 height 15
click at [298, 319] on input "Average" at bounding box center [293, 311] width 9 height 15
radio input "true"
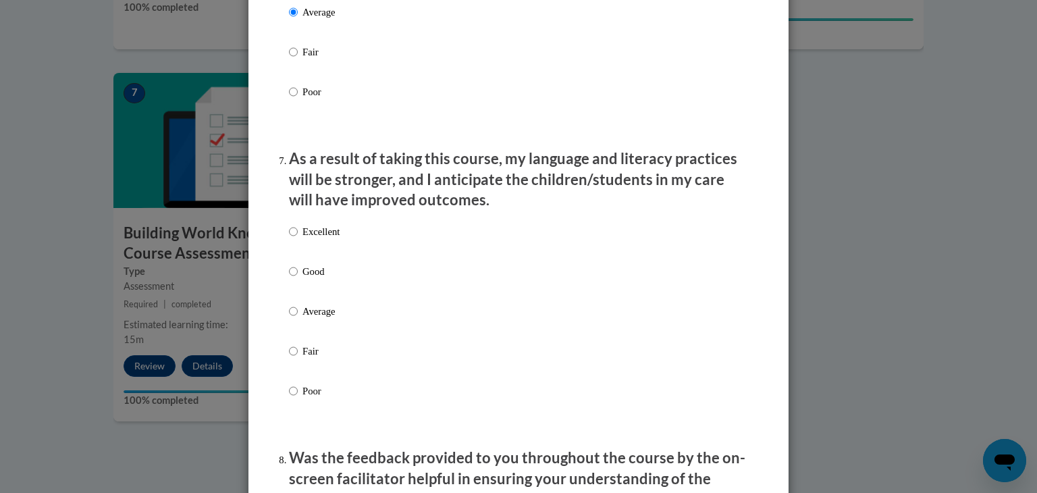
click at [318, 319] on p "Average" at bounding box center [320, 311] width 37 height 15
click at [298, 319] on input "Average" at bounding box center [293, 311] width 9 height 15
radio input "true"
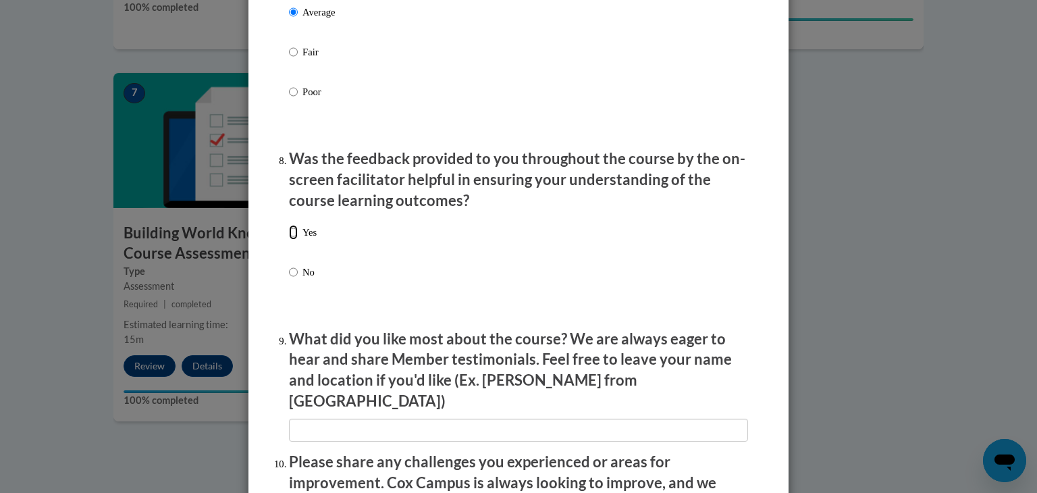
click at [289, 240] on input "Yes" at bounding box center [293, 232] width 9 height 15
radio input "true"
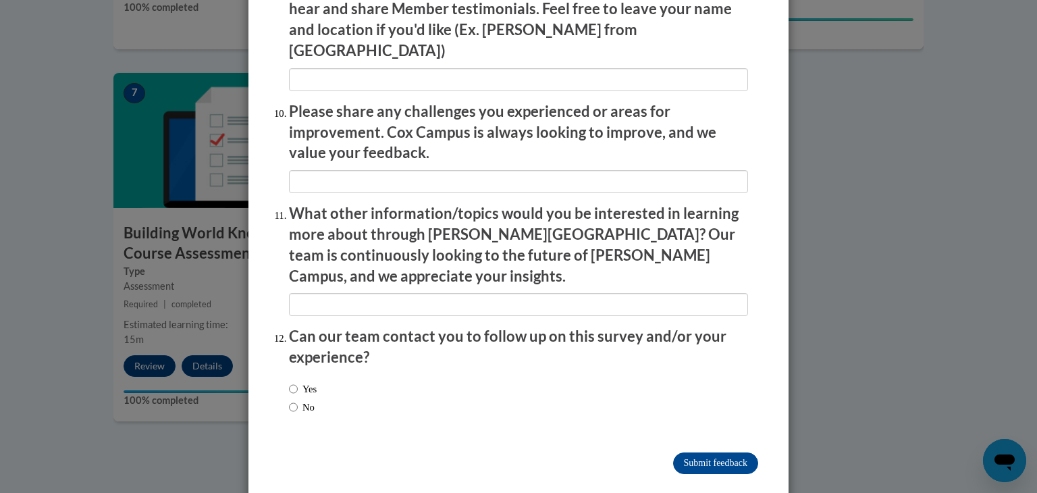
click at [305, 400] on label "No" at bounding box center [302, 407] width 26 height 15
click at [298, 400] on input "No" at bounding box center [293, 407] width 9 height 15
radio input "true"
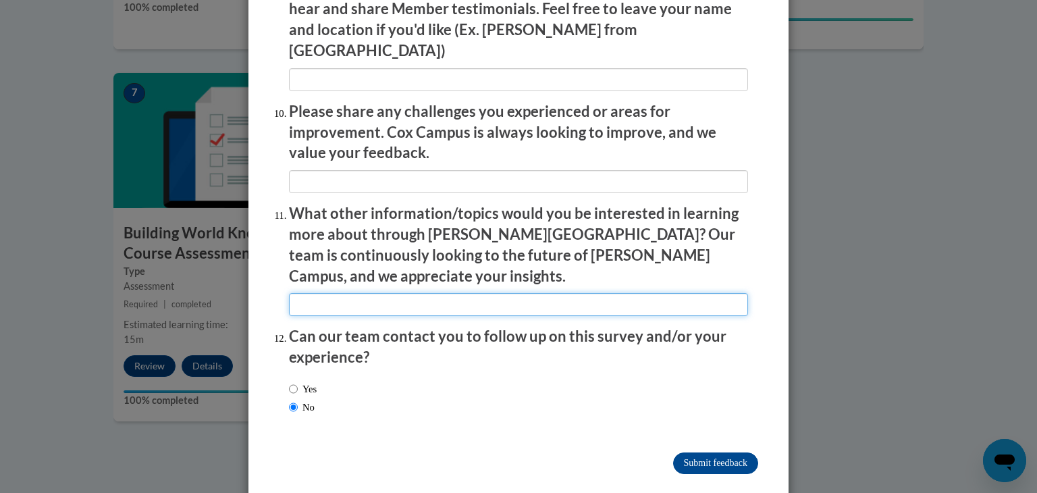
click at [352, 293] on input "textbox" at bounding box center [518, 304] width 459 height 23
type input "na"
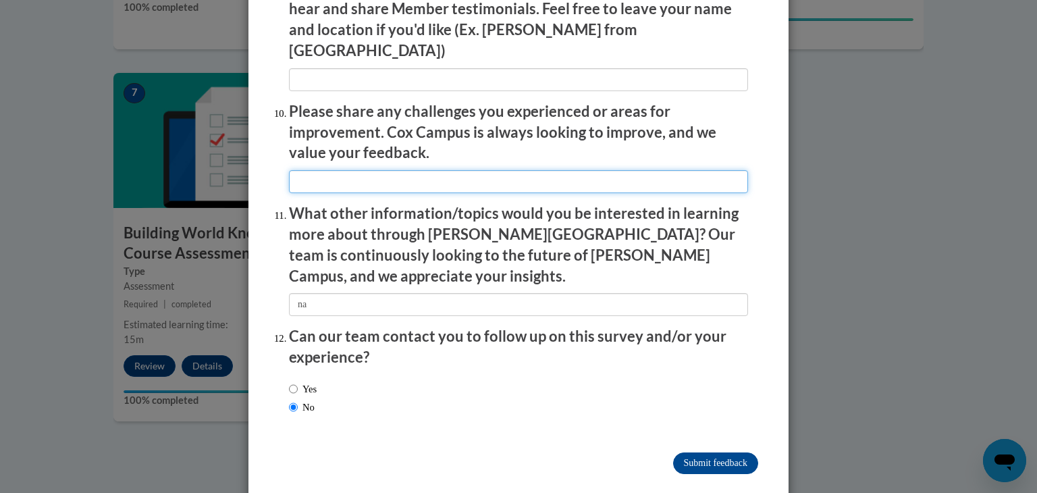
click at [386, 171] on input "textbox" at bounding box center [518, 181] width 459 height 23
type input "na"
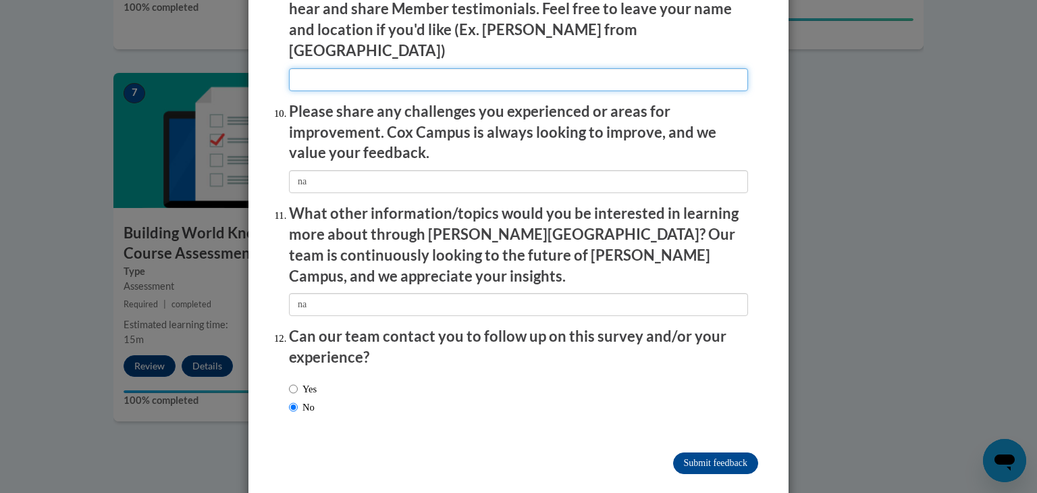
click at [414, 73] on input "textbox" at bounding box center [518, 79] width 459 height 23
type input "na"
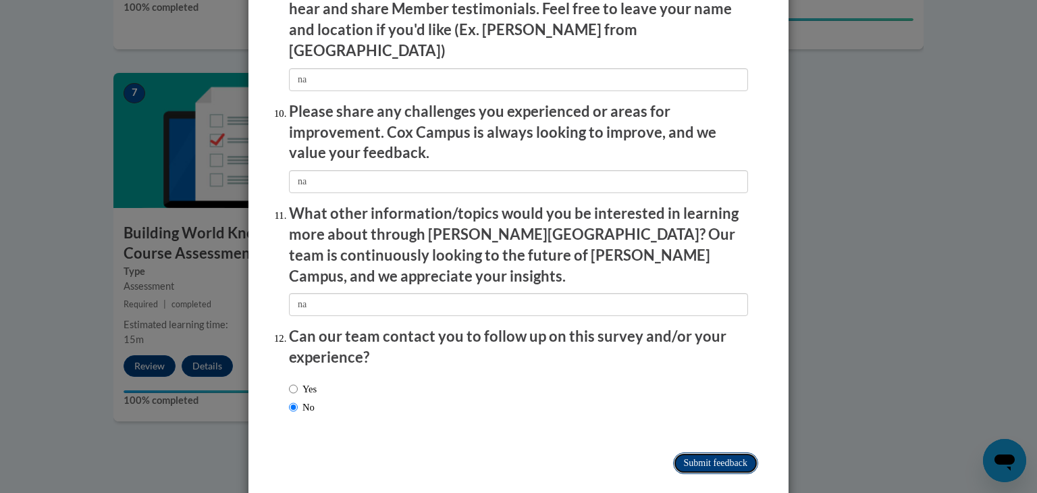
click at [718, 452] on input "Submit feedback" at bounding box center [715, 463] width 85 height 22
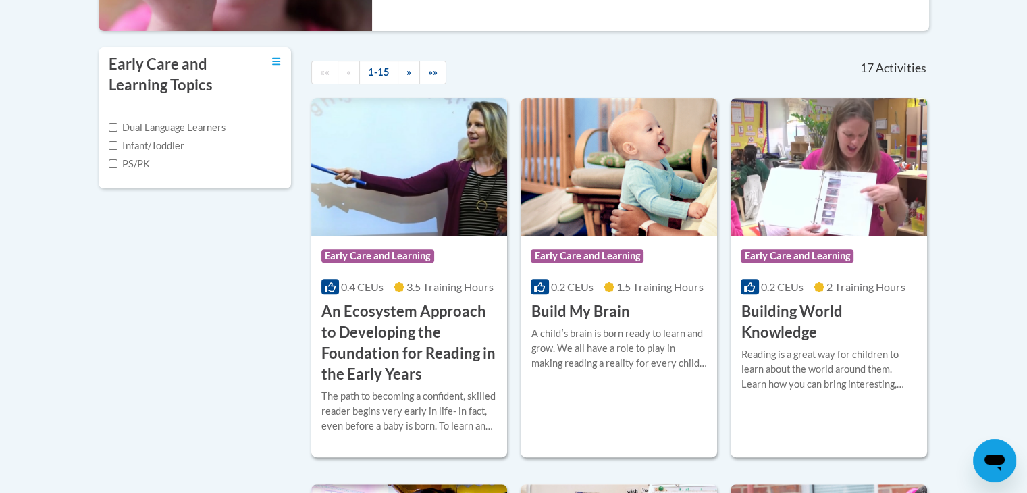
scroll to position [861, 0]
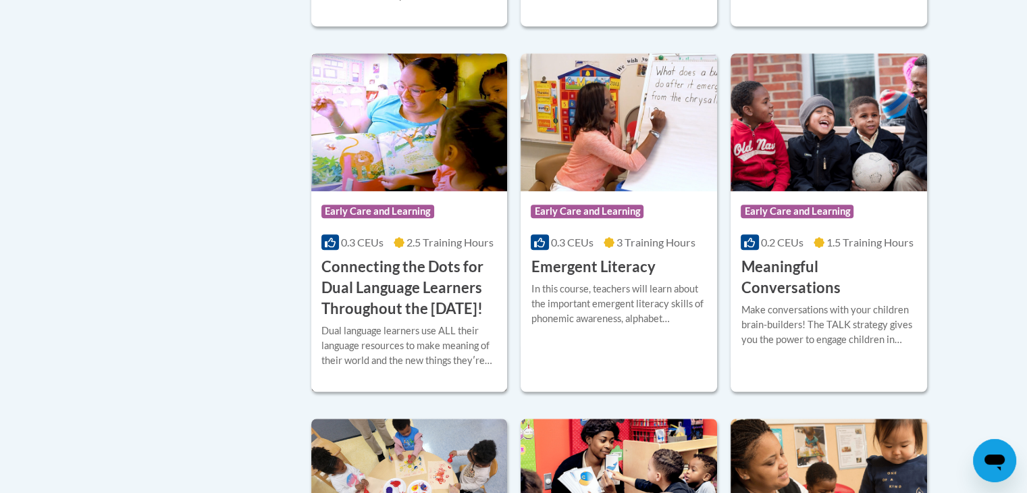
click at [410, 292] on h3 "Connecting the Dots for Dual Language Learners Throughout the [DATE]!" at bounding box center [409, 288] width 176 height 62
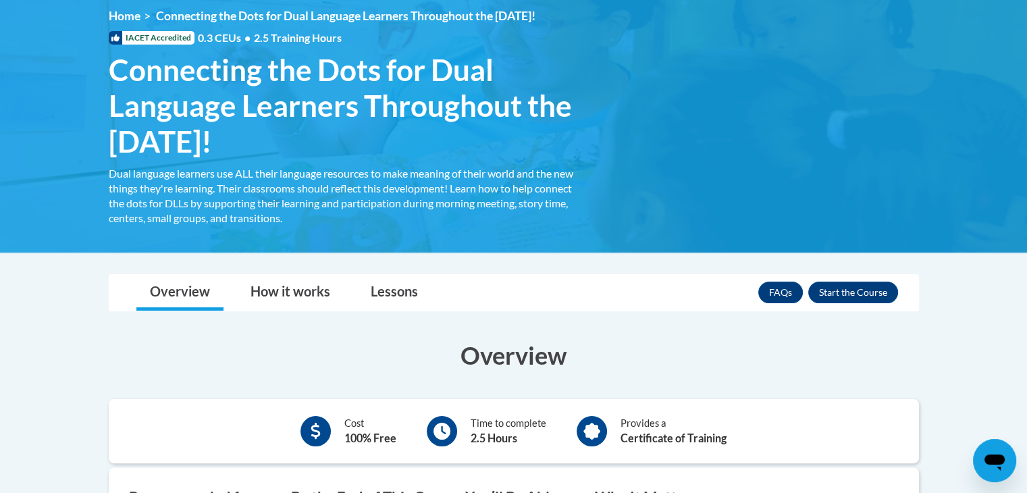
scroll to position [155, 0]
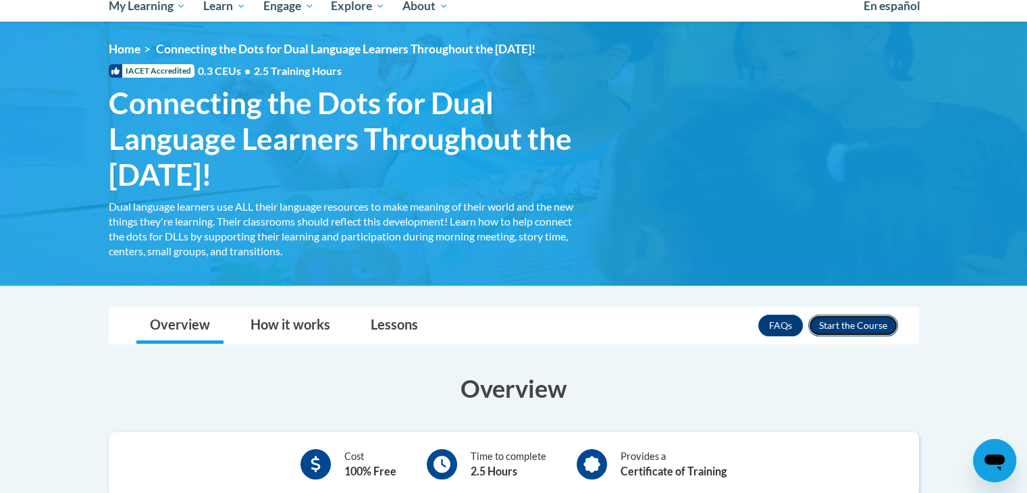
click at [855, 320] on button "Enroll" at bounding box center [853, 326] width 90 height 22
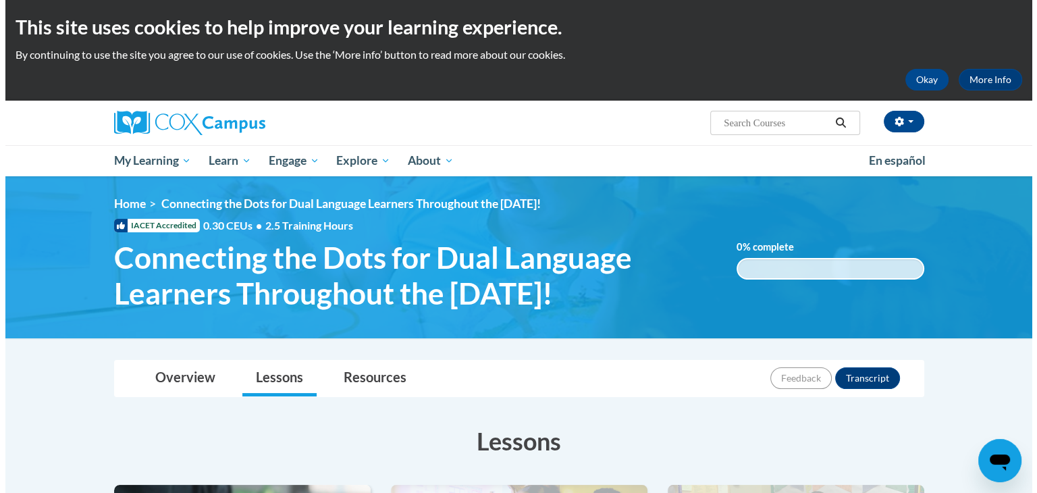
scroll to position [431, 0]
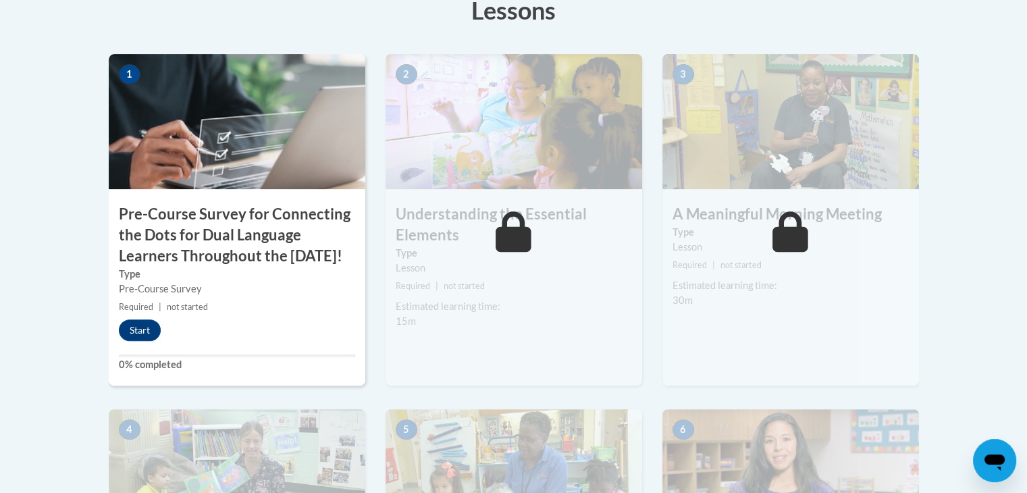
click at [232, 229] on h3 "Pre-Course Survey for Connecting the Dots for Dual Language Learners Throughout…" at bounding box center [237, 235] width 257 height 62
click at [136, 341] on button "Start" at bounding box center [140, 330] width 42 height 22
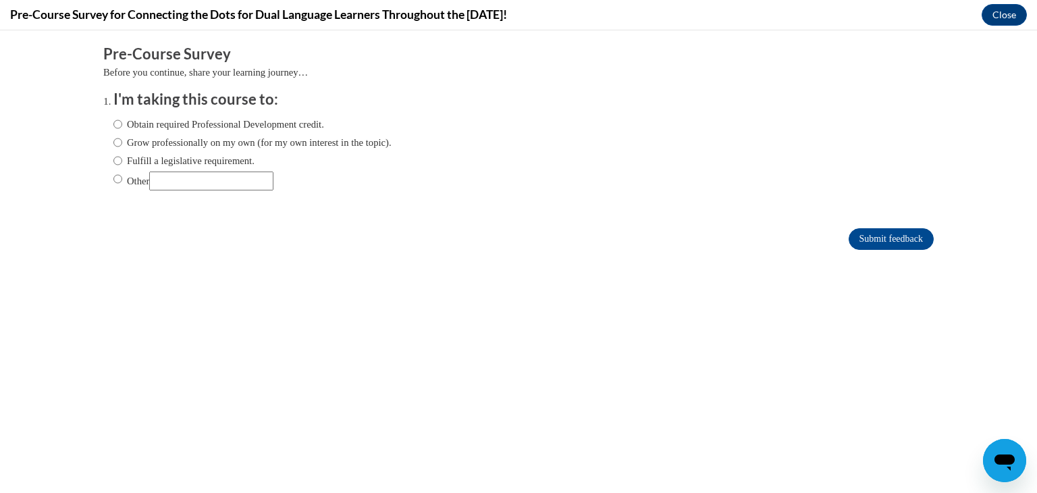
scroll to position [0, 0]
click at [186, 131] on label "Obtain required Professional Development credit." at bounding box center [218, 124] width 211 height 15
click at [122, 131] on input "Obtain required Professional Development credit." at bounding box center [117, 124] width 9 height 15
radio input "true"
click at [867, 234] on input "Submit feedback" at bounding box center [891, 239] width 85 height 22
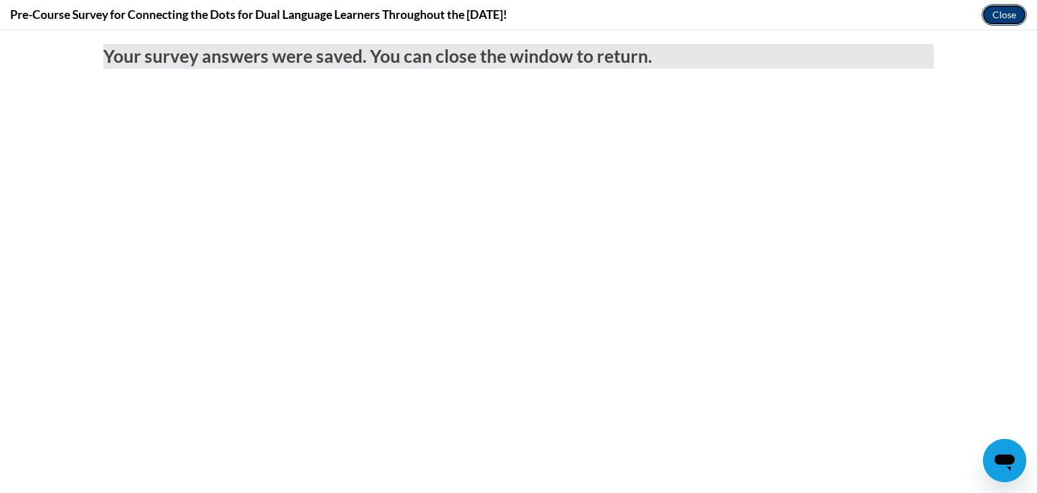
click at [1002, 11] on button "Close" at bounding box center [1004, 15] width 45 height 22
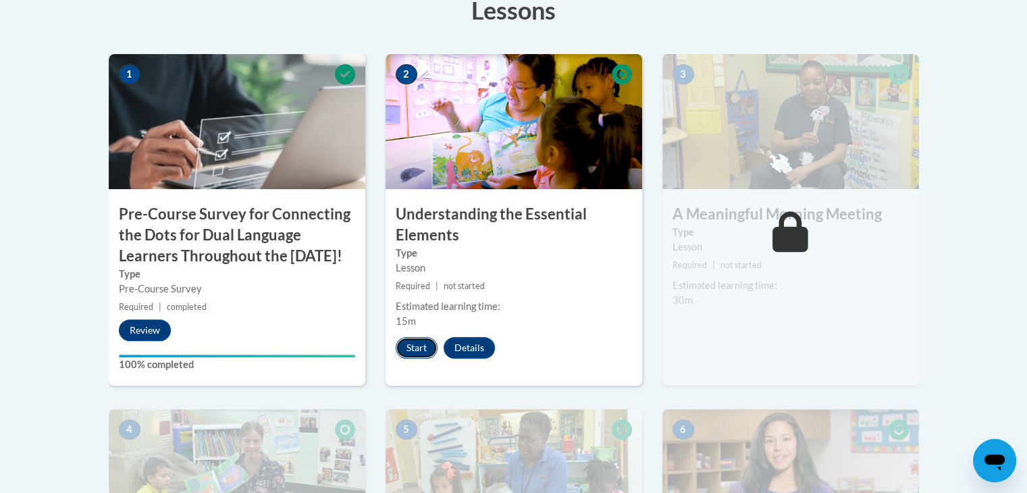
click at [416, 348] on button "Start" at bounding box center [417, 348] width 42 height 22
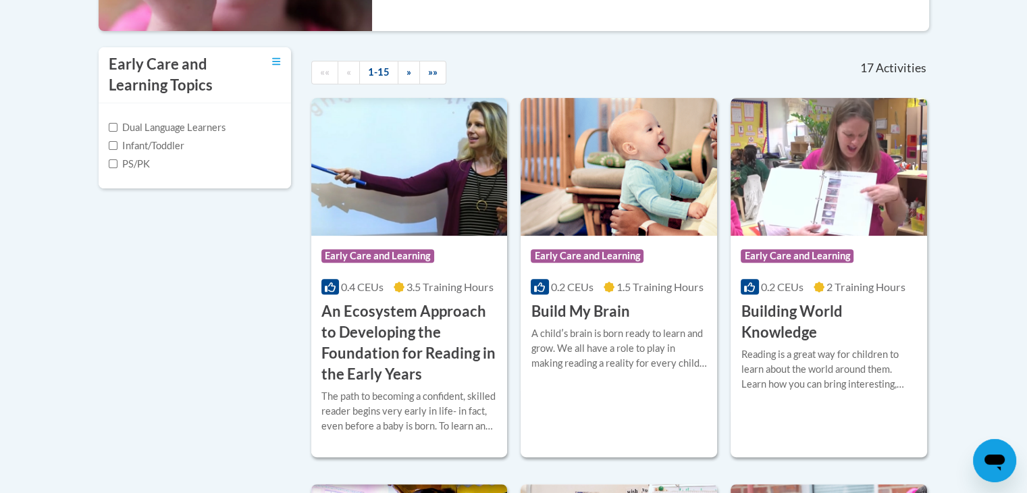
scroll to position [861, 0]
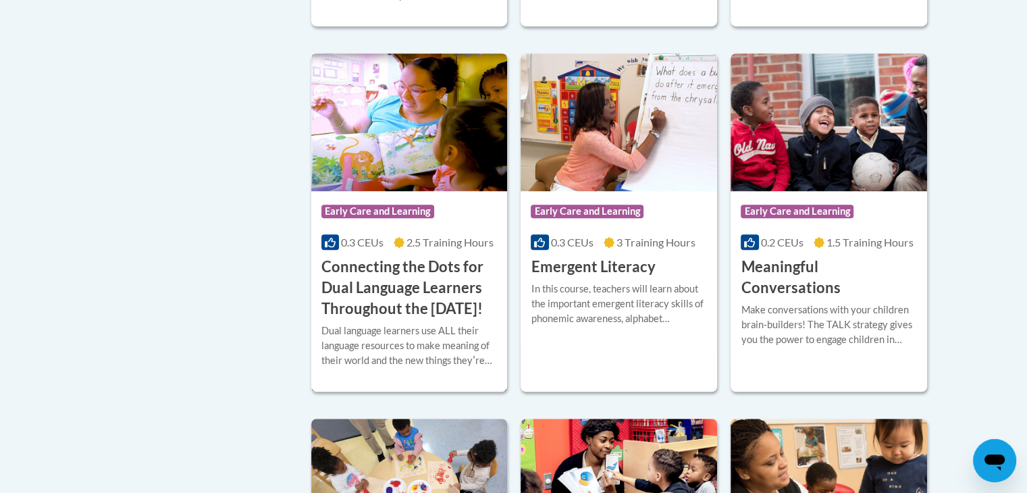
click at [418, 310] on h3 "Connecting the Dots for Dual Language Learners Throughout the [DATE]!" at bounding box center [409, 288] width 176 height 62
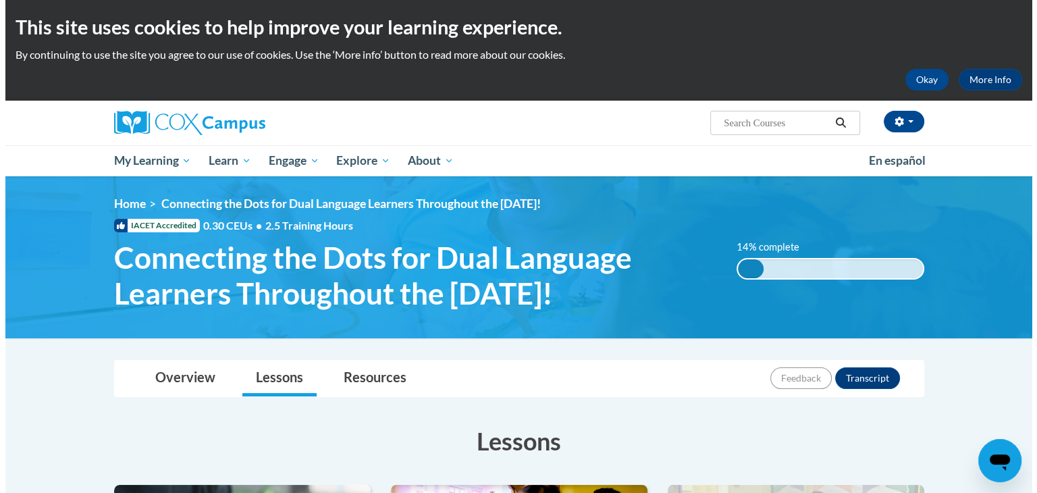
scroll to position [431, 0]
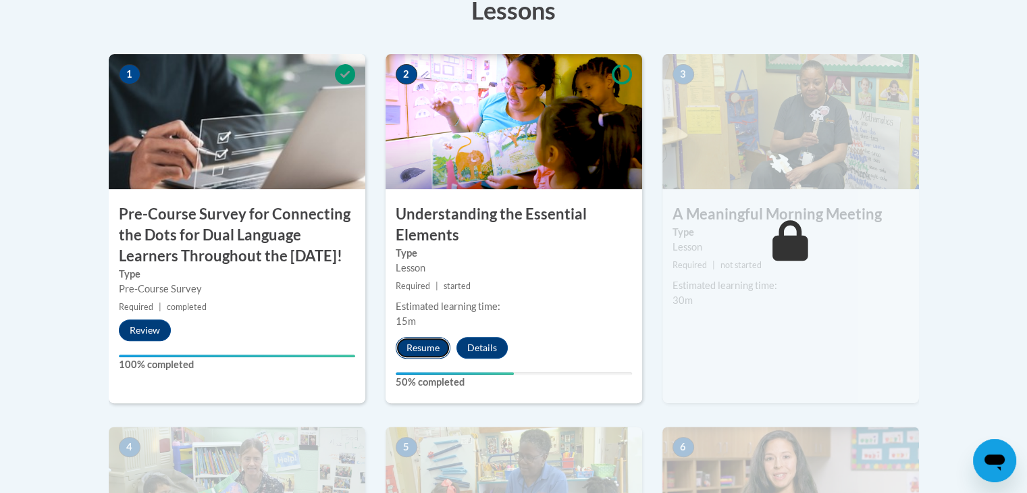
click at [431, 338] on button "Resume" at bounding box center [423, 348] width 55 height 22
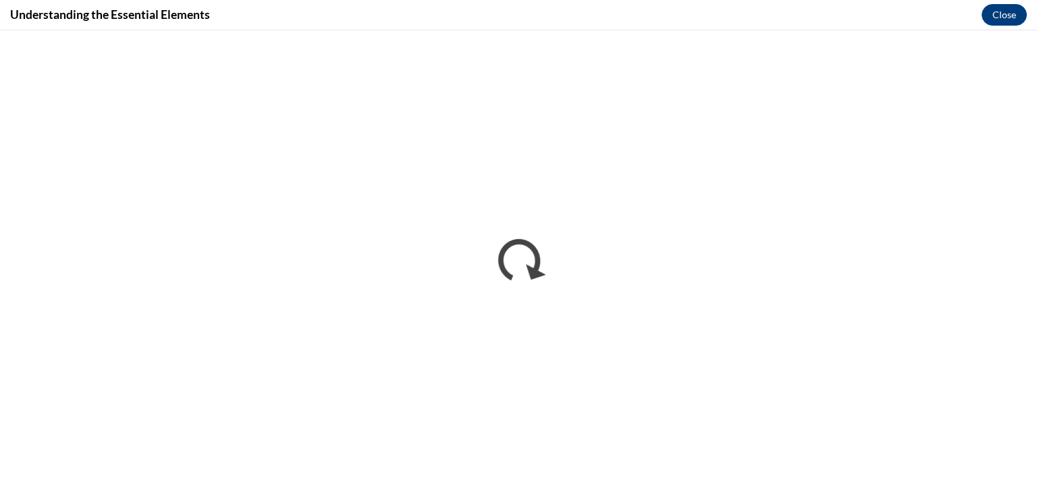
scroll to position [0, 0]
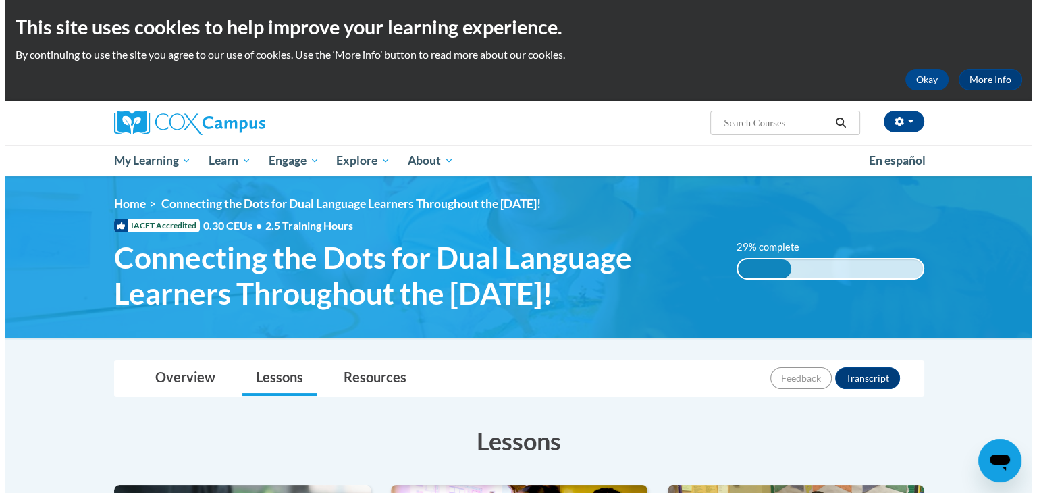
scroll to position [431, 0]
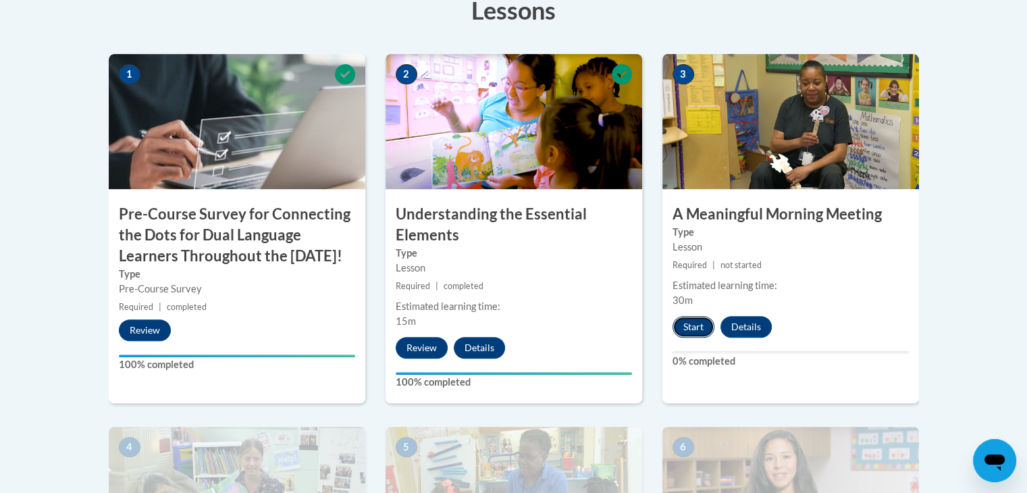
click at [695, 329] on button "Start" at bounding box center [693, 327] width 42 height 22
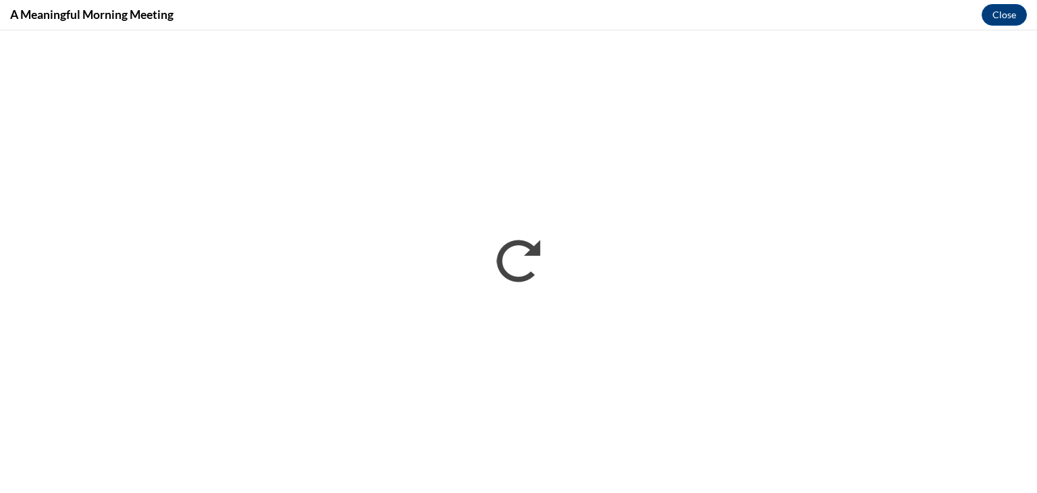
scroll to position [0, 0]
